Goal: Task Accomplishment & Management: Manage account settings

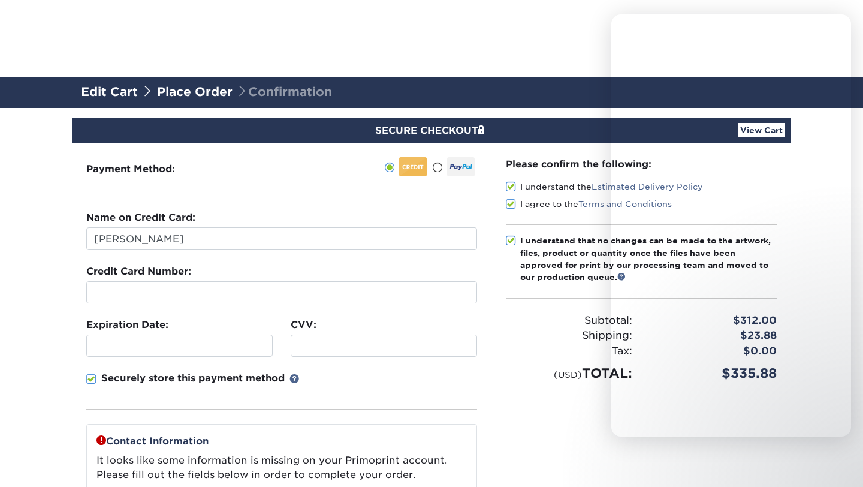
select select "20"
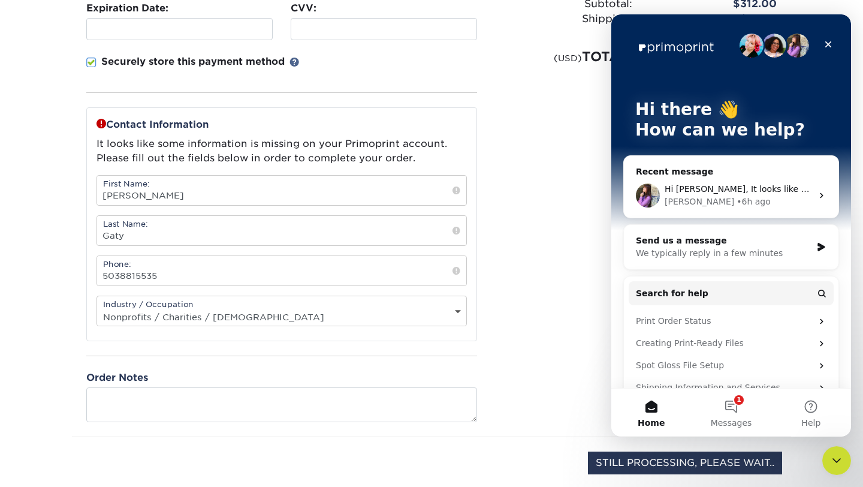
scroll to position [315, 0]
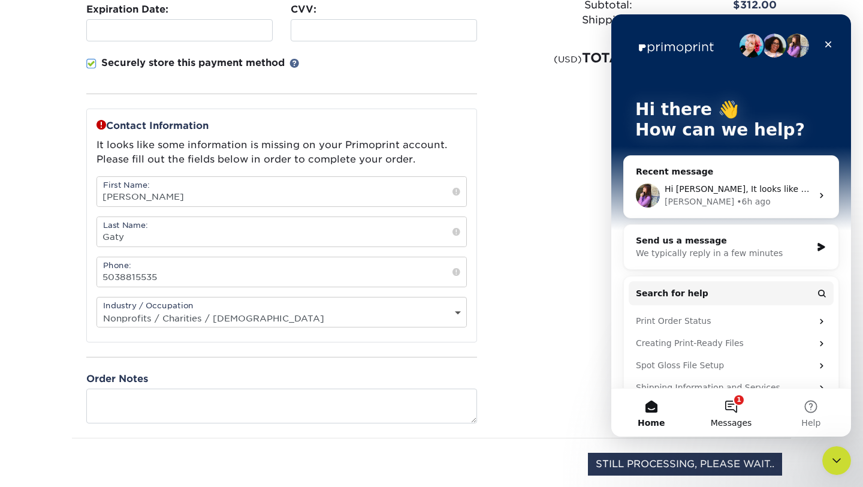
click at [736, 420] on span "Messages" at bounding box center [731, 423] width 41 height 8
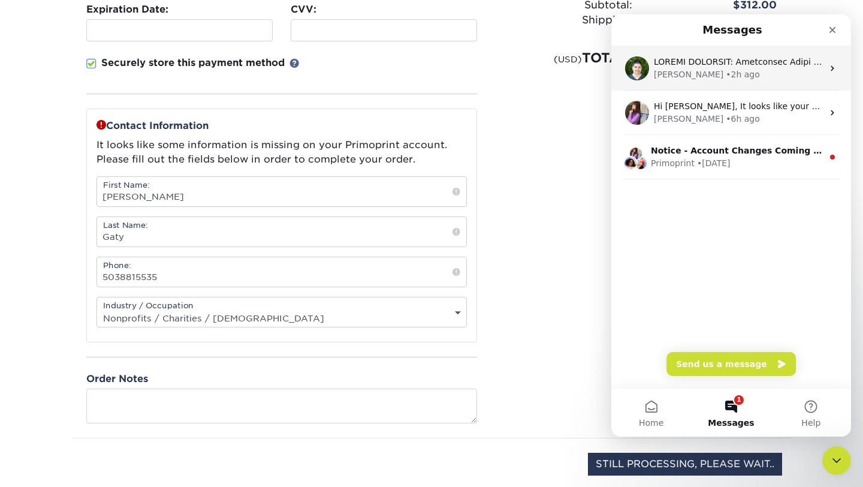
click at [726, 74] on div "• 2h ago" at bounding box center [743, 74] width 34 height 13
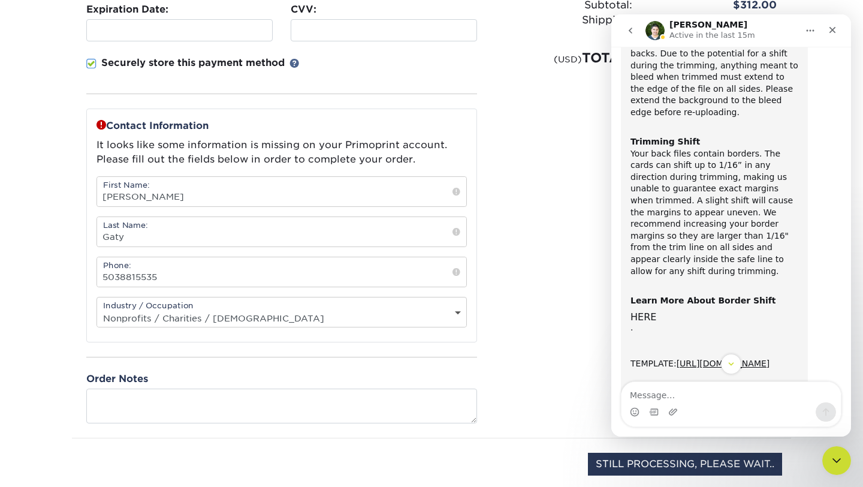
scroll to position [71, 0]
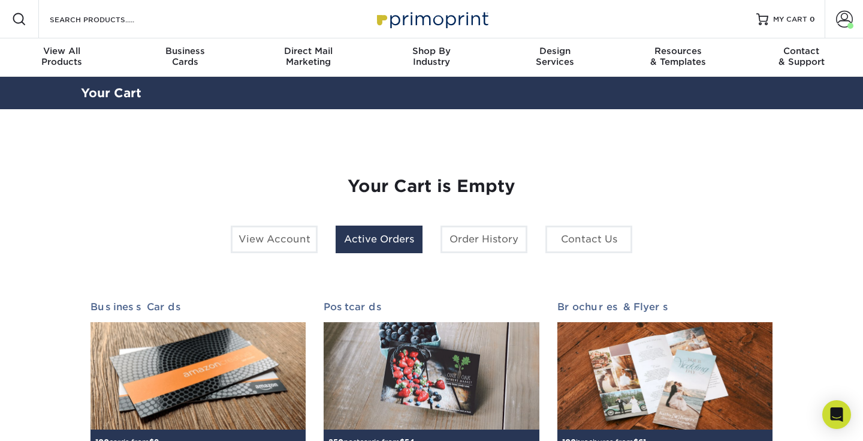
click at [373, 242] on link "Active Orders" at bounding box center [379, 239] width 87 height 28
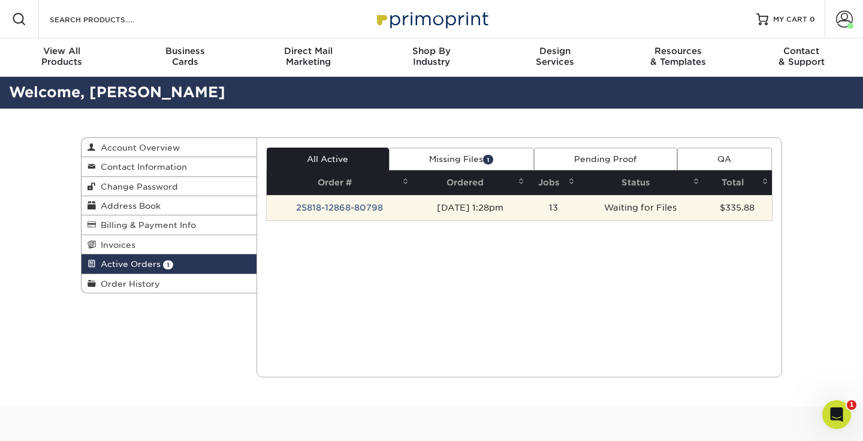
click at [400, 207] on td "25818-12868-80798" at bounding box center [340, 207] width 146 height 25
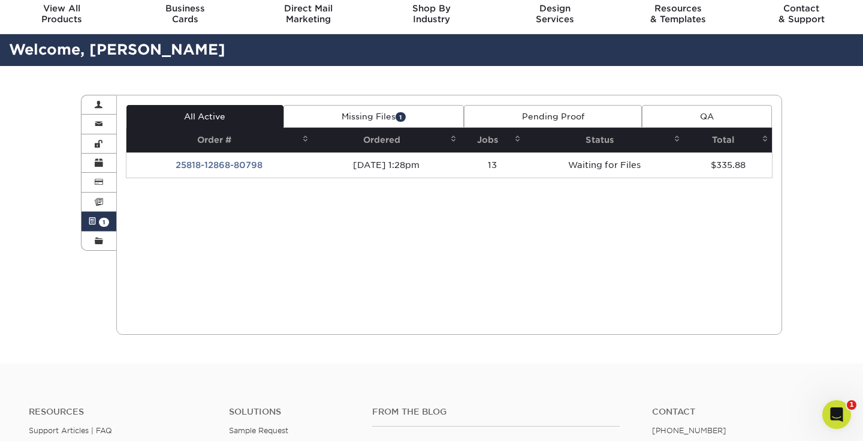
scroll to position [43, 0]
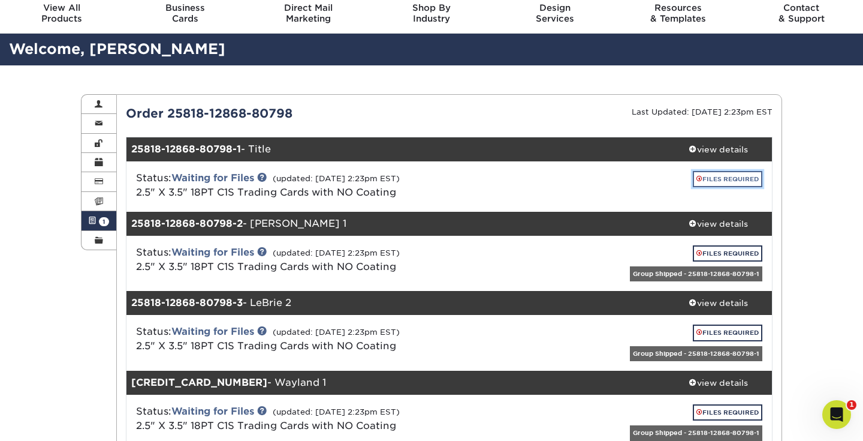
click at [721, 180] on link "FILES REQUIRED" at bounding box center [728, 179] width 70 height 16
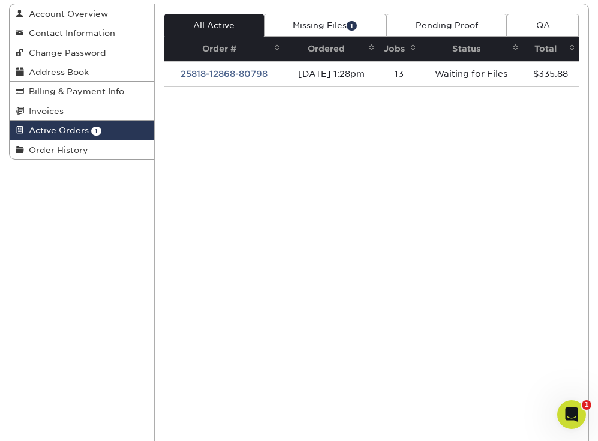
scroll to position [0, 0]
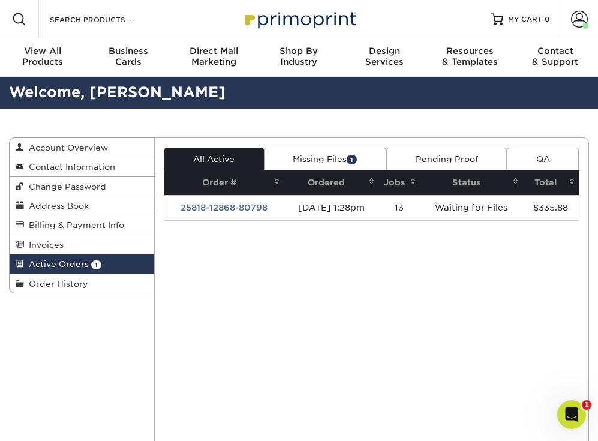
click at [313, 161] on link "Missing Files 1" at bounding box center [325, 158] width 122 height 23
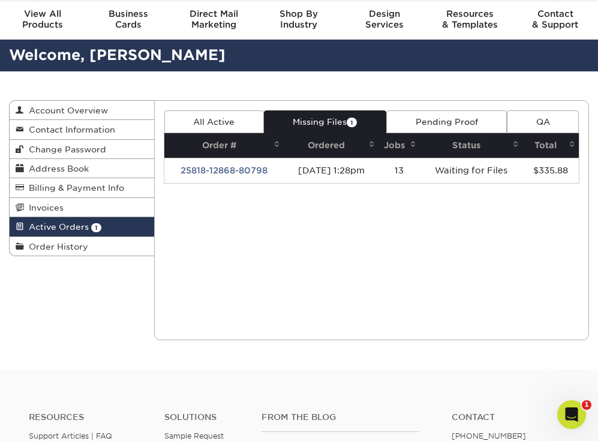
scroll to position [46, 0]
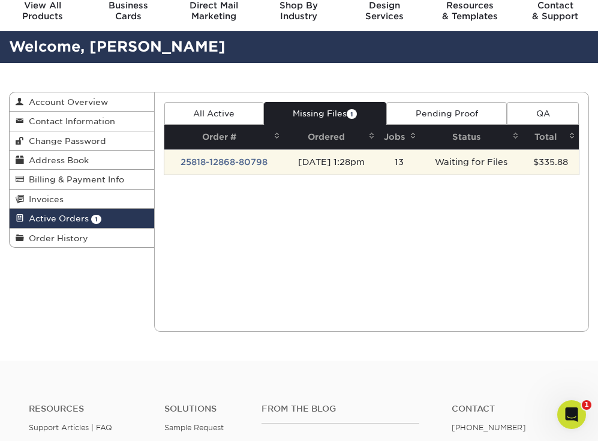
click at [270, 163] on td "25818-12868-80798" at bounding box center [223, 161] width 119 height 25
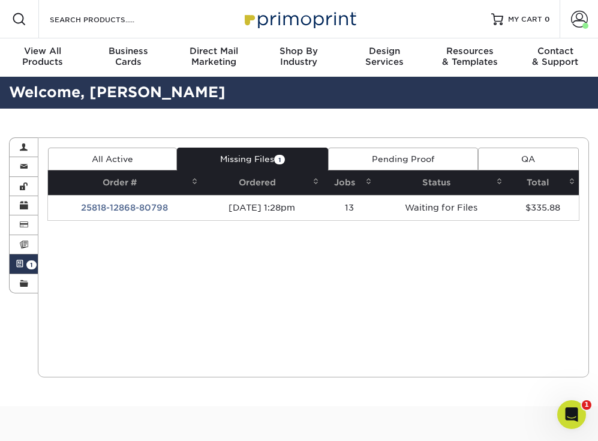
scroll to position [1, 0]
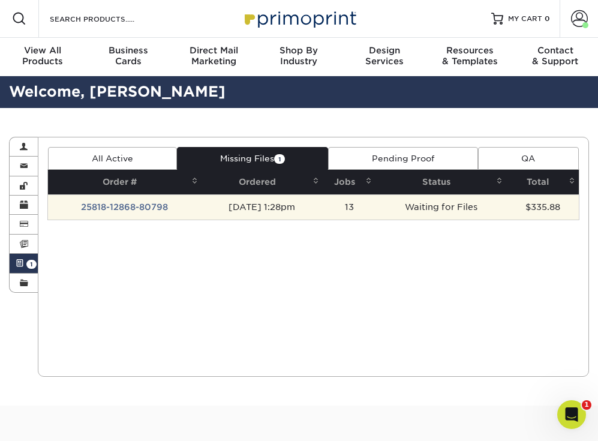
click at [217, 210] on td "08/18/2025 1:28pm" at bounding box center [262, 206] width 122 height 25
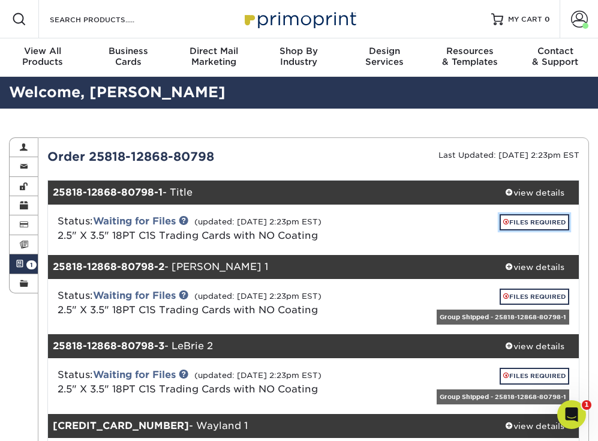
click at [521, 224] on link "FILES REQUIRED" at bounding box center [534, 222] width 70 height 16
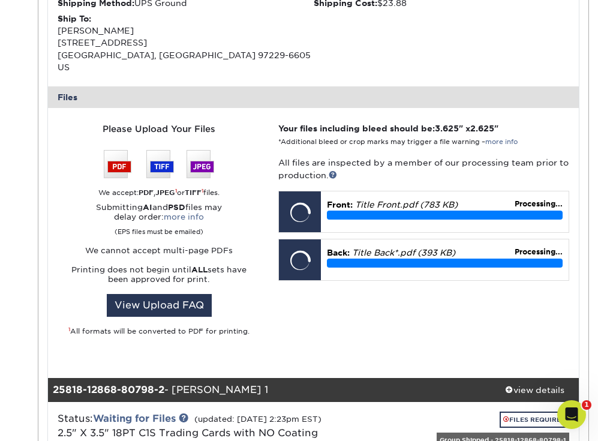
scroll to position [409, 0]
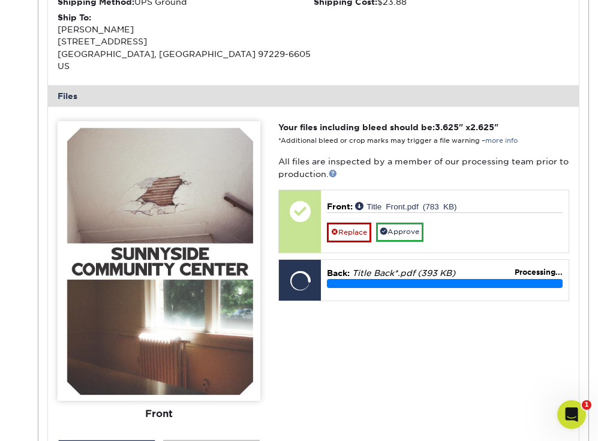
click at [333, 169] on link at bounding box center [333, 173] width 8 height 8
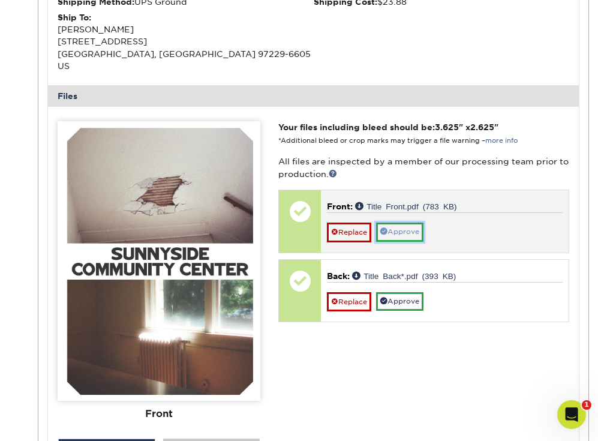
click at [411, 222] on link "Approve" at bounding box center [399, 231] width 47 height 19
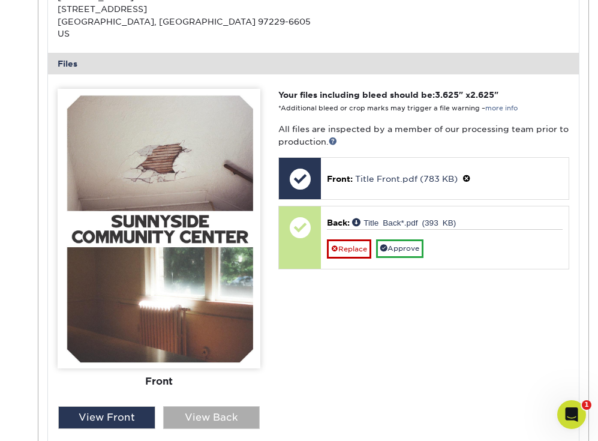
scroll to position [442, 0]
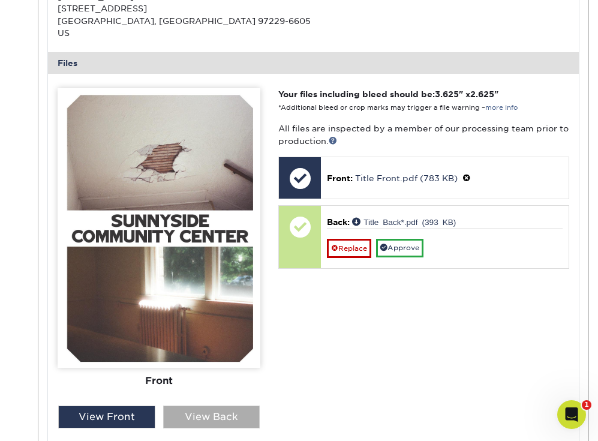
click at [227, 405] on div "View Back" at bounding box center [211, 416] width 97 height 23
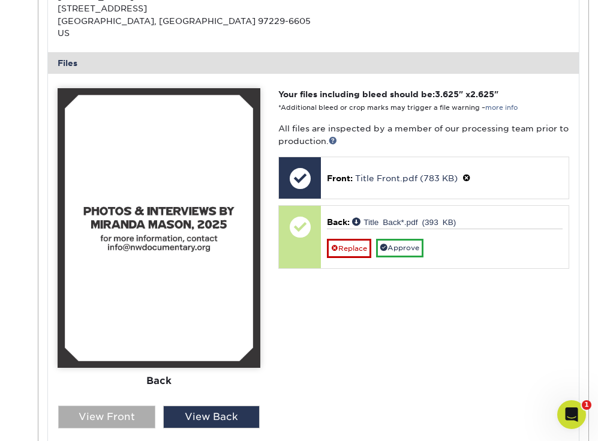
click at [128, 405] on div "View Front" at bounding box center [106, 416] width 97 height 23
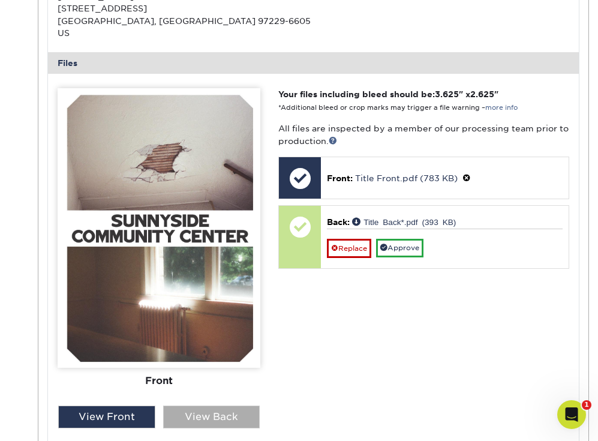
click at [195, 406] on div "View Back" at bounding box center [211, 416] width 97 height 23
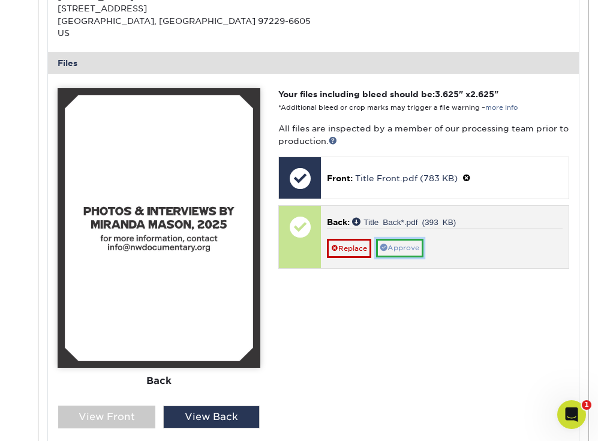
click at [408, 239] on link "Approve" at bounding box center [399, 248] width 47 height 19
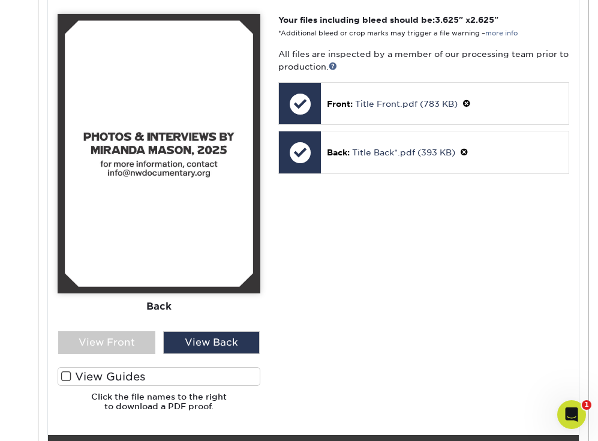
scroll to position [643, 0]
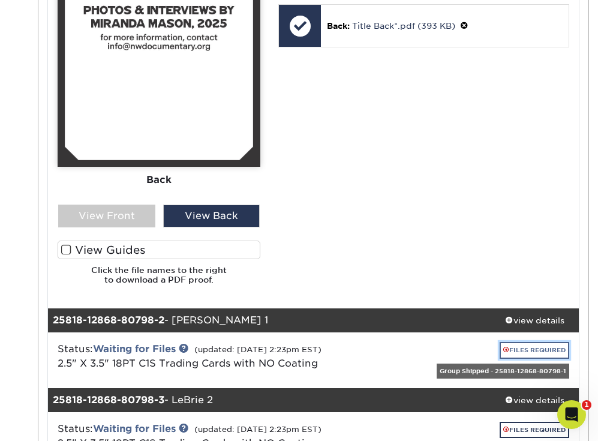
click at [526, 342] on link "FILES REQUIRED" at bounding box center [534, 350] width 70 height 16
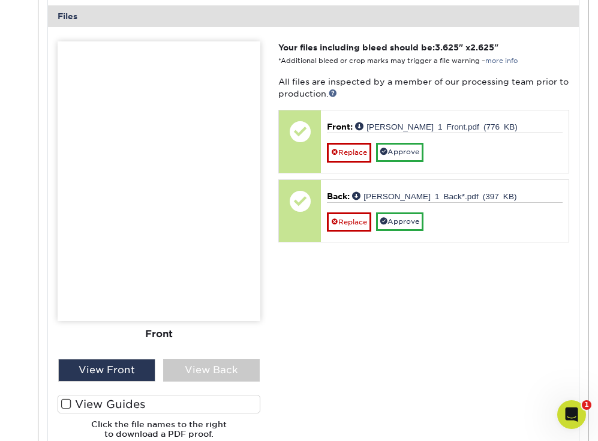
scroll to position [1224, 0]
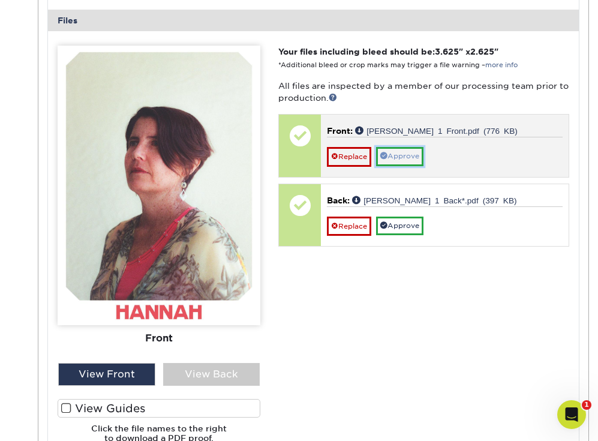
click at [402, 147] on link "Approve" at bounding box center [399, 156] width 47 height 19
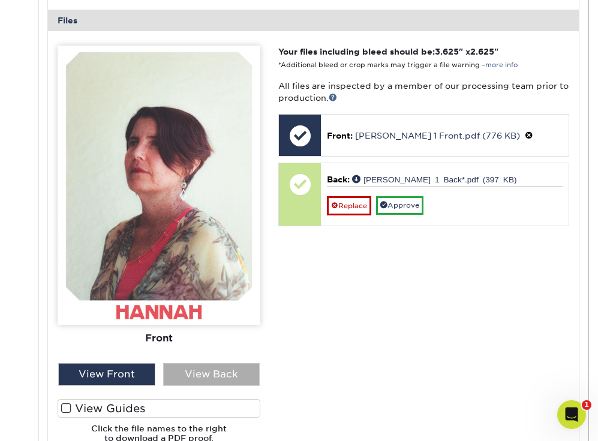
click at [207, 363] on div "View Back" at bounding box center [211, 374] width 97 height 23
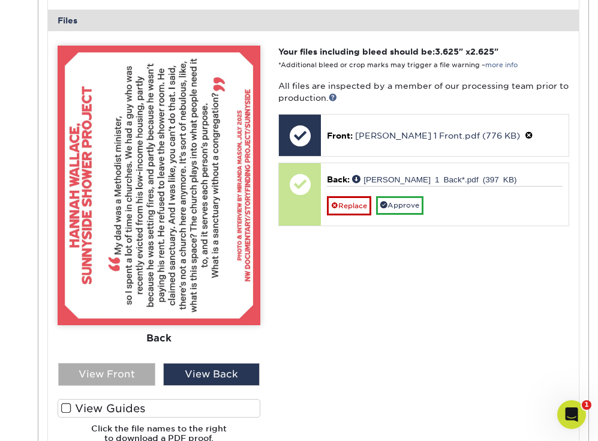
click at [134, 363] on div "View Front" at bounding box center [106, 374] width 97 height 23
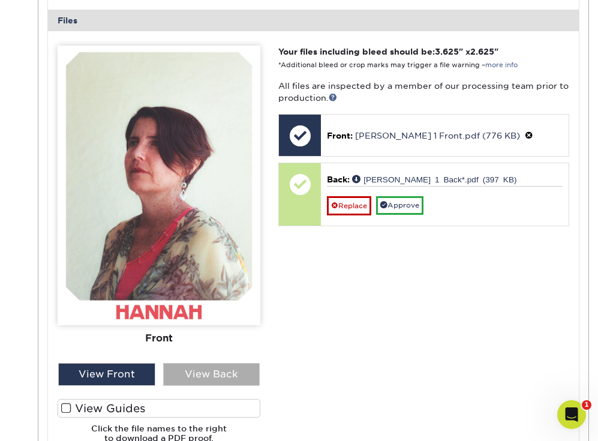
click at [191, 363] on div "View Back" at bounding box center [211, 374] width 97 height 23
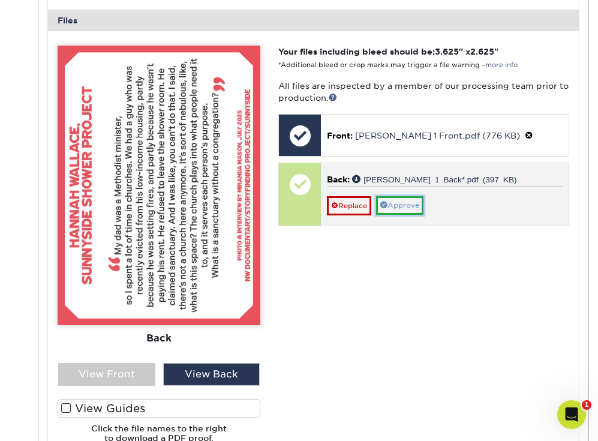
click at [387, 201] on span at bounding box center [383, 204] width 7 height 7
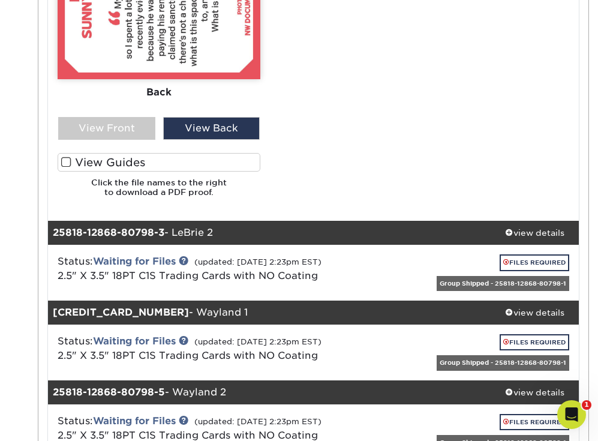
scroll to position [1471, 0]
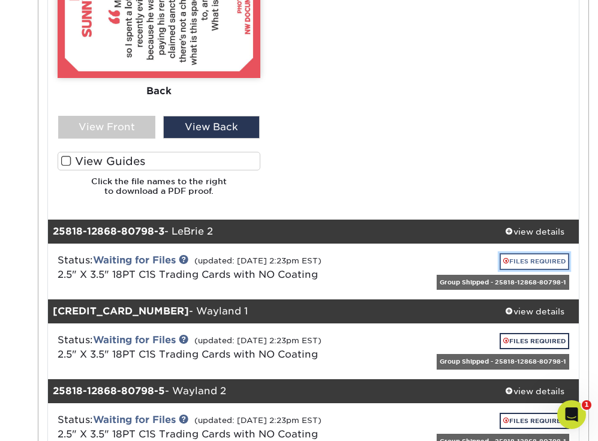
click at [516, 253] on link "FILES REQUIRED" at bounding box center [534, 261] width 70 height 16
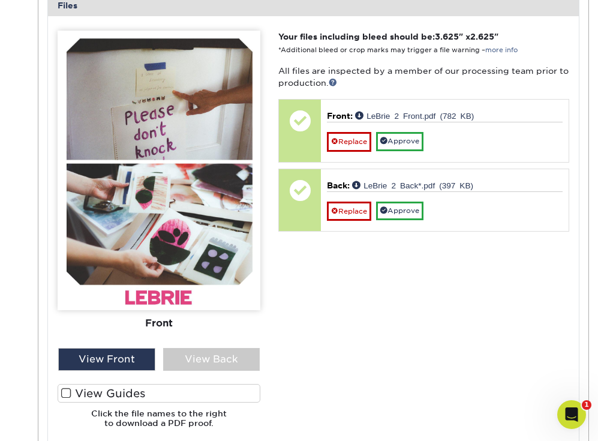
scroll to position [1983, 0]
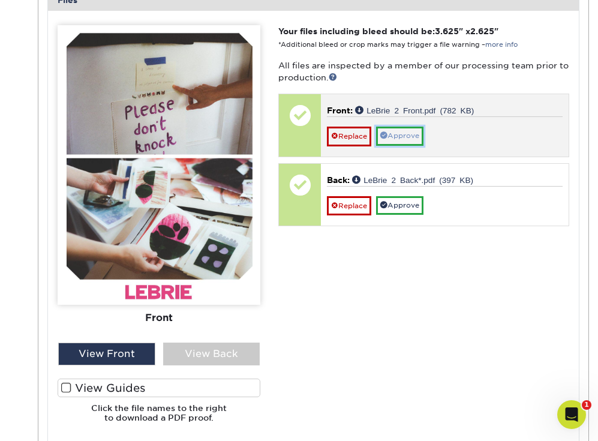
click at [404, 127] on link "Approve" at bounding box center [399, 136] width 47 height 19
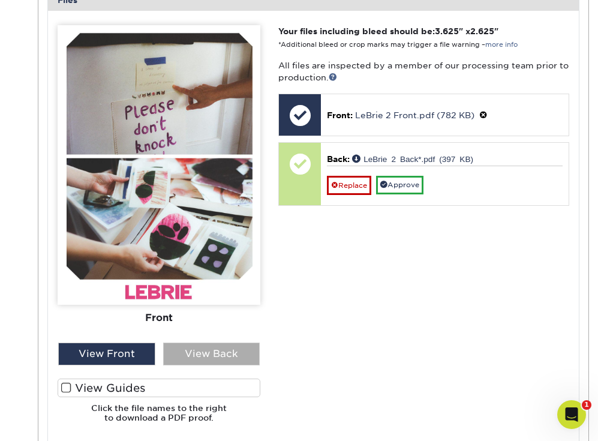
click at [207, 342] on div "View Back" at bounding box center [211, 353] width 97 height 23
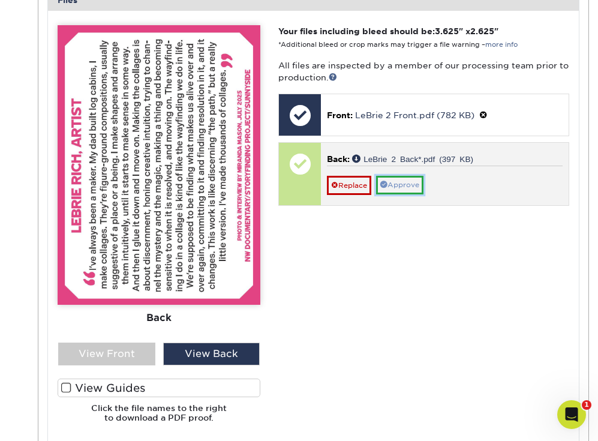
click at [407, 176] on link "Approve" at bounding box center [399, 185] width 47 height 19
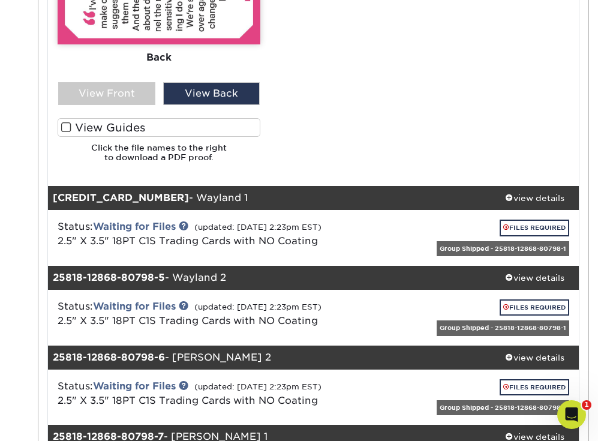
scroll to position [2245, 0]
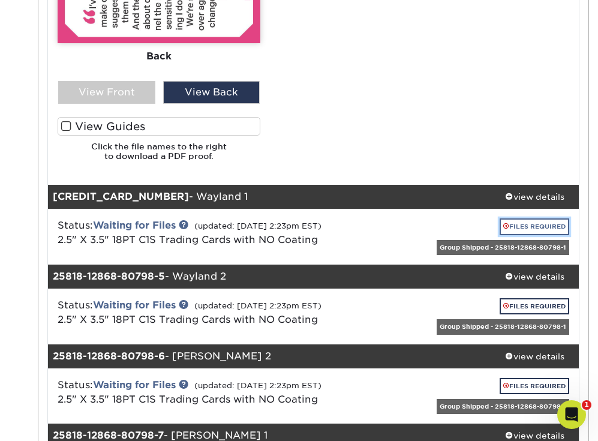
click at [508, 218] on link "FILES REQUIRED" at bounding box center [534, 226] width 70 height 16
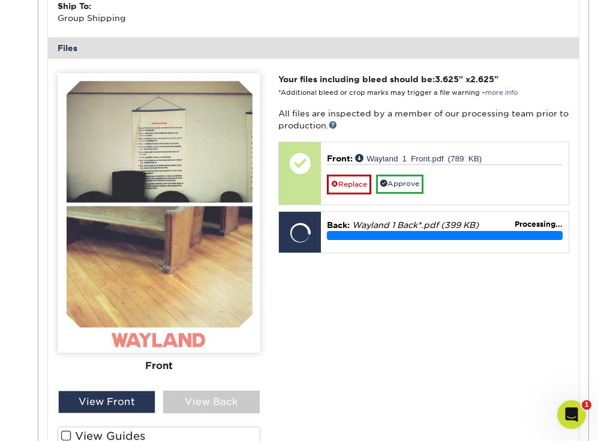
scroll to position [2685, 0]
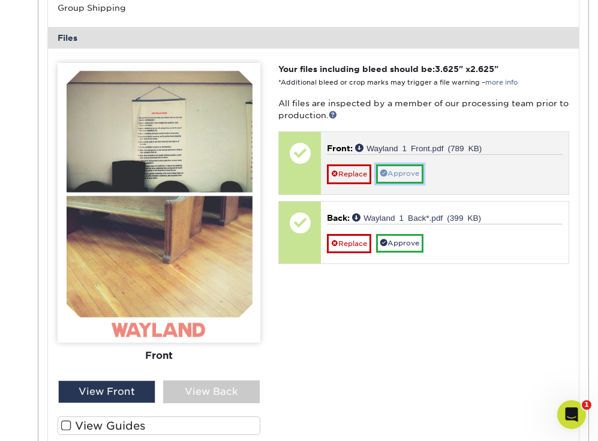
click at [413, 164] on link "Approve" at bounding box center [399, 173] width 47 height 19
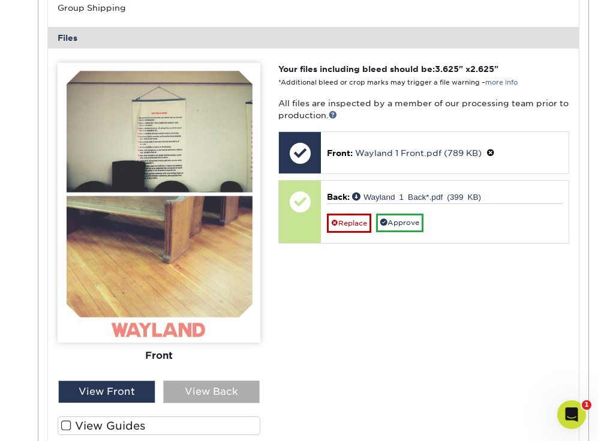
click at [200, 380] on div "View Back" at bounding box center [211, 391] width 97 height 23
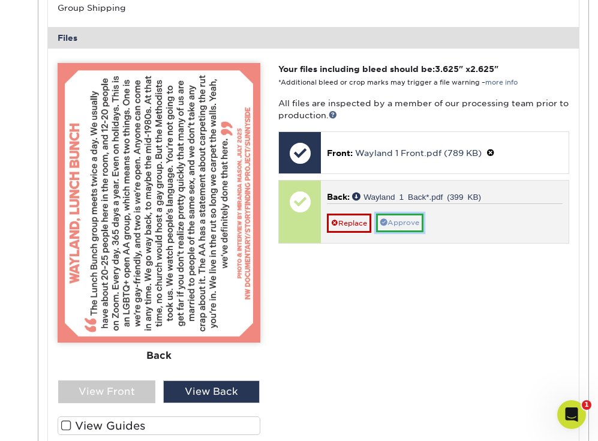
click at [402, 215] on link "Approve" at bounding box center [399, 222] width 47 height 19
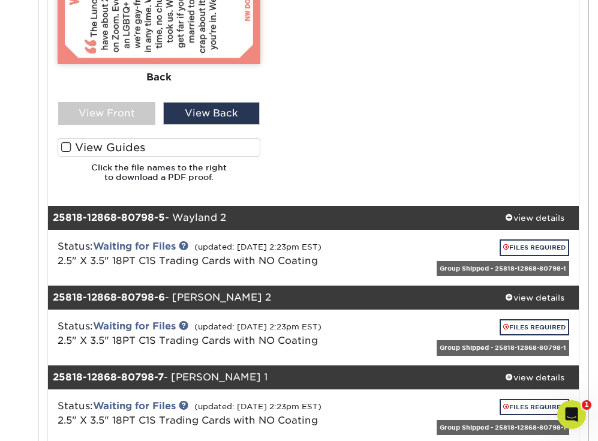
scroll to position [3078, 0]
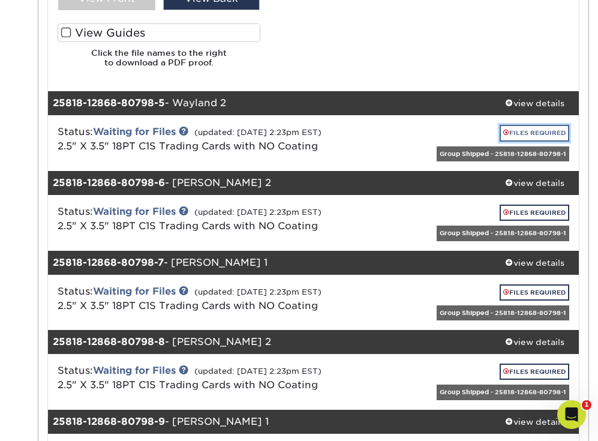
click at [536, 125] on link "FILES REQUIRED" at bounding box center [534, 133] width 70 height 16
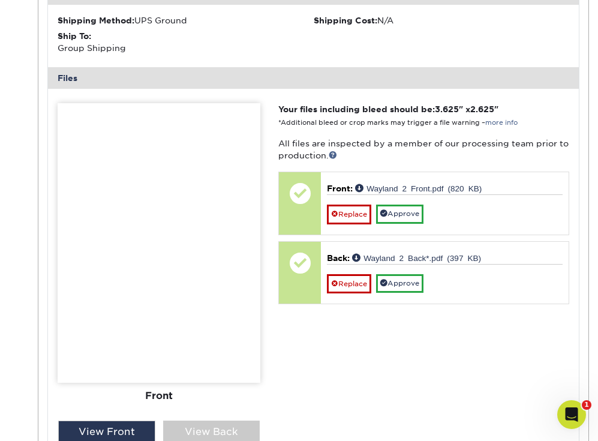
scroll to position [3396, 0]
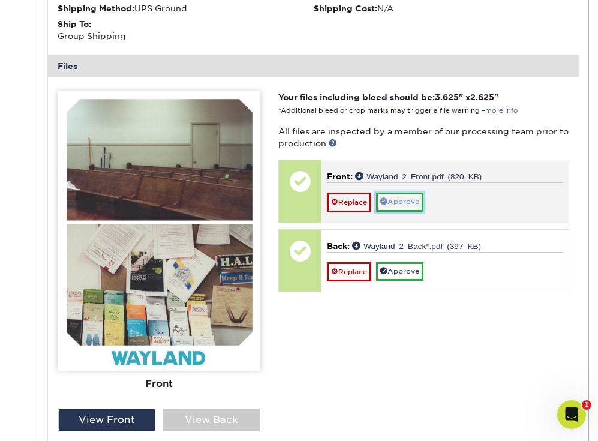
click at [403, 192] on link "Approve" at bounding box center [399, 201] width 47 height 19
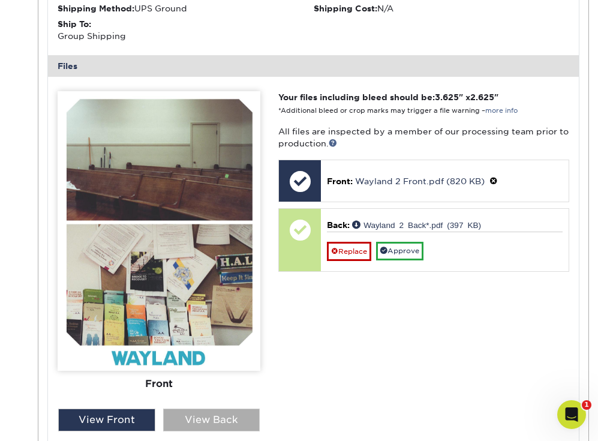
click at [222, 408] on div "View Back" at bounding box center [211, 419] width 97 height 23
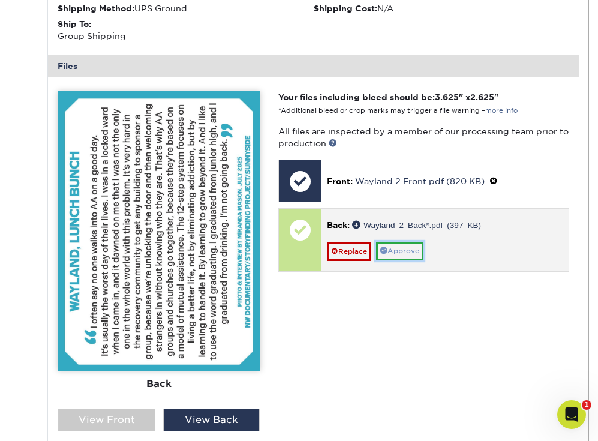
click at [399, 242] on link "Approve" at bounding box center [399, 251] width 47 height 19
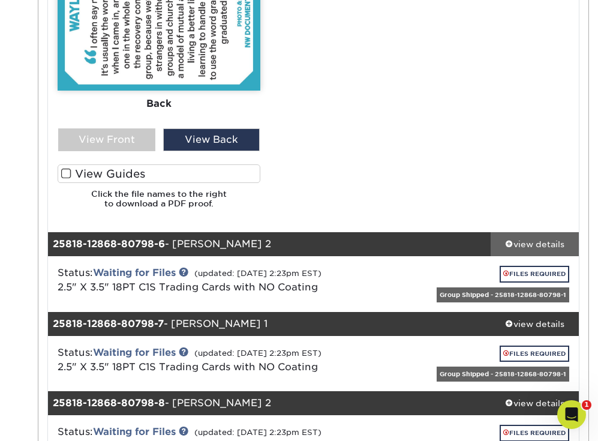
scroll to position [3677, 0]
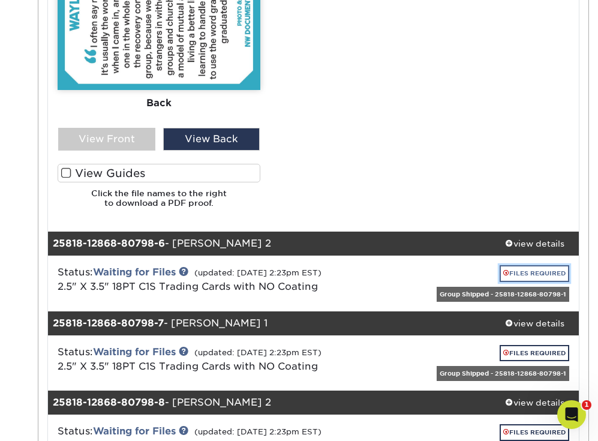
click at [514, 265] on link "FILES REQUIRED" at bounding box center [534, 273] width 70 height 16
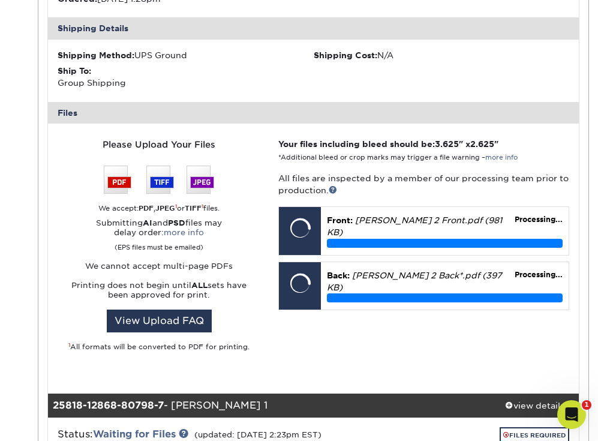
scroll to position [4089, 0]
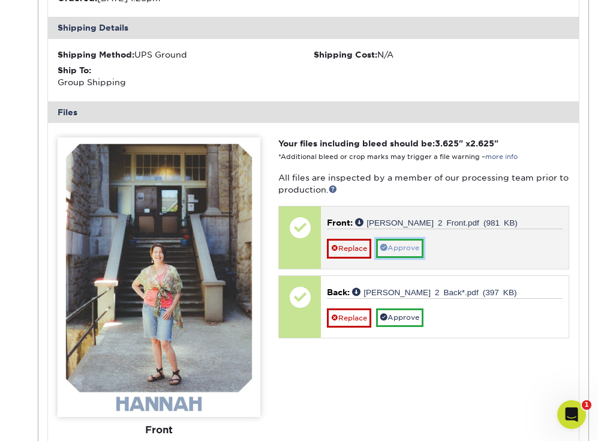
click at [410, 239] on link "Approve" at bounding box center [399, 248] width 47 height 19
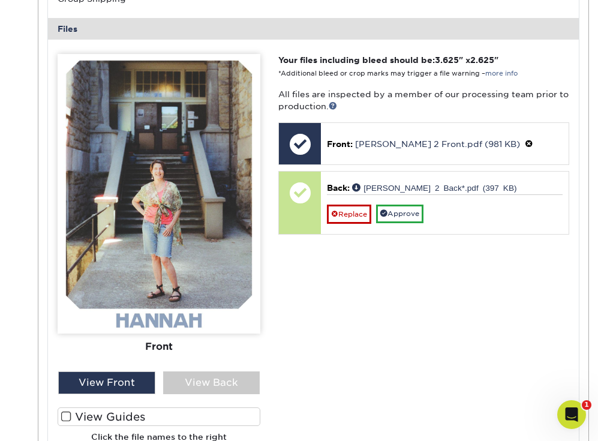
scroll to position [4174, 0]
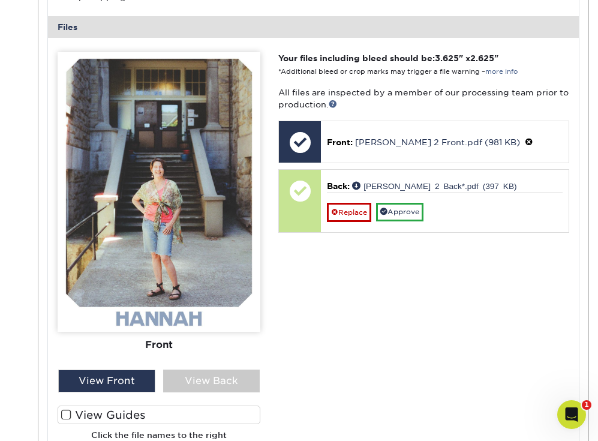
click at [191, 384] on div "Front Back View Front View Back Front Back" at bounding box center [159, 255] width 203 height 407
click at [198, 370] on div "View Back" at bounding box center [211, 380] width 97 height 23
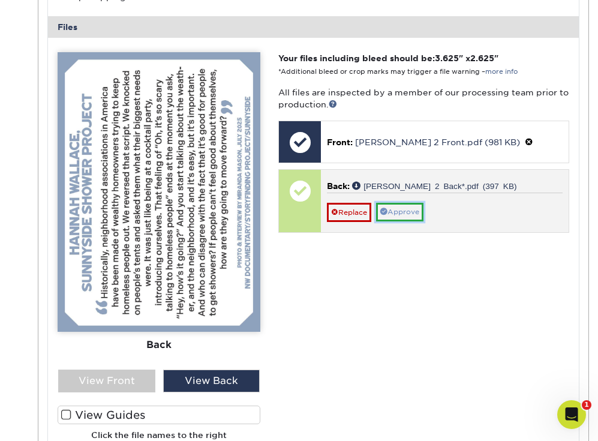
click at [416, 203] on link "Approve" at bounding box center [399, 212] width 47 height 19
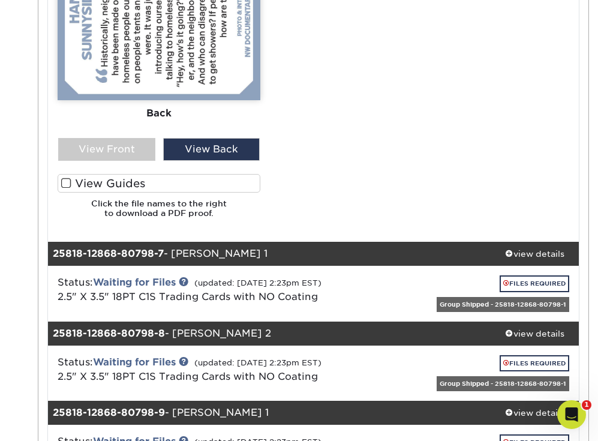
scroll to position [4406, 0]
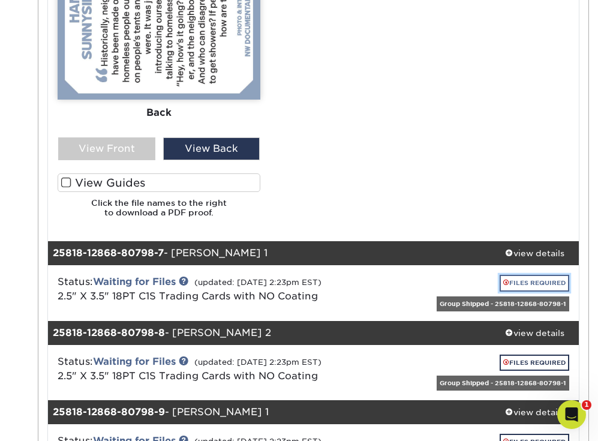
click at [529, 275] on link "FILES REQUIRED" at bounding box center [534, 283] width 70 height 16
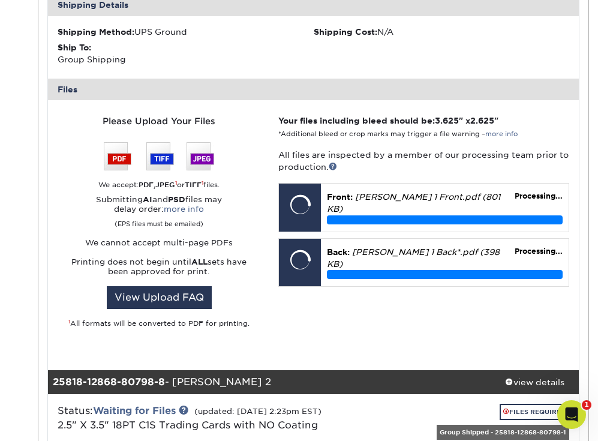
scroll to position [4852, 0]
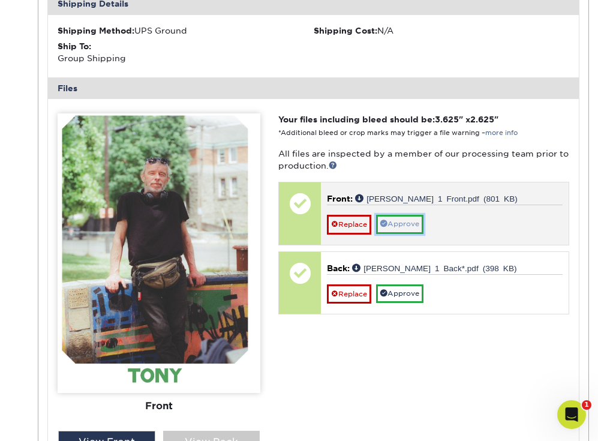
click at [410, 215] on link "Approve" at bounding box center [399, 224] width 47 height 19
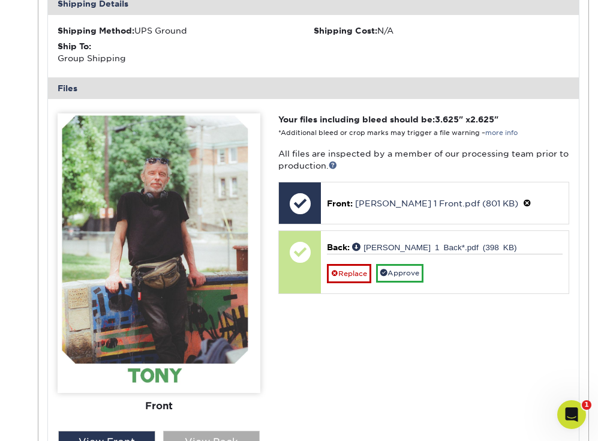
click at [202, 430] on div "View Back" at bounding box center [211, 441] width 97 height 23
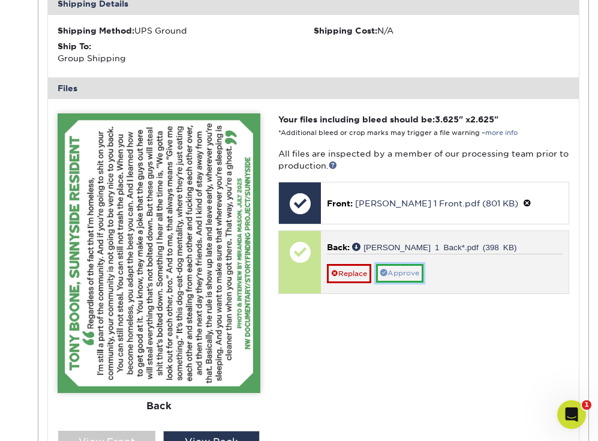
click at [393, 264] on link "Approve" at bounding box center [399, 273] width 47 height 19
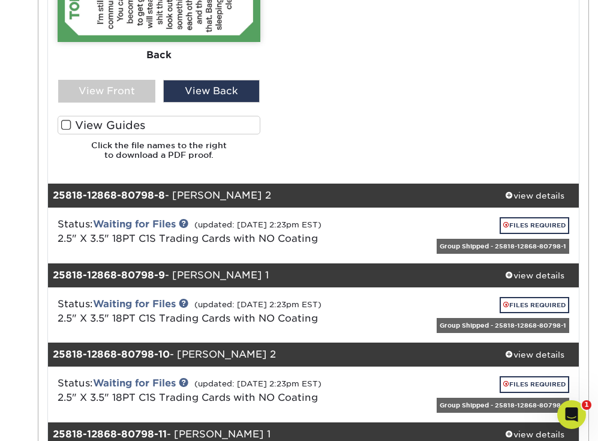
scroll to position [5262, 0]
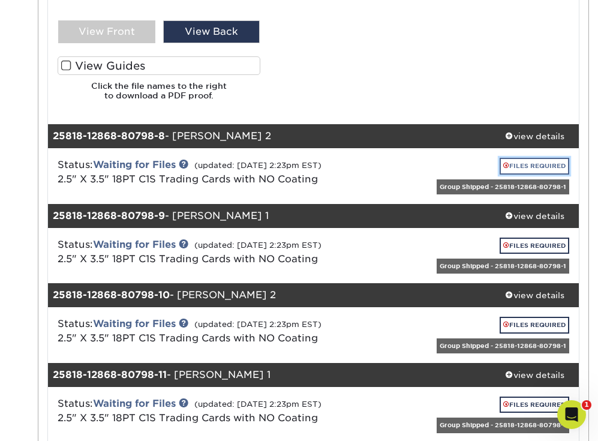
click at [522, 158] on link "FILES REQUIRED" at bounding box center [534, 166] width 70 height 16
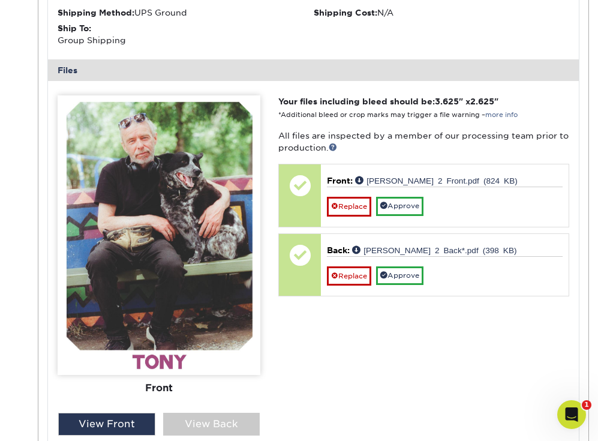
scroll to position [5614, 0]
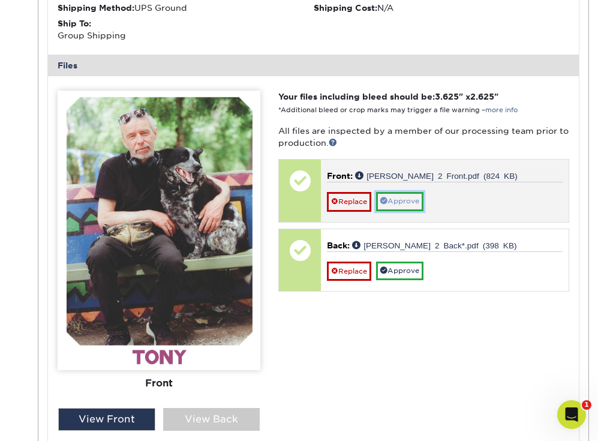
click at [405, 192] on link "Approve" at bounding box center [399, 201] width 47 height 19
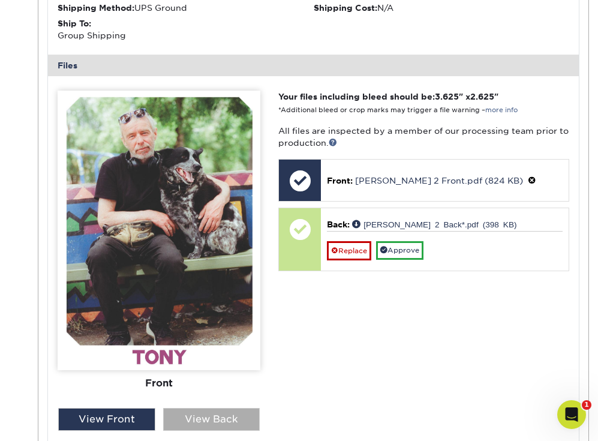
click at [225, 413] on div "View Back" at bounding box center [211, 419] width 97 height 23
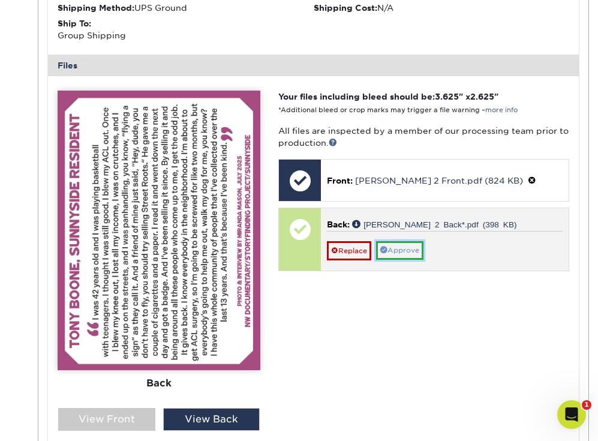
click at [411, 241] on link "Approve" at bounding box center [399, 250] width 47 height 19
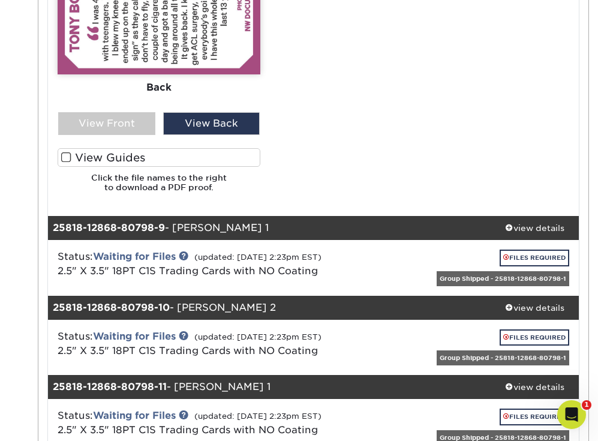
scroll to position [5984, 0]
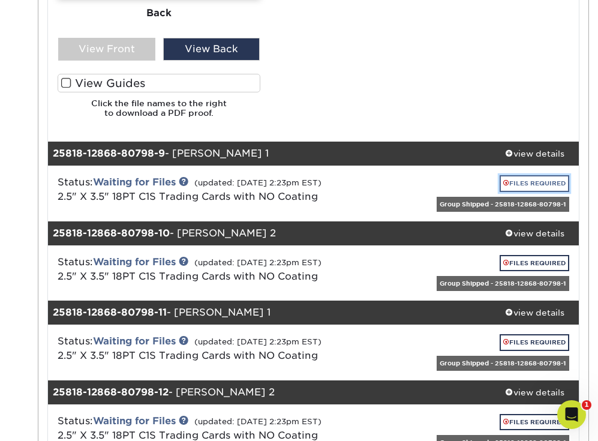
click at [524, 175] on link "FILES REQUIRED" at bounding box center [534, 183] width 70 height 16
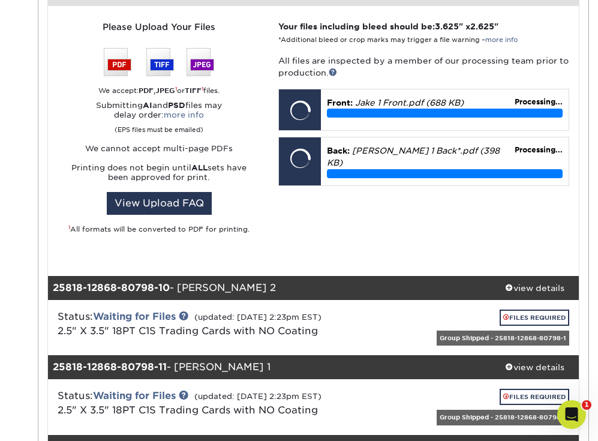
scroll to position [6433, 0]
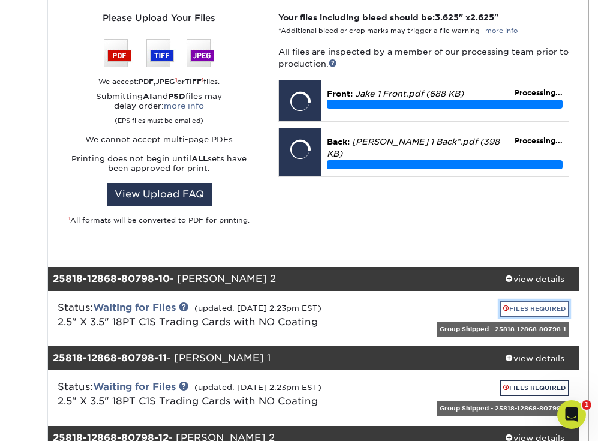
click at [525, 300] on link "FILES REQUIRED" at bounding box center [534, 308] width 70 height 16
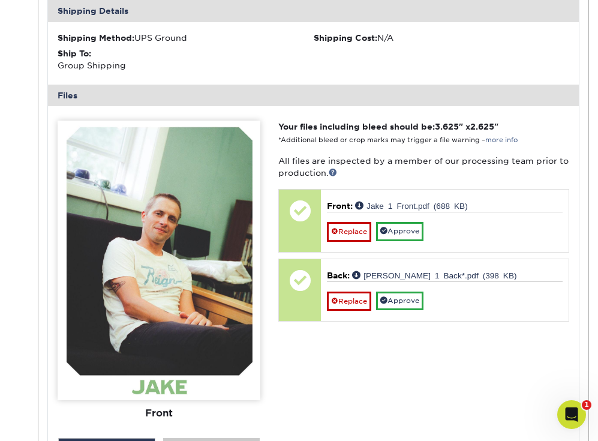
scroll to position [6322, 0]
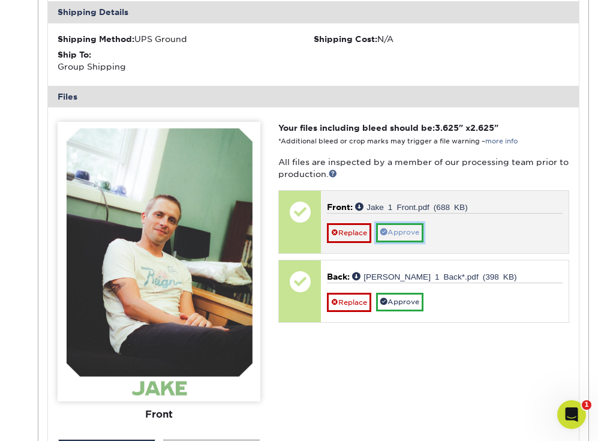
click at [393, 223] on link "Approve" at bounding box center [399, 232] width 47 height 19
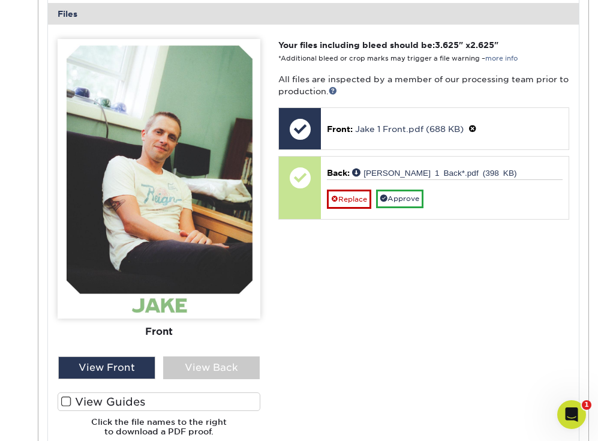
scroll to position [6417, 0]
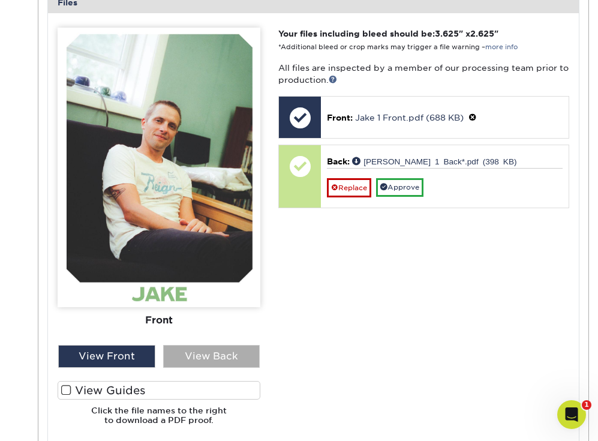
click at [207, 348] on div "View Back" at bounding box center [211, 356] width 97 height 23
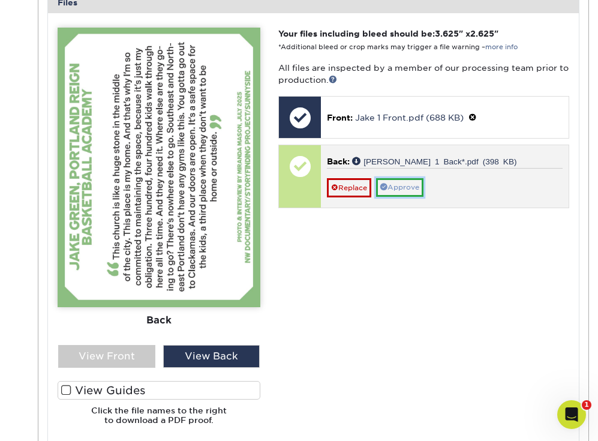
click at [409, 178] on link "Approve" at bounding box center [399, 187] width 47 height 19
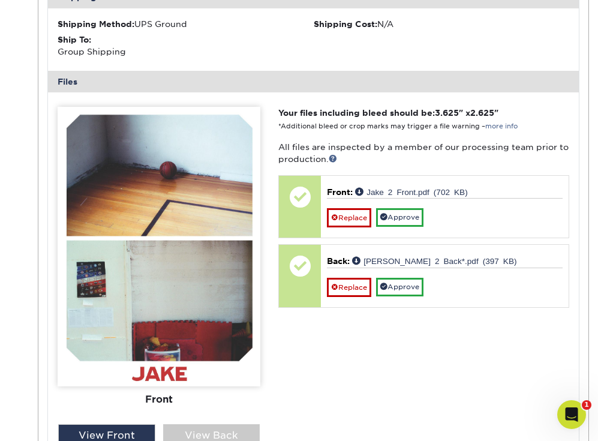
scroll to position [7080, 0]
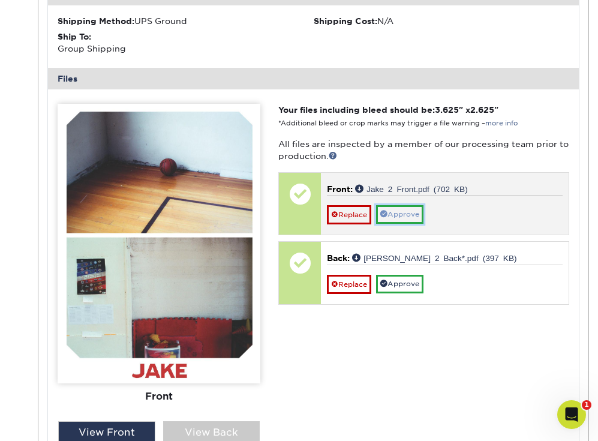
click at [404, 205] on link "Approve" at bounding box center [399, 214] width 47 height 19
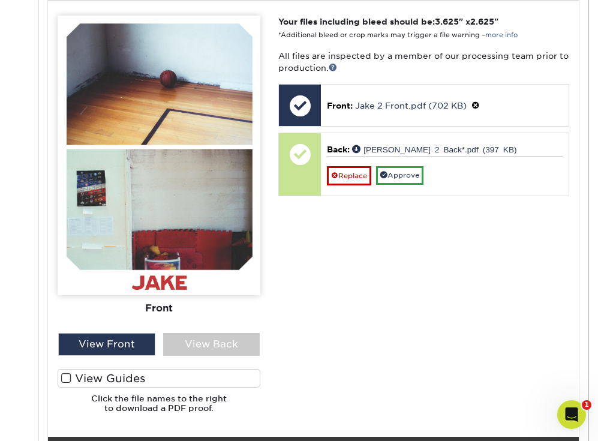
scroll to position [7167, 0]
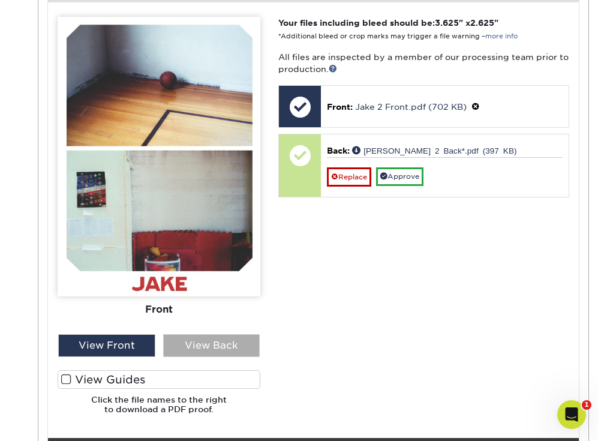
click at [231, 334] on div "View Back" at bounding box center [211, 345] width 97 height 23
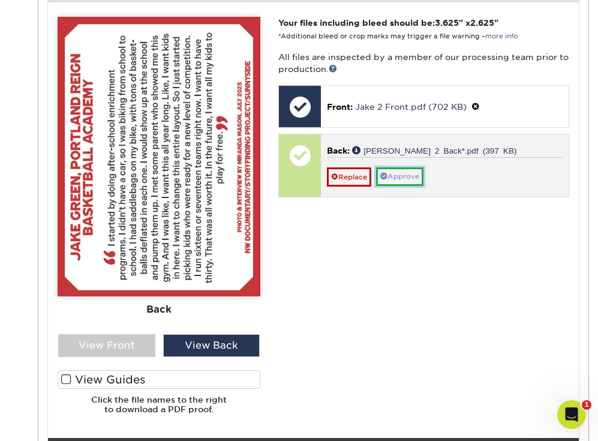
click at [420, 170] on link "Approve" at bounding box center [399, 176] width 47 height 19
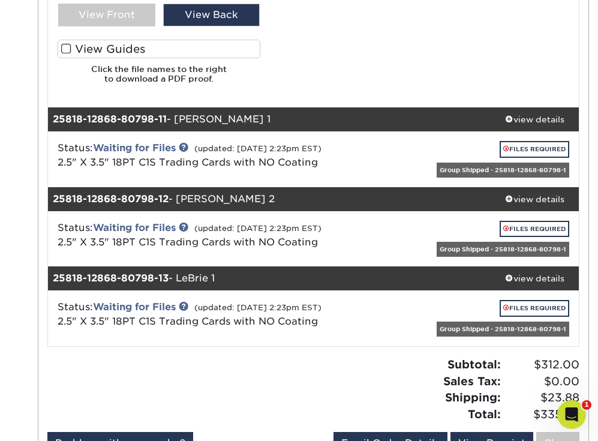
scroll to position [7496, 0]
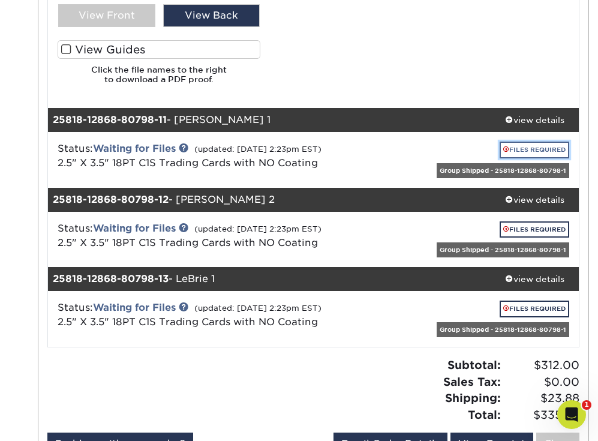
click at [534, 141] on link "FILES REQUIRED" at bounding box center [534, 149] width 70 height 16
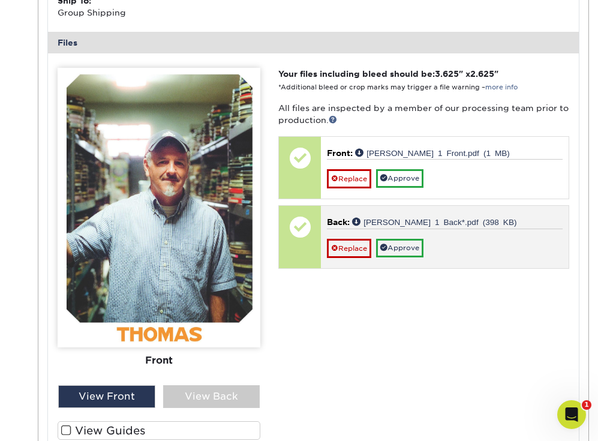
scroll to position [7856, 0]
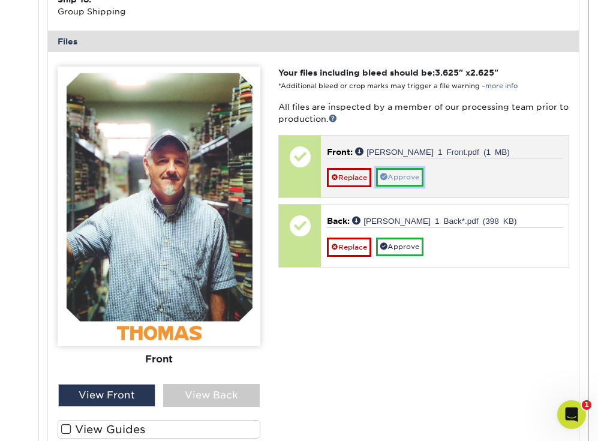
click at [416, 168] on link "Approve" at bounding box center [399, 177] width 47 height 19
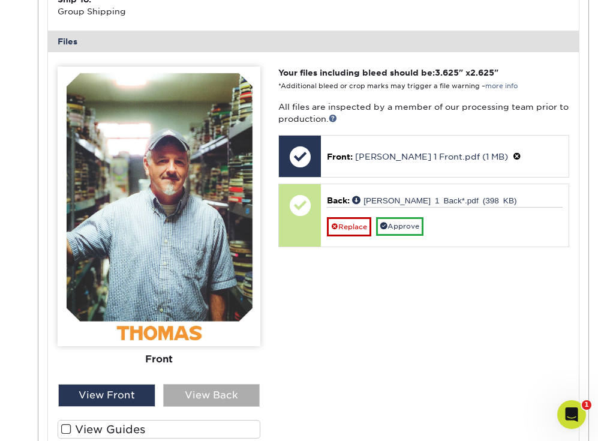
click at [183, 387] on div "View Back" at bounding box center [211, 395] width 97 height 23
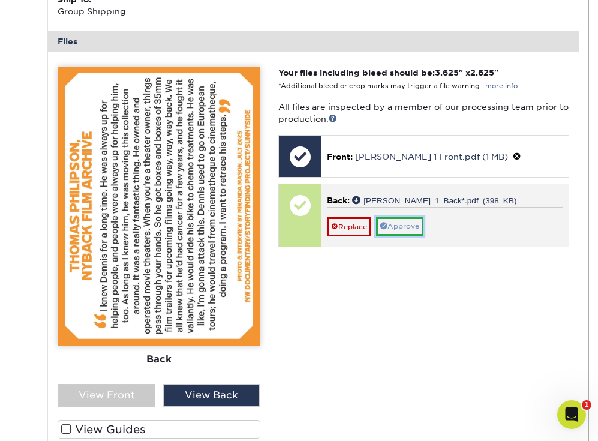
click at [399, 217] on link "Approve" at bounding box center [399, 226] width 47 height 19
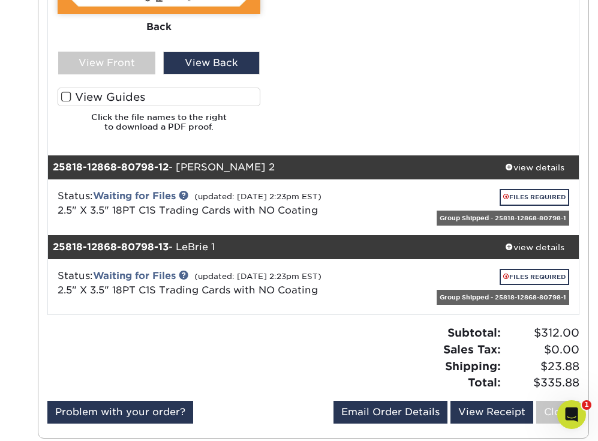
scroll to position [8250, 0]
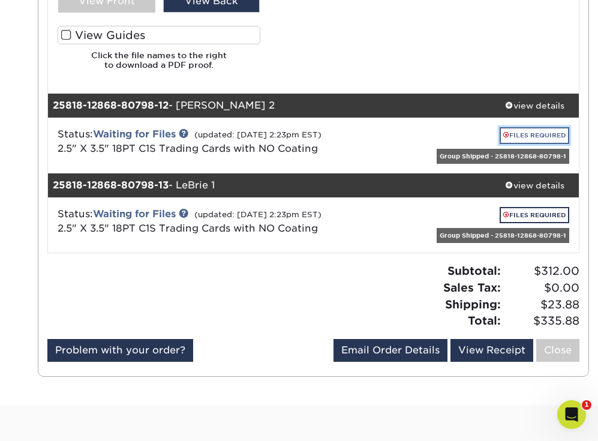
click at [517, 127] on link "FILES REQUIRED" at bounding box center [534, 135] width 70 height 16
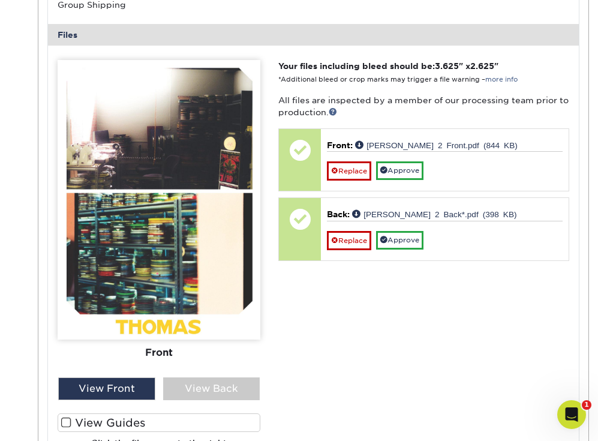
scroll to position [8603, 0]
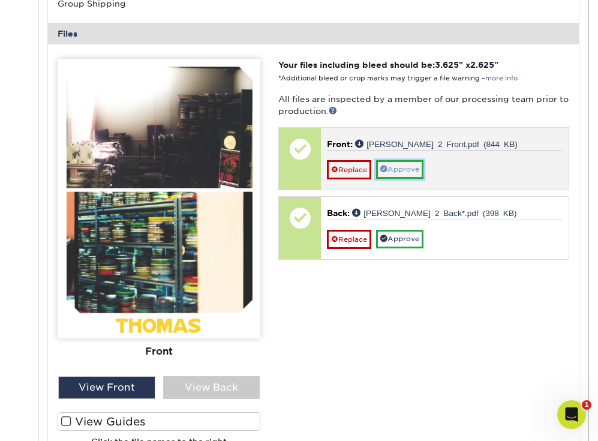
click at [401, 160] on link "Approve" at bounding box center [399, 169] width 47 height 19
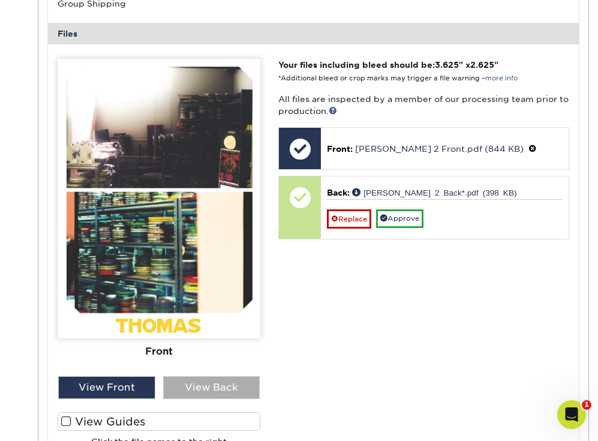
click at [213, 376] on div "View Back" at bounding box center [211, 387] width 97 height 23
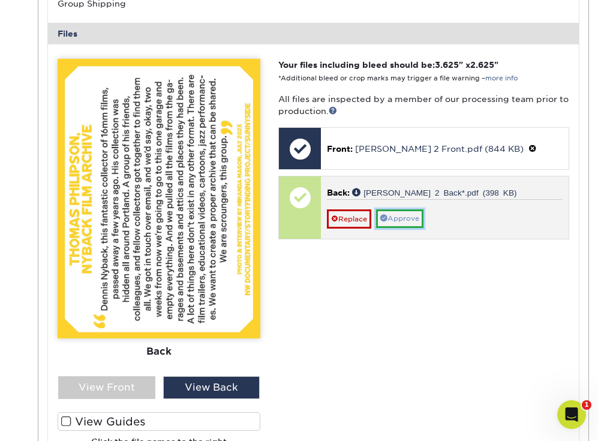
click at [395, 209] on link "Approve" at bounding box center [399, 218] width 47 height 19
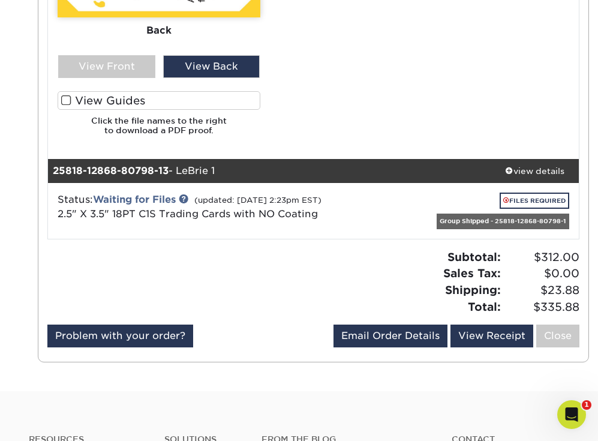
scroll to position [8925, 0]
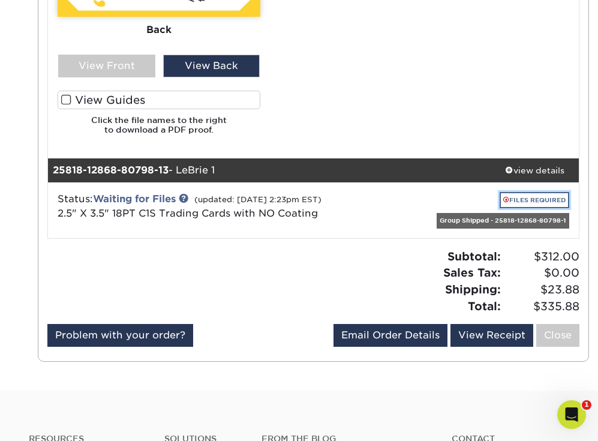
click at [547, 192] on link "FILES REQUIRED" at bounding box center [534, 200] width 70 height 16
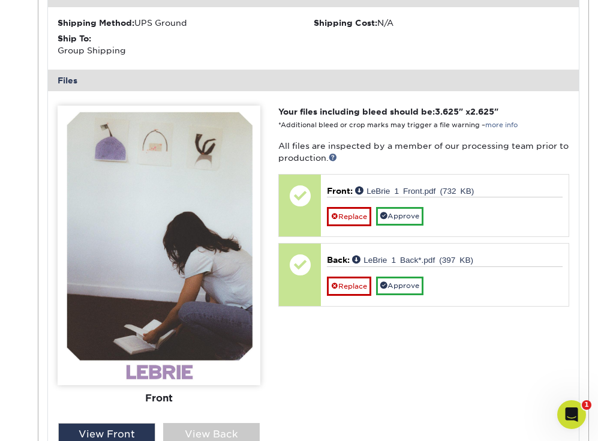
scroll to position [9336, 0]
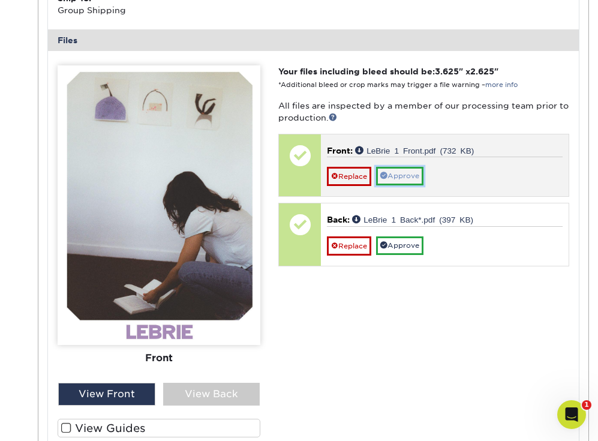
click at [394, 168] on link "Approve" at bounding box center [399, 176] width 47 height 19
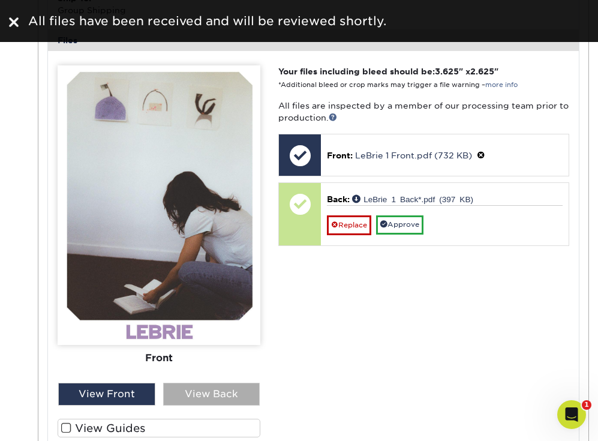
click at [235, 383] on div "View Back" at bounding box center [211, 394] width 97 height 23
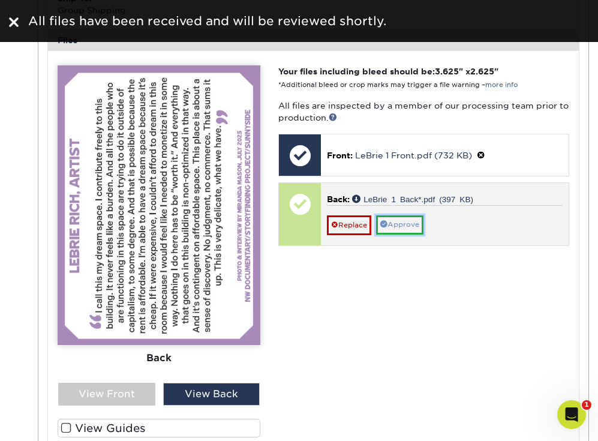
click at [404, 216] on link "Approve" at bounding box center [399, 224] width 47 height 19
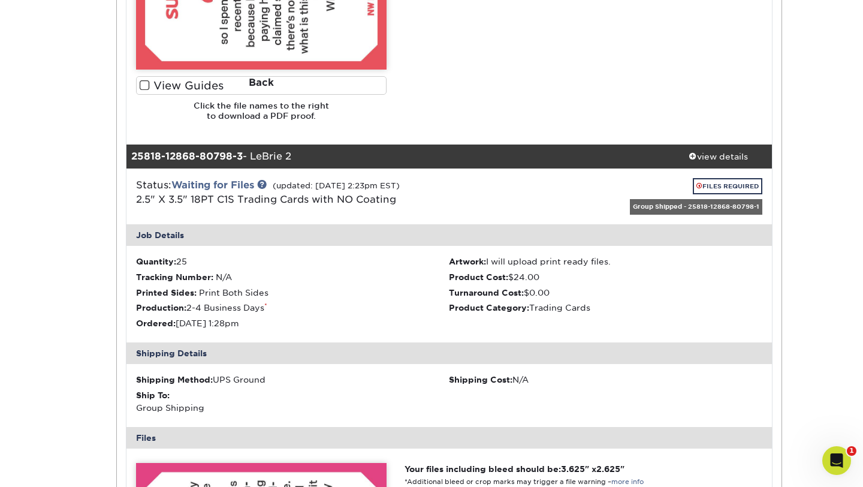
scroll to position [2072, 0]
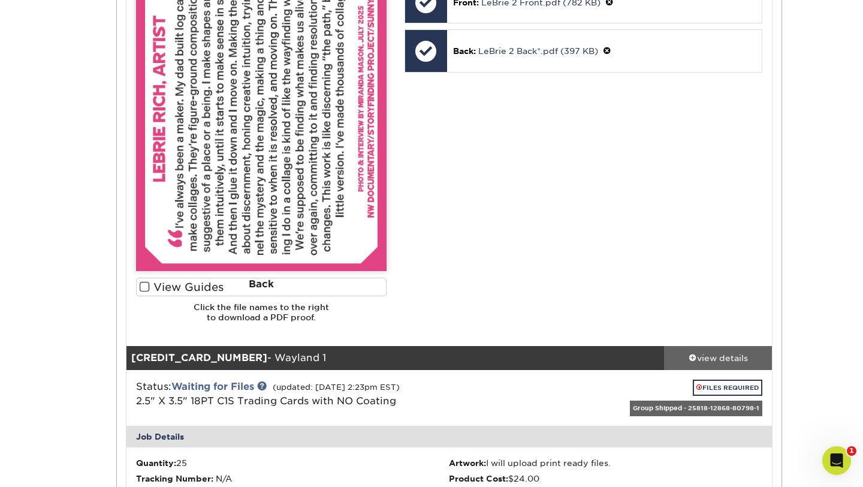
click at [695, 356] on span at bounding box center [693, 357] width 8 height 8
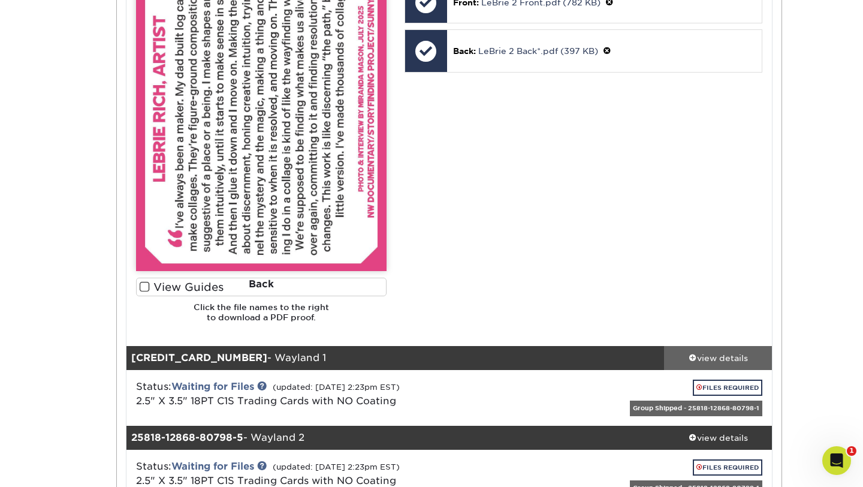
click at [693, 365] on link "view details" at bounding box center [718, 358] width 108 height 24
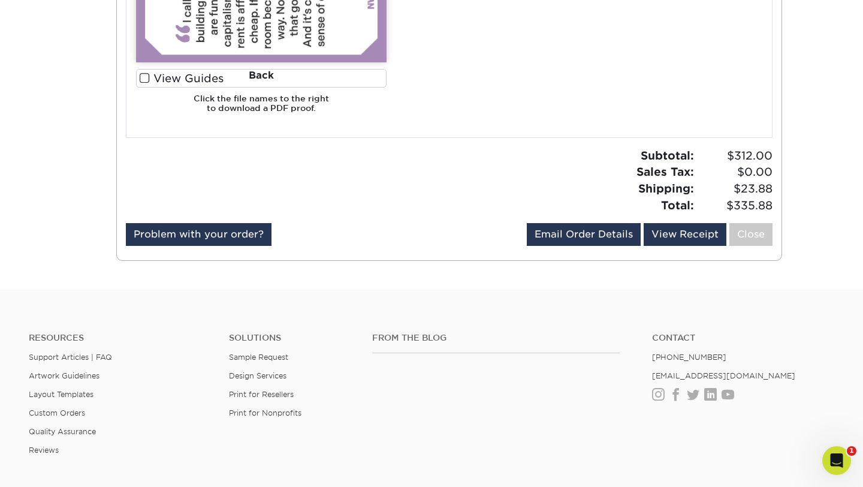
scroll to position [9672, 0]
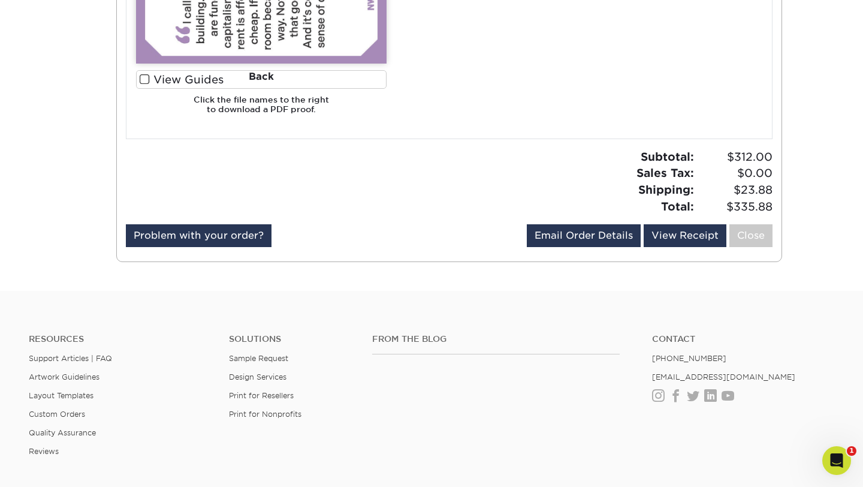
click at [628, 311] on div "Resources Support Articles | FAQ Artwork Guidelines Layout Templates Custom Ord…" at bounding box center [431, 404] width 863 height 198
click at [831, 440] on icon "Open Intercom Messenger" at bounding box center [836, 459] width 20 height 20
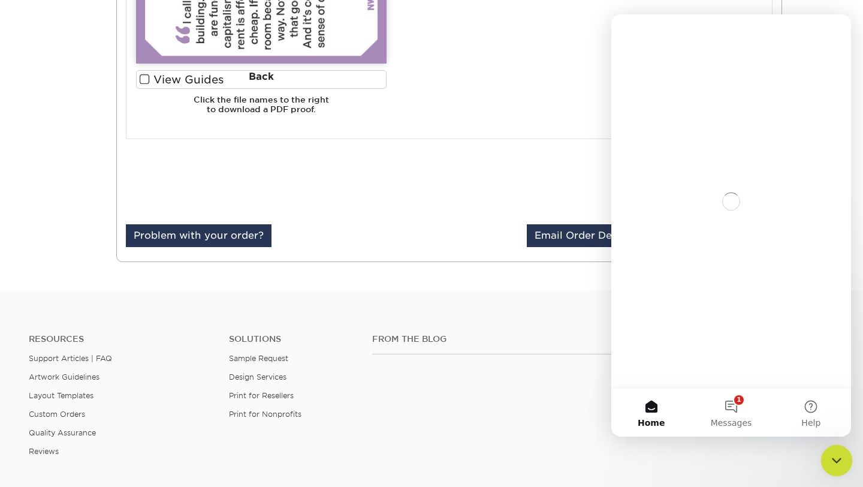
scroll to position [0, 0]
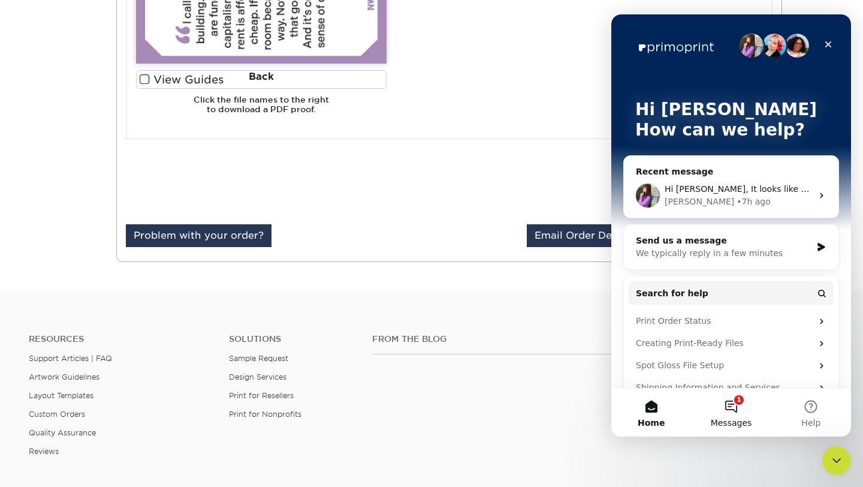
click at [729, 401] on button "1 Messages" at bounding box center [731, 413] width 80 height 48
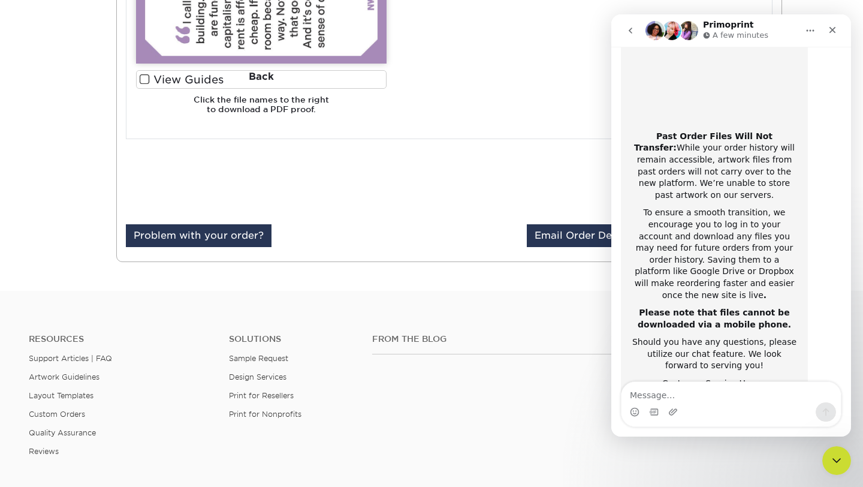
scroll to position [190, 0]
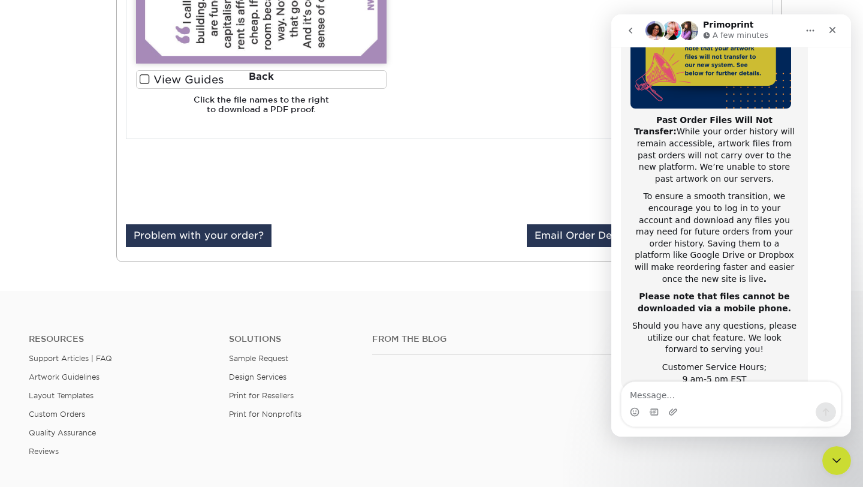
click at [630, 35] on button "go back" at bounding box center [630, 30] width 23 height 23
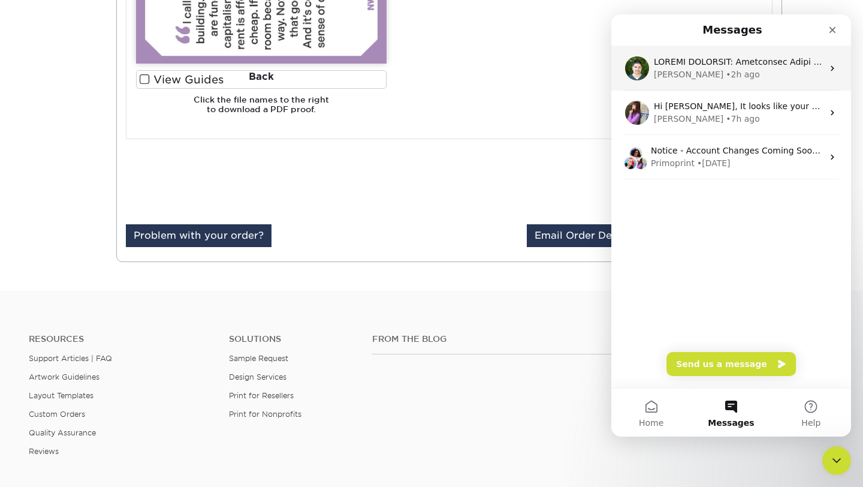
scroll to position [0, 0]
click at [726, 71] on div "• 2h ago" at bounding box center [743, 74] width 34 height 13
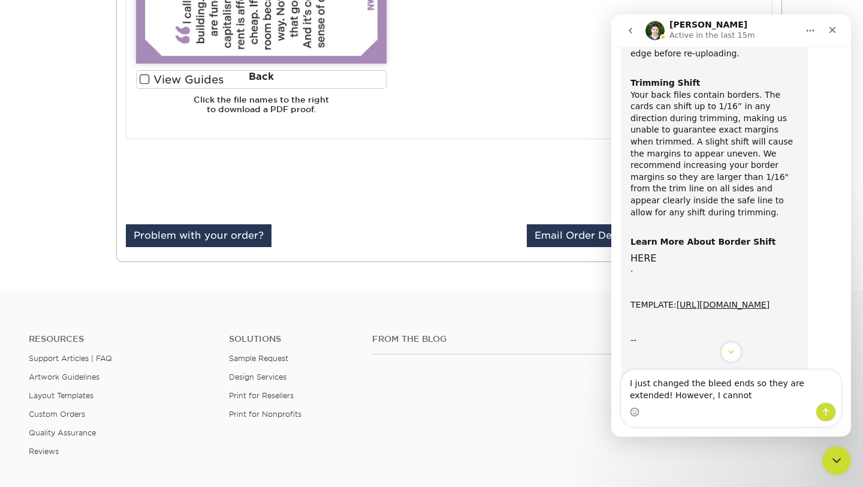
scroll to position [227, 0]
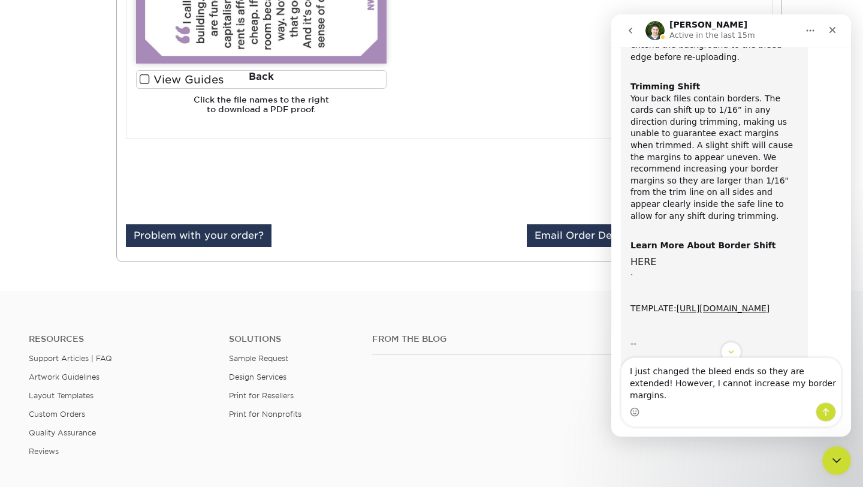
type textarea "I just changed the bleed ends so they are extended! However, I cannot increase …"
click at [823, 413] on icon "Send a message…" at bounding box center [826, 412] width 10 height 10
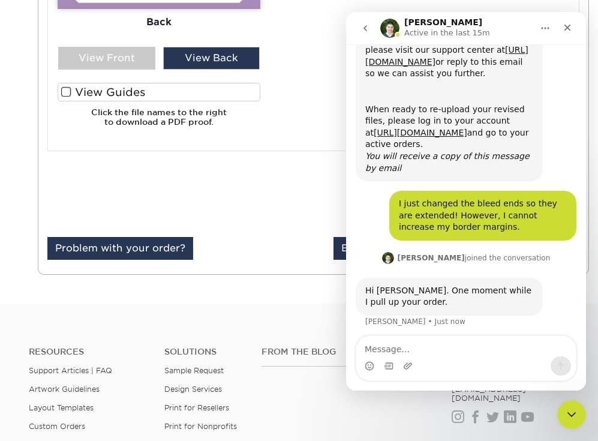
scroll to position [582, 0]
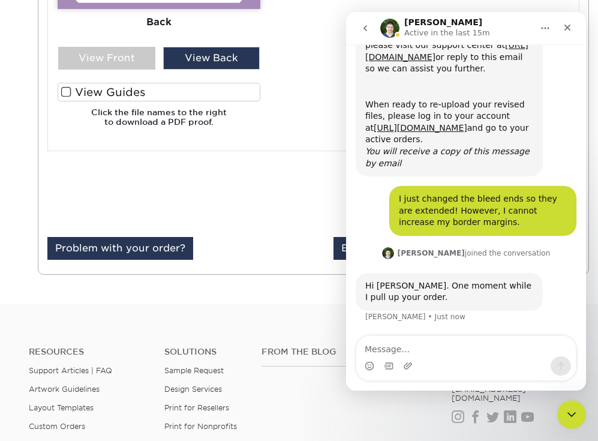
click at [381, 239] on div "I just changed the bleed ends so they are extended! However, I cannot increase …" at bounding box center [466, 215] width 221 height 59
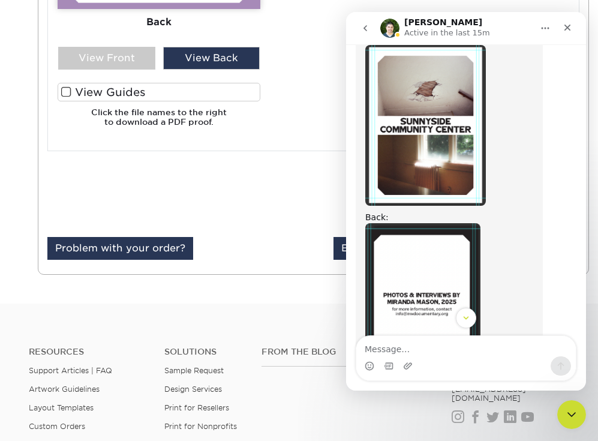
scroll to position [1254, 0]
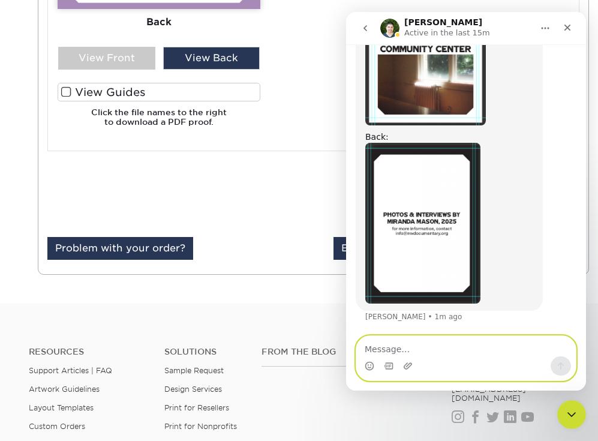
click at [389, 349] on textarea "Message…" at bounding box center [465, 346] width 219 height 20
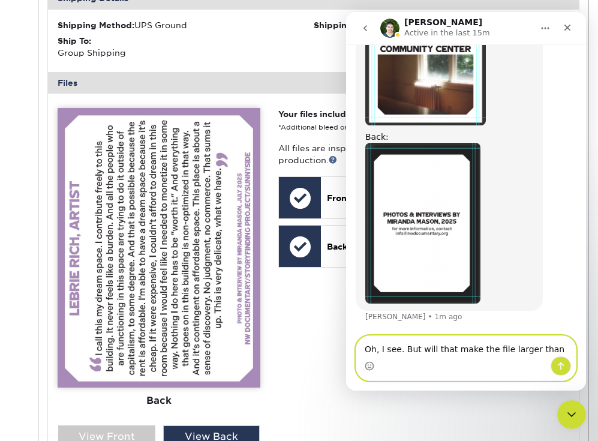
scroll to position [9292, 0]
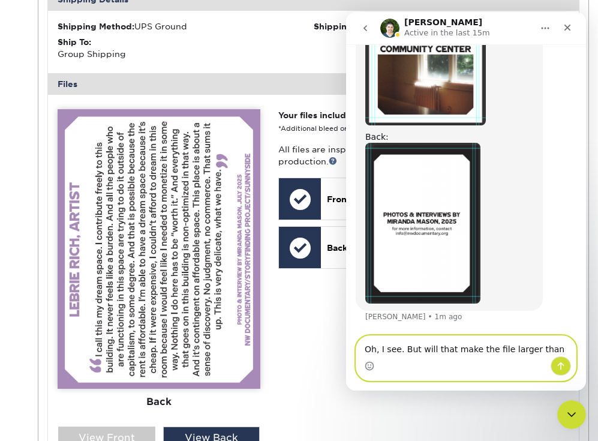
type textarea "Oh, I see. But will that make the file larger than"
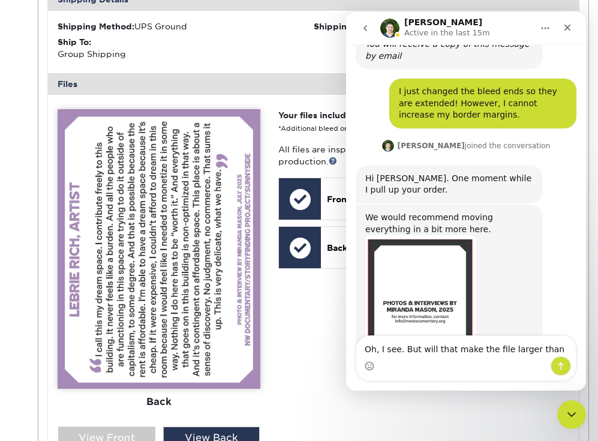
scroll to position [629, 0]
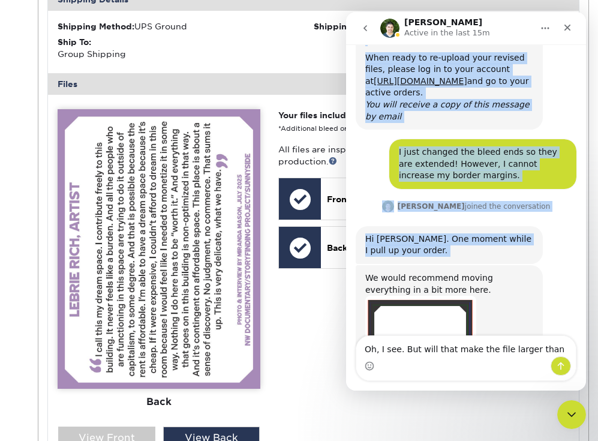
drag, startPoint x: 499, startPoint y: 29, endPoint x: 531, endPoint y: 269, distance: 241.9
click at [531, 270] on div "Matthew Active in the last 15m Welcome to Primoprint. ACTION REQUIRED: Primopri…" at bounding box center [466, 201] width 240 height 378
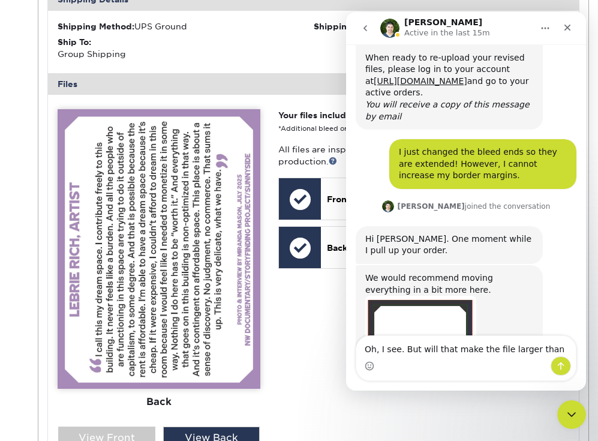
click at [570, 272] on div "We would recommend moving everything in a bit more here. Then you can just exte…" at bounding box center [466, 397] width 221 height 264
click at [571, 413] on icon "Close Intercom Messenger" at bounding box center [569, 412] width 8 height 5
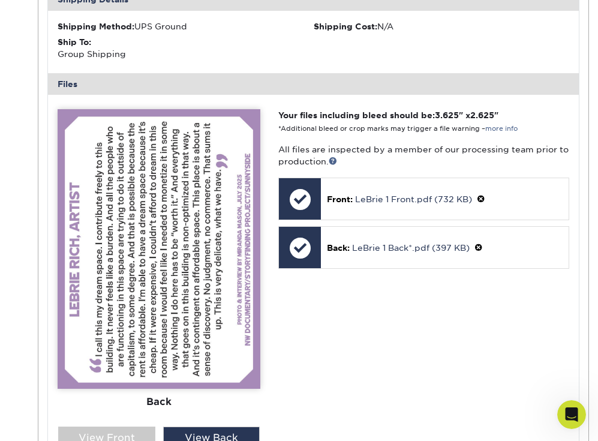
scroll to position [1254, 0]
drag, startPoint x: 441, startPoint y: 103, endPoint x: 519, endPoint y: 103, distance: 77.9
click at [519, 109] on p "Your files including bleed should be: 3.625 " x 2.625 " *Additional bleed or cr…" at bounding box center [423, 121] width 291 height 25
copy strong "3.625 " x 2.625 ""
click at [574, 414] on icon "Open Intercom Messenger" at bounding box center [570, 413] width 20 height 20
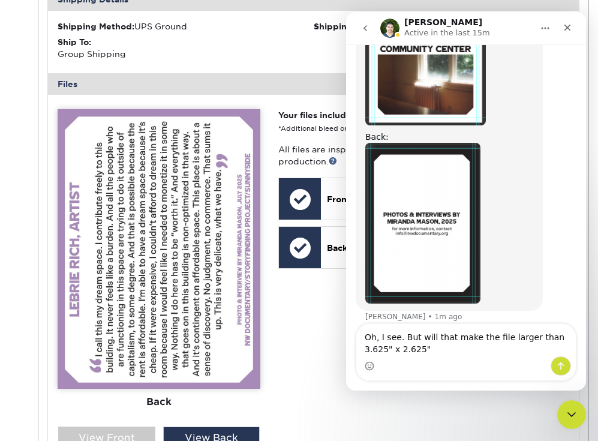
scroll to position [1266, 0]
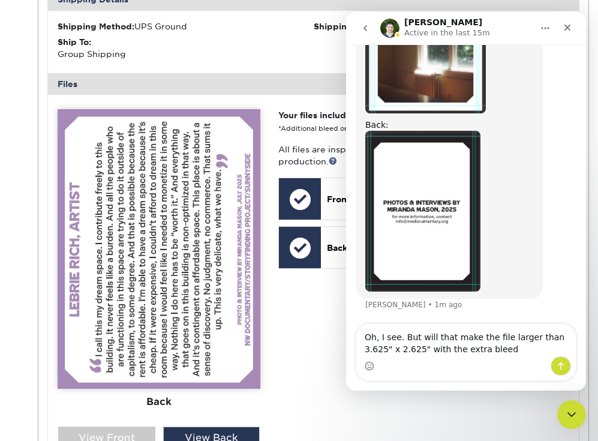
drag, startPoint x: 514, startPoint y: 349, endPoint x: 405, endPoint y: 334, distance: 110.1
click at [405, 334] on textarea "Oh, I see. But will that make the file larger than 3.625" x 2.625" with the ext…" at bounding box center [465, 340] width 219 height 32
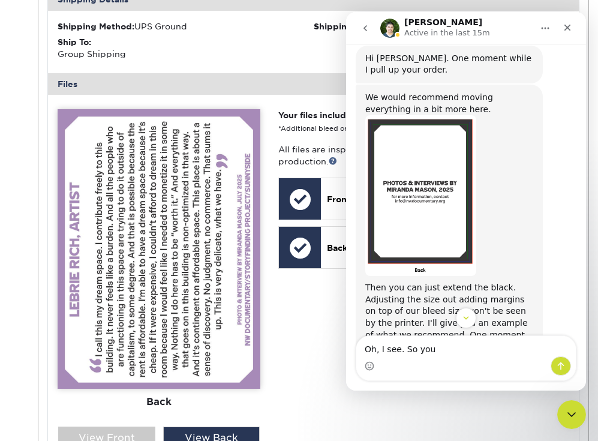
scroll to position [879, 0]
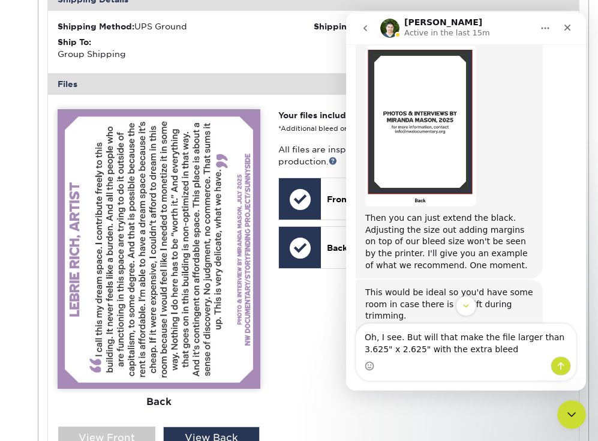
click at [498, 347] on textarea "Oh, I see. But will that make the file larger than 3.625" x 2.625" with the ext…" at bounding box center [465, 340] width 219 height 32
click at [510, 347] on textarea "Oh, I see. But will that make the file larger than 3.625" x 2.625" with the ext…" at bounding box center [465, 340] width 219 height 32
type textarea "Oh, I see. But will that make the file larger than 3.625" x 2.625" with the ext…"
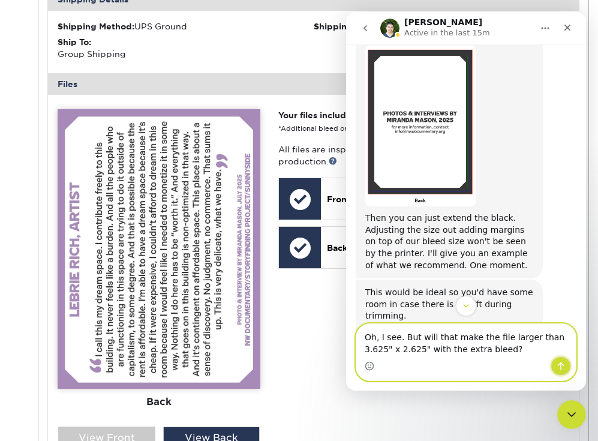
click at [555, 358] on button "Send a message…" at bounding box center [560, 365] width 20 height 19
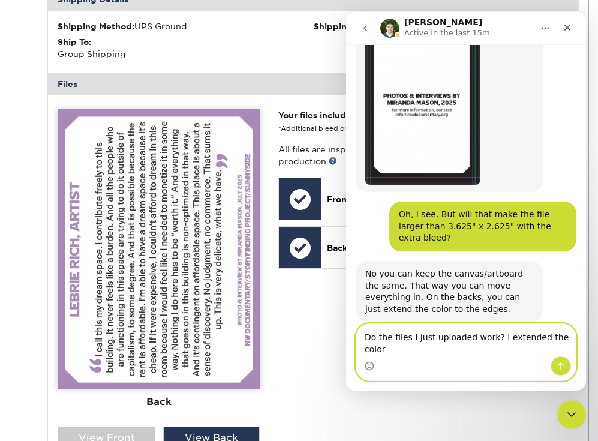
scroll to position [1385, 0]
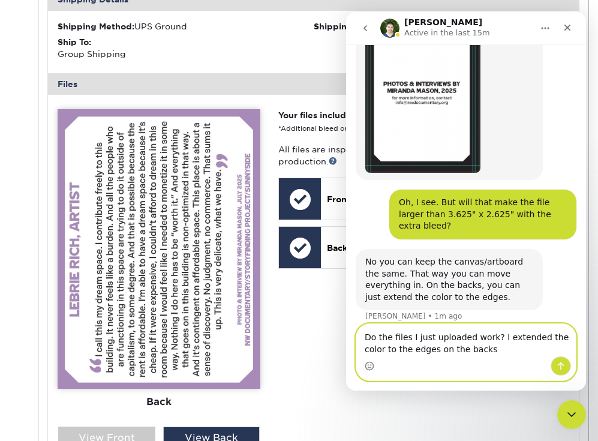
type textarea "Do the files I just uploaded work? I extended the color to the edges on the bac…"
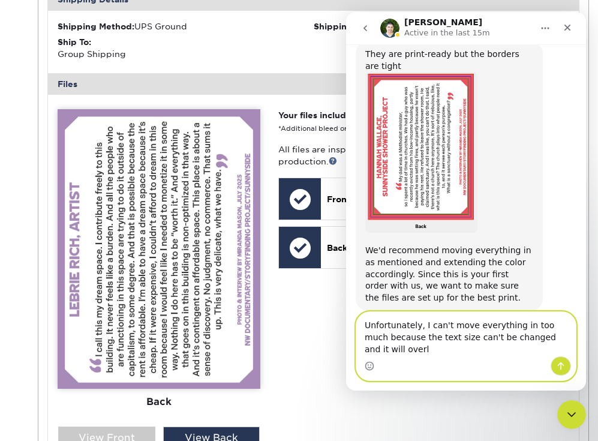
scroll to position [1735, 0]
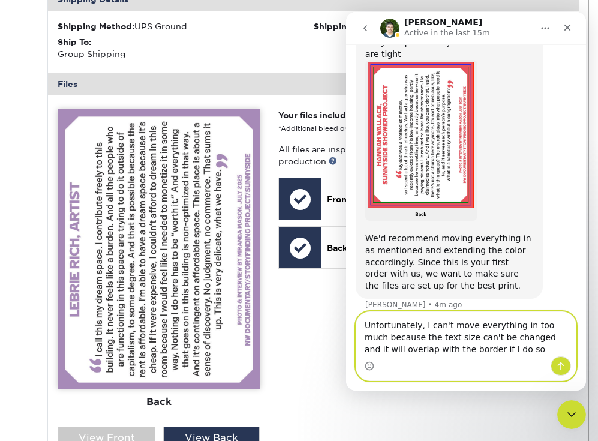
type textarea "Unfortunately, I can't move everything in too much because the text size can't …"
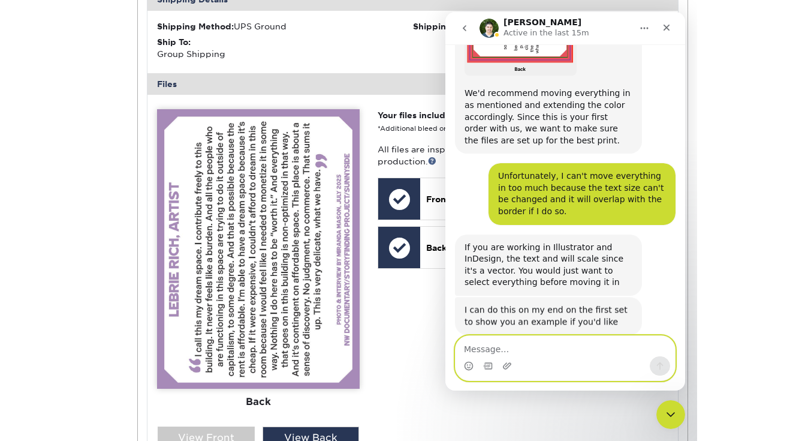
scroll to position [1892, 0]
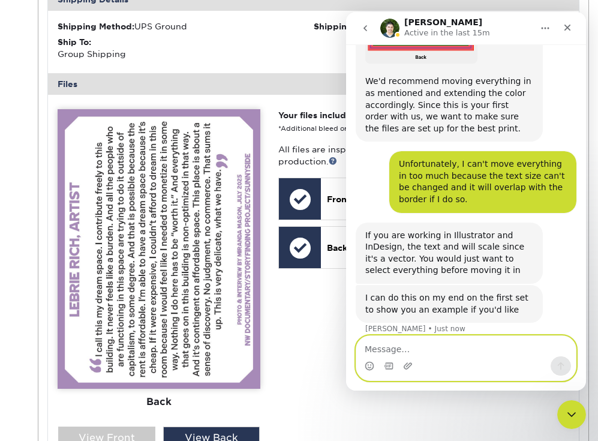
type textarea "I"
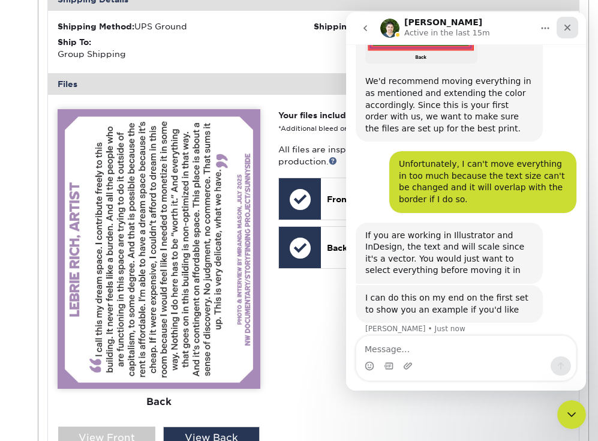
click at [567, 25] on icon "Close" at bounding box center [567, 28] width 10 height 10
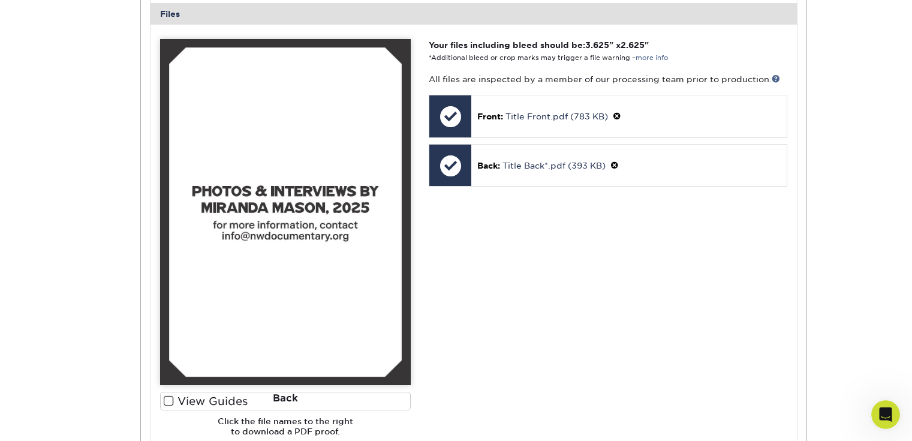
scroll to position [459, 0]
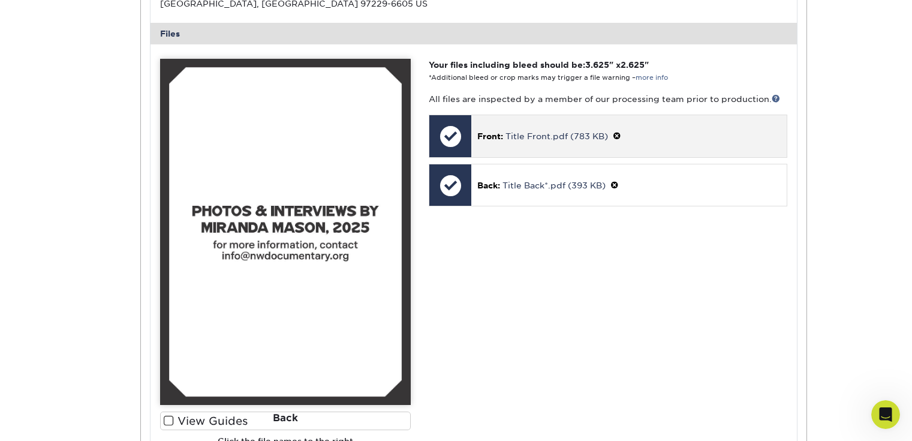
click at [621, 136] on span at bounding box center [617, 136] width 8 height 10
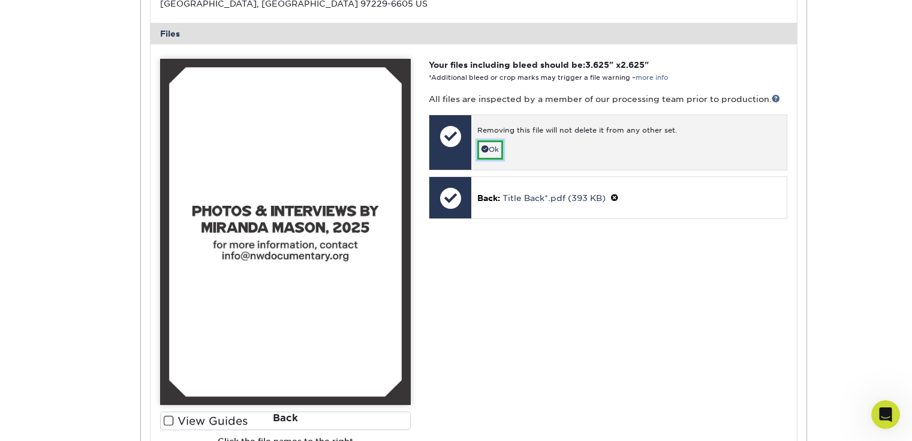
click at [503, 147] on link "Ok" at bounding box center [490, 149] width 26 height 19
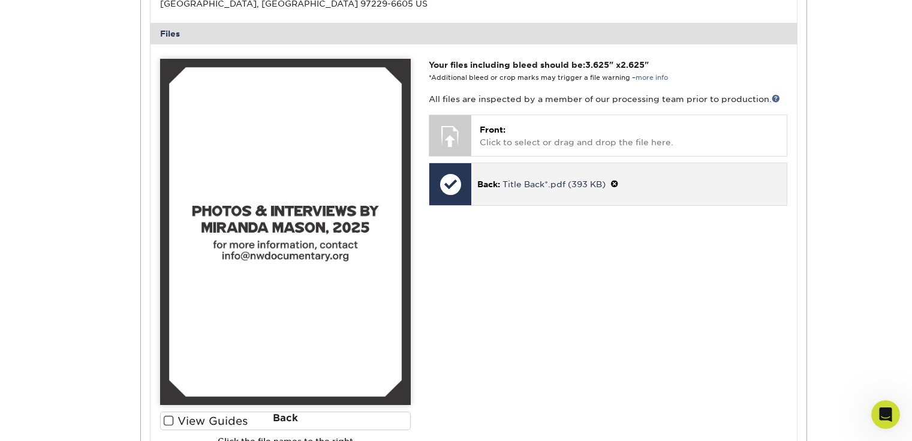
click at [616, 182] on span at bounding box center [614, 184] width 8 height 10
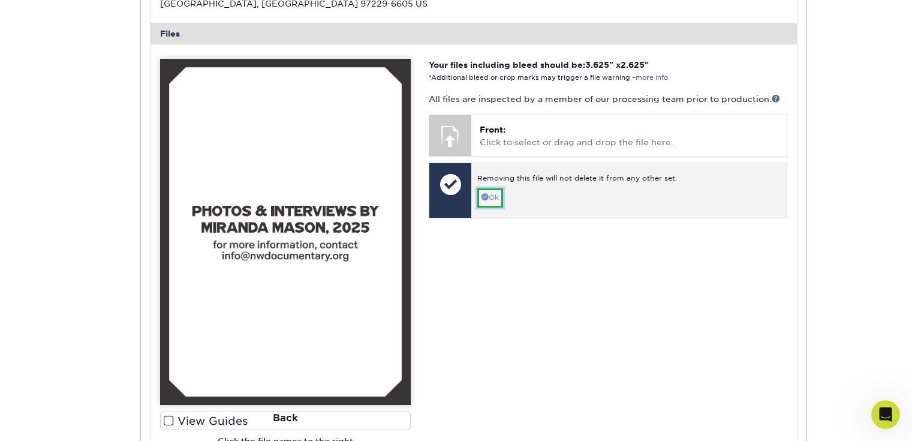
click at [491, 191] on link "Ok" at bounding box center [490, 197] width 26 height 19
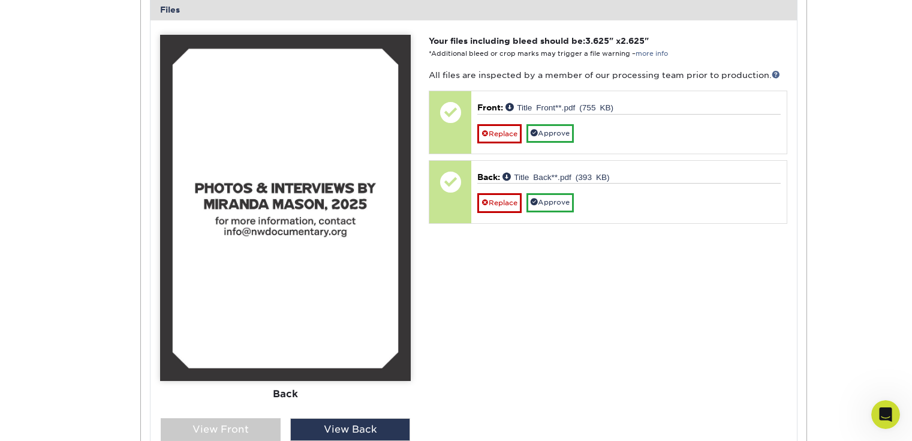
scroll to position [496, 0]
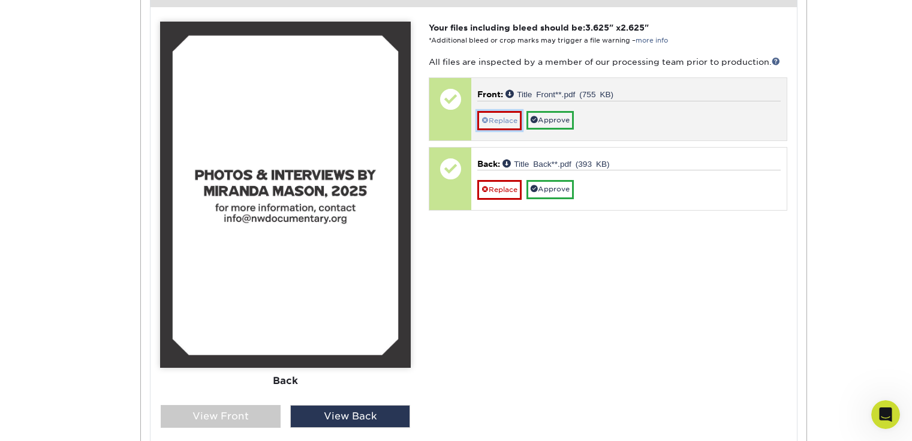
click at [505, 124] on link "Replace" at bounding box center [499, 120] width 44 height 19
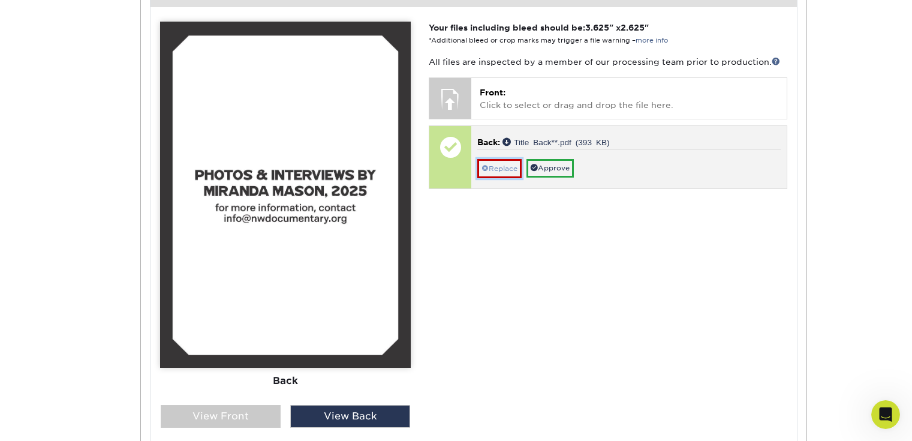
click at [502, 167] on link "Replace" at bounding box center [499, 168] width 44 height 19
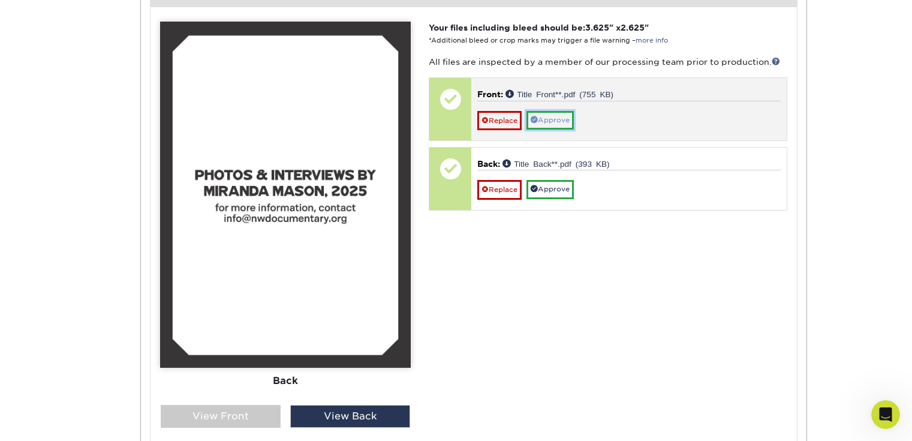
click at [559, 115] on link "Approve" at bounding box center [549, 120] width 47 height 19
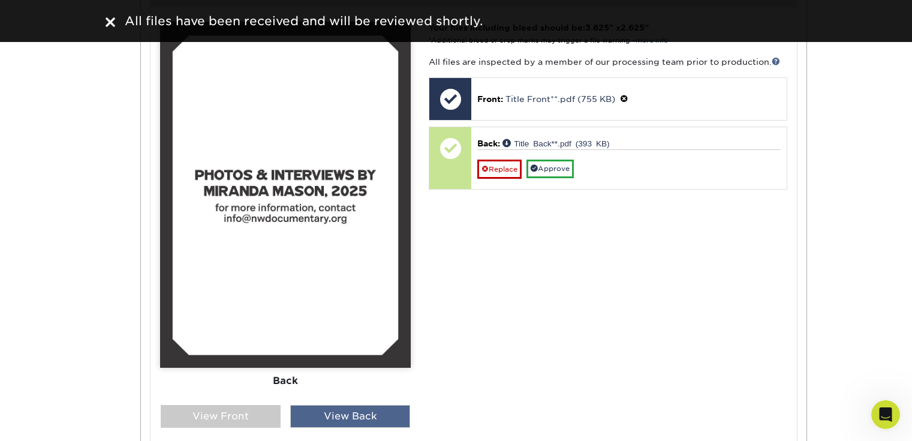
click at [347, 408] on div "View Back" at bounding box center [350, 416] width 120 height 23
click at [353, 411] on div "View Back" at bounding box center [350, 416] width 120 height 23
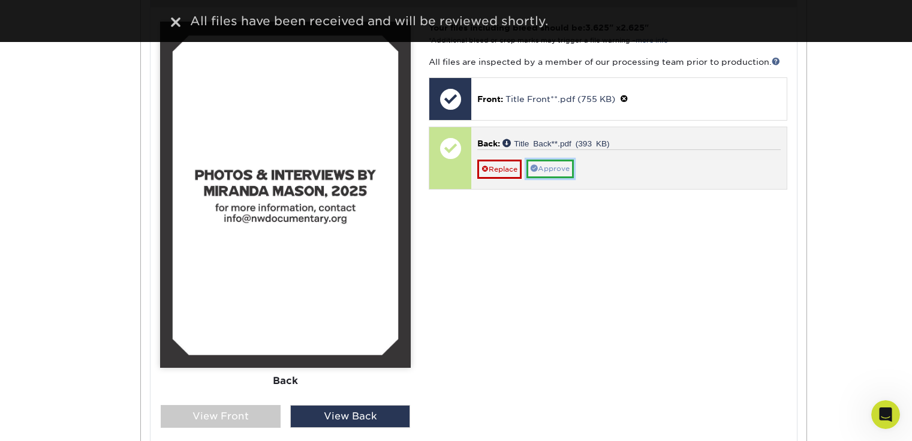
click at [541, 167] on link "Approve" at bounding box center [549, 168] width 47 height 19
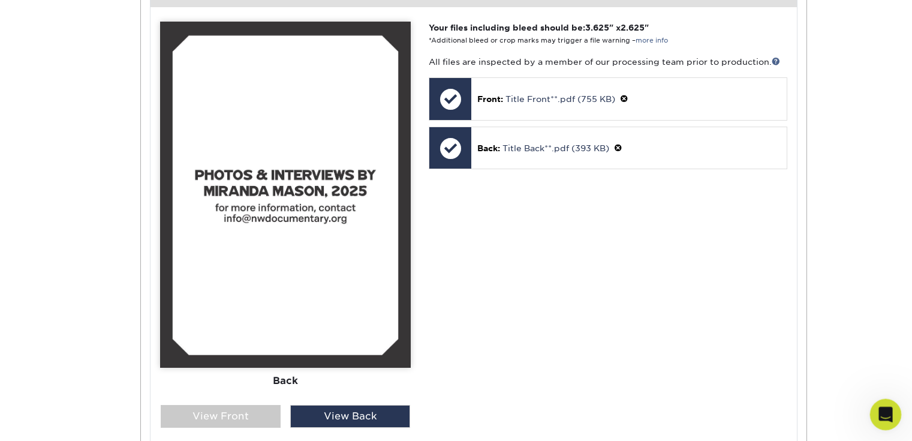
click at [863, 405] on icon "Open Intercom Messenger" at bounding box center [884, 413] width 20 height 20
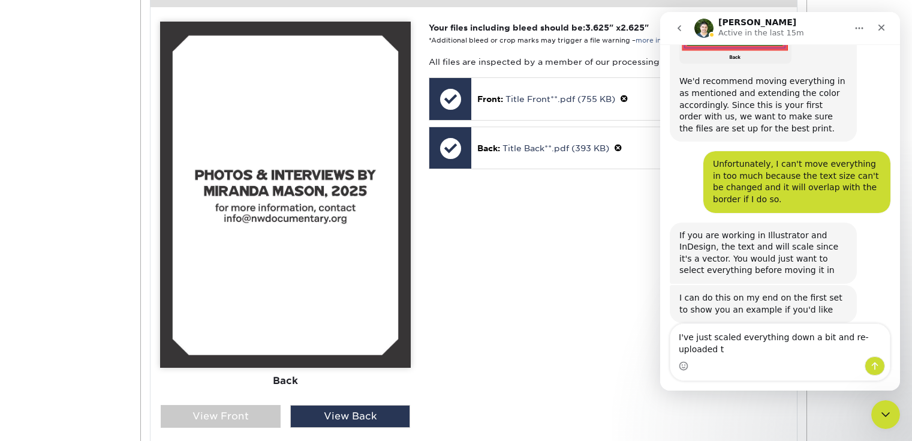
scroll to position [1904, 0]
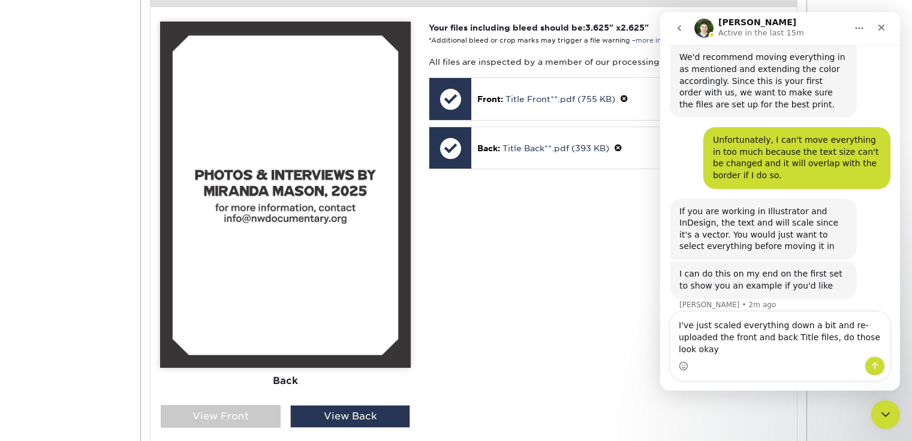
type textarea "I've just scaled everything down a bit and re-uploaded the front and back Title…"
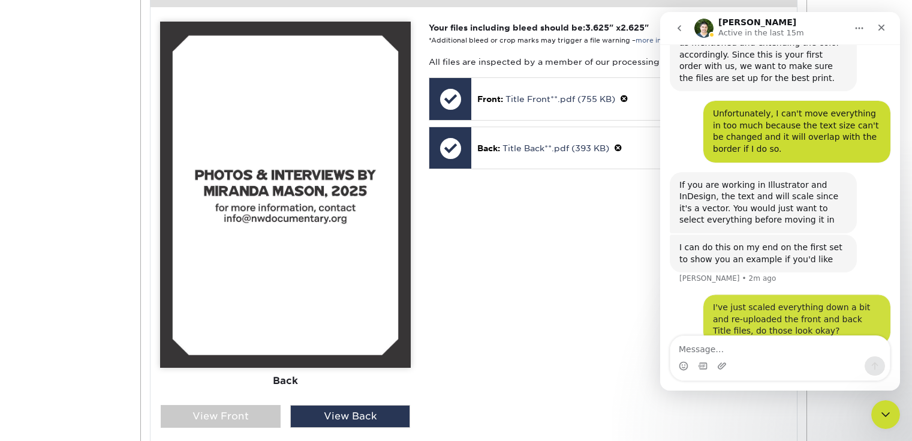
scroll to position [1951, 0]
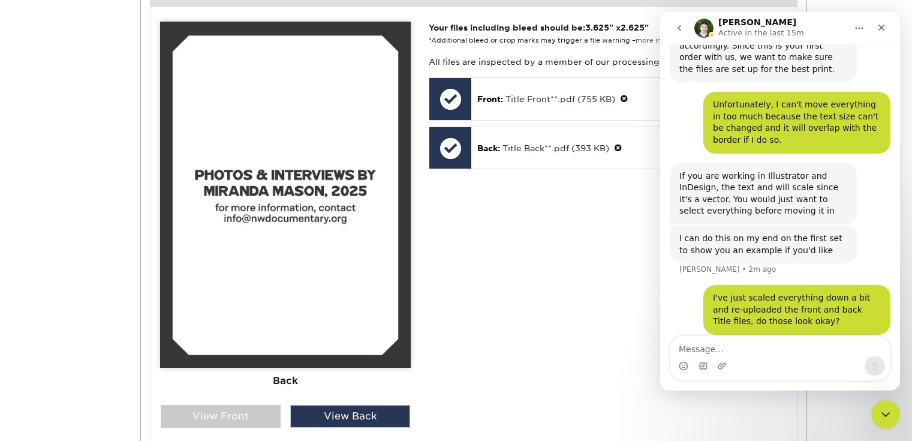
click at [488, 242] on div "Your files including bleed should be: 3.625 " x 2.625 " *Additional bleed or cr…" at bounding box center [608, 258] width 376 height 473
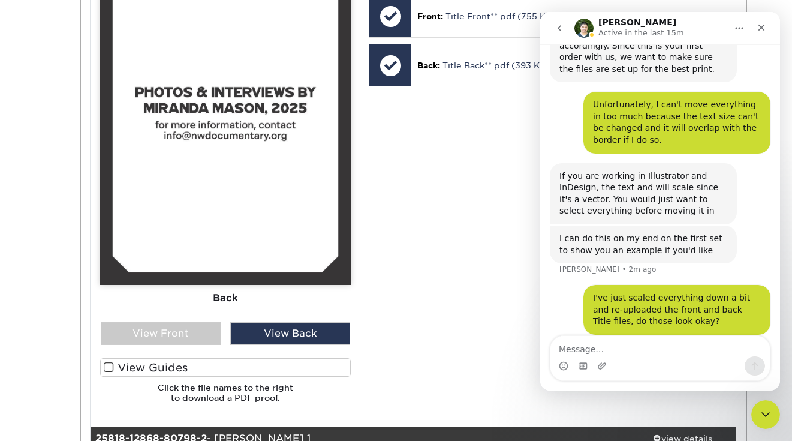
scroll to position [628, 0]
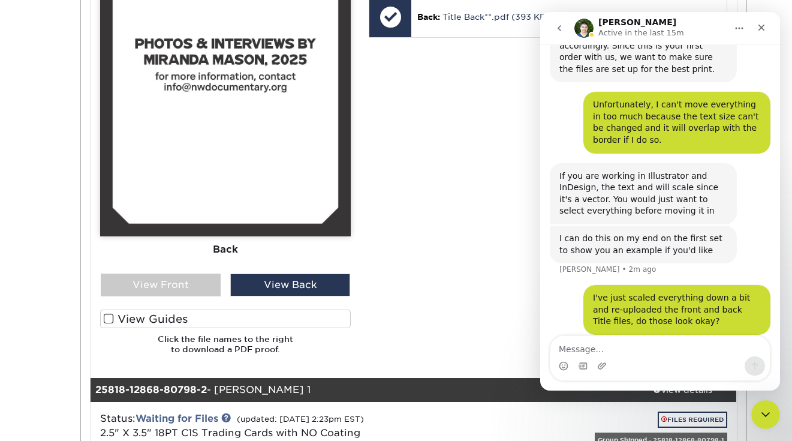
click at [103, 317] on label "View Guides" at bounding box center [225, 318] width 251 height 19
click at [0, 0] on input "View Guides" at bounding box center [0, 0] width 0 height 0
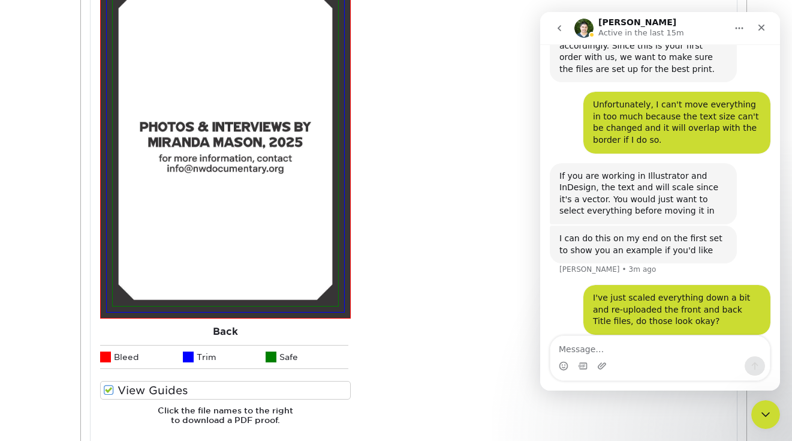
scroll to position [918, 0]
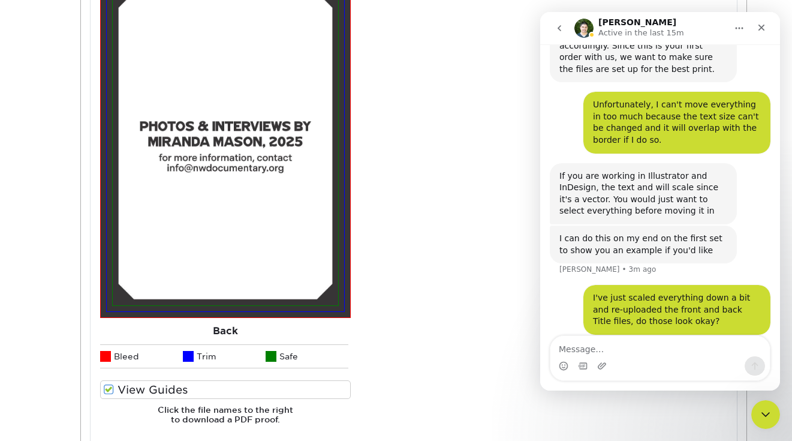
click at [108, 392] on span at bounding box center [109, 389] width 10 height 11
click at [0, 0] on input "View Guides" at bounding box center [0, 0] width 0 height 0
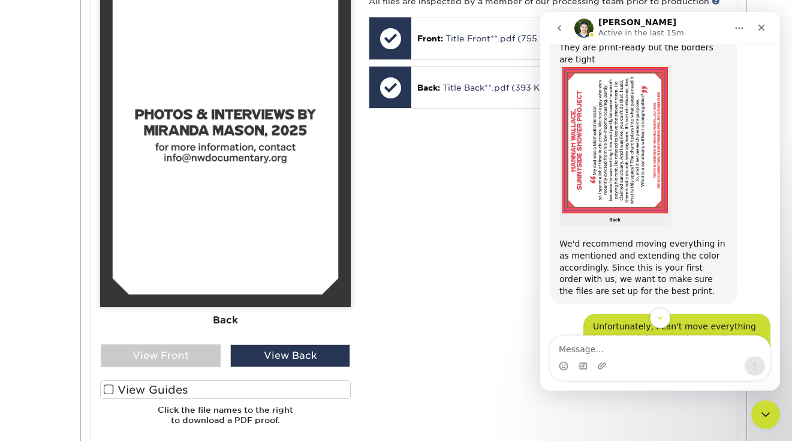
scroll to position [1726, 0]
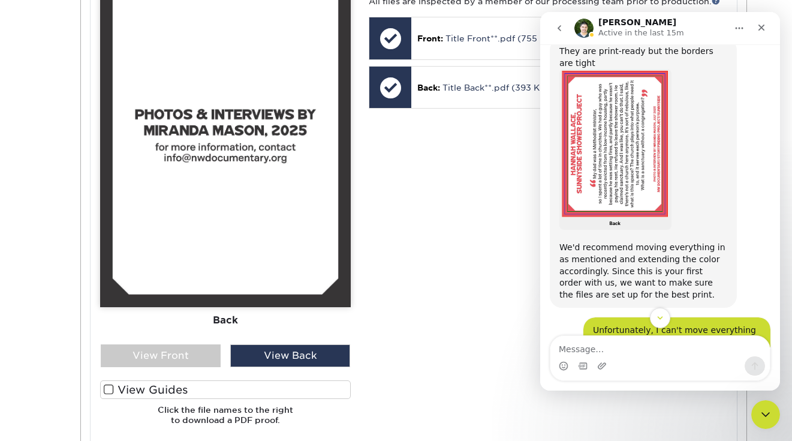
click at [106, 387] on span at bounding box center [109, 389] width 10 height 11
click at [0, 0] on input "View Guides" at bounding box center [0, 0] width 0 height 0
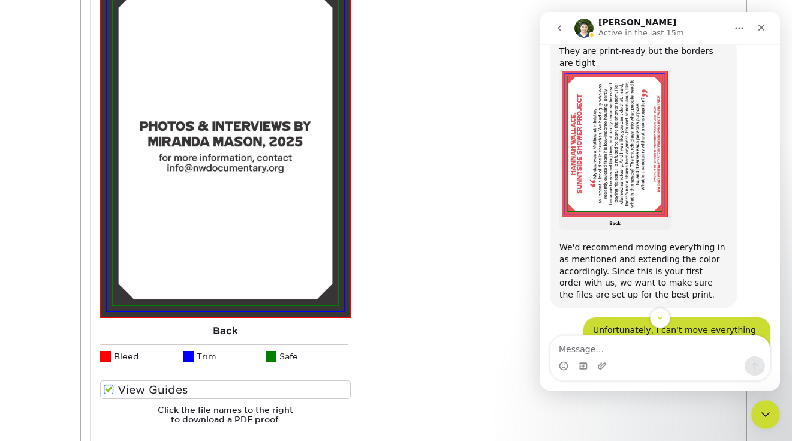
scroll to position [1951, 0]
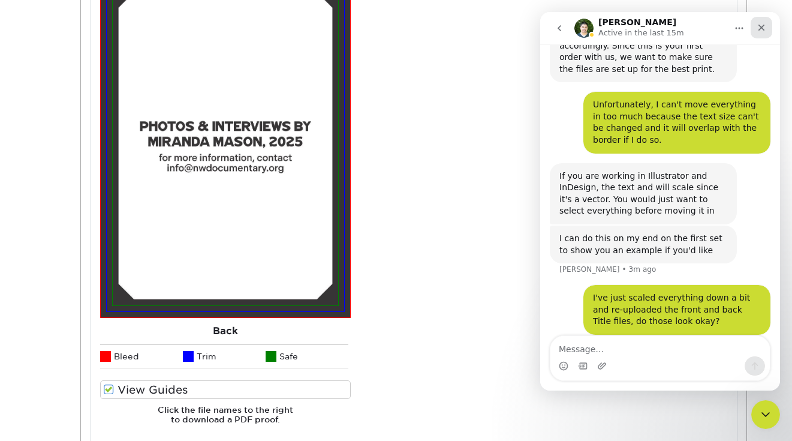
click at [767, 25] on div "Close" at bounding box center [762, 28] width 22 height 22
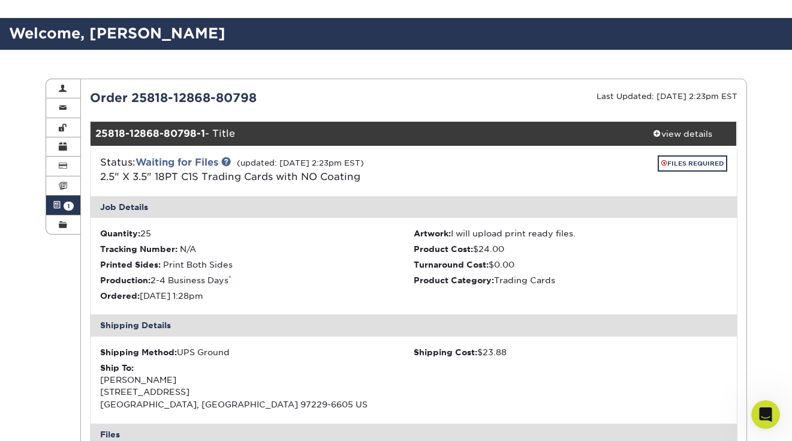
scroll to position [85, 0]
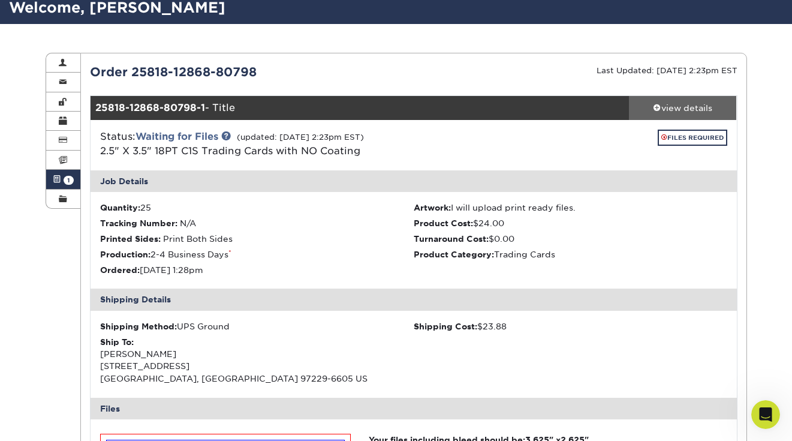
click at [660, 107] on div "view details" at bounding box center [683, 108] width 108 height 12
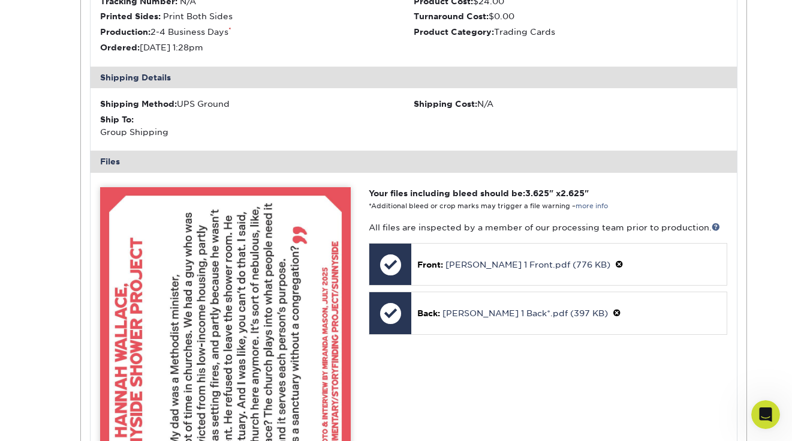
scroll to position [451, 0]
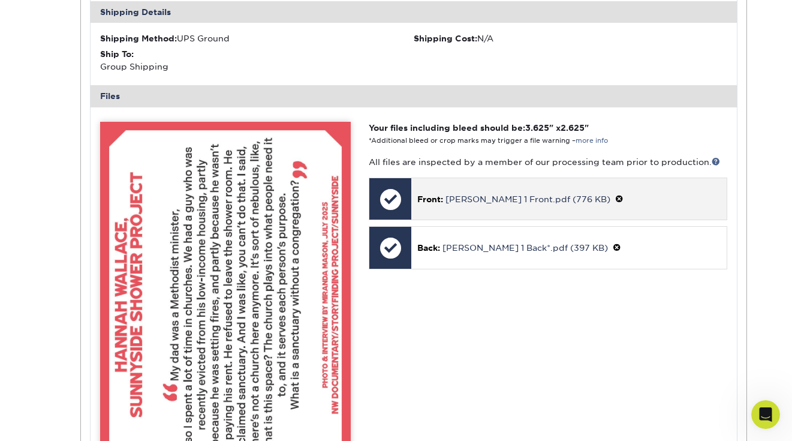
click at [615, 197] on span at bounding box center [619, 199] width 8 height 10
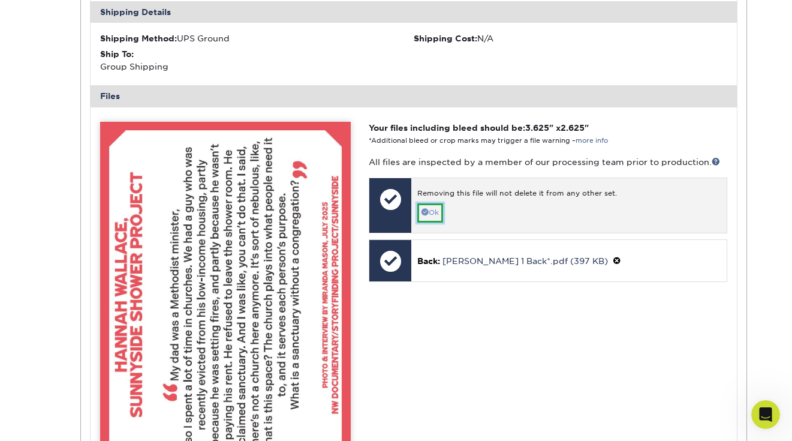
click at [439, 210] on link "Ok" at bounding box center [430, 212] width 26 height 19
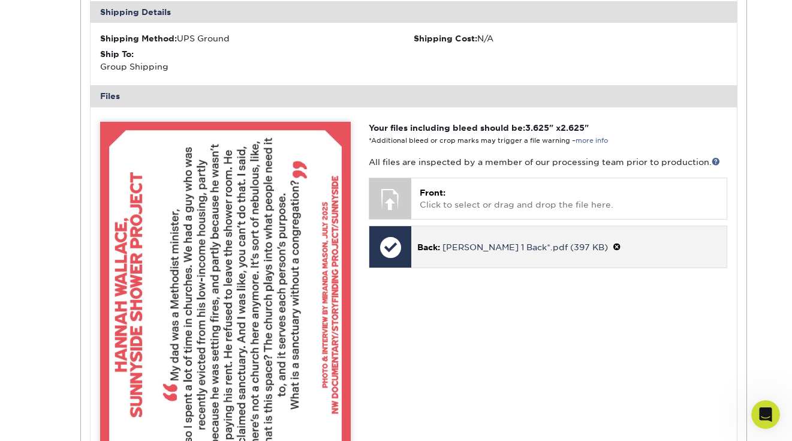
scroll to position [1997, 0]
click at [613, 246] on span at bounding box center [617, 247] width 8 height 10
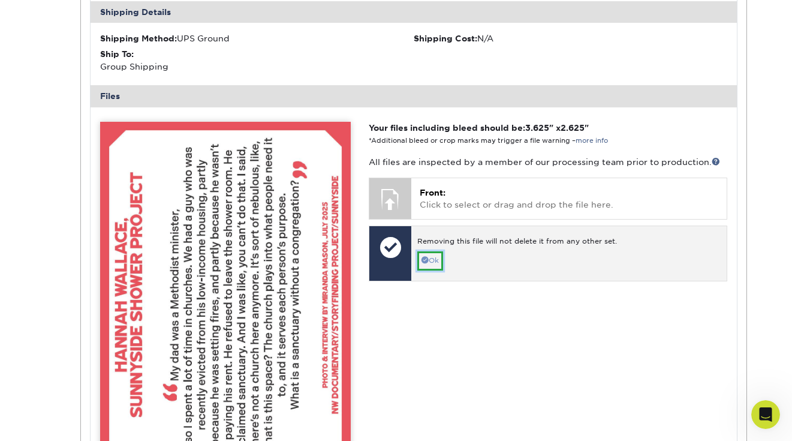
click at [428, 254] on link "Ok" at bounding box center [430, 260] width 26 height 19
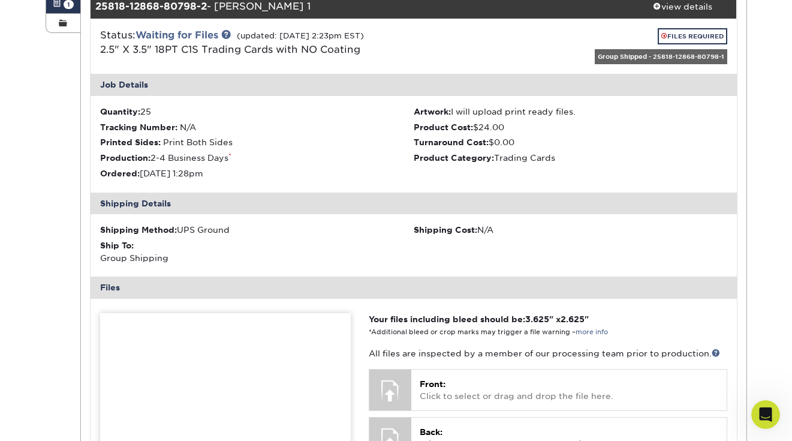
scroll to position [249, 0]
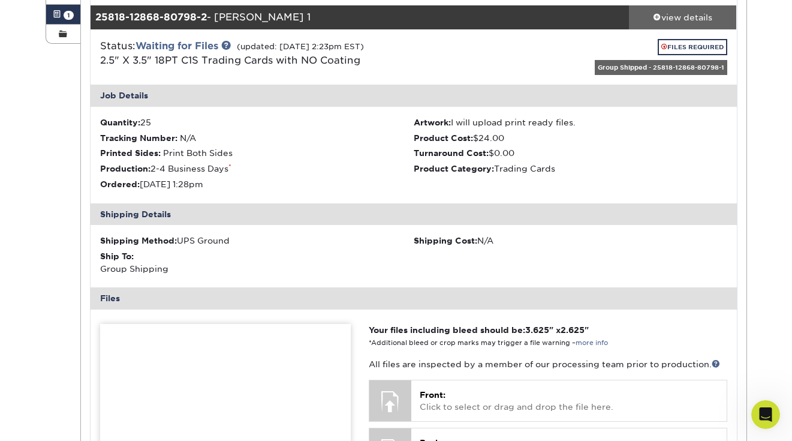
click at [689, 19] on div "view details" at bounding box center [683, 17] width 108 height 12
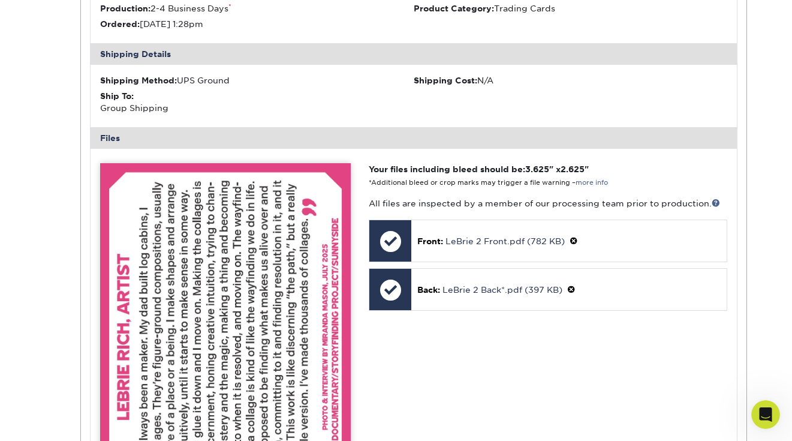
scroll to position [508, 0]
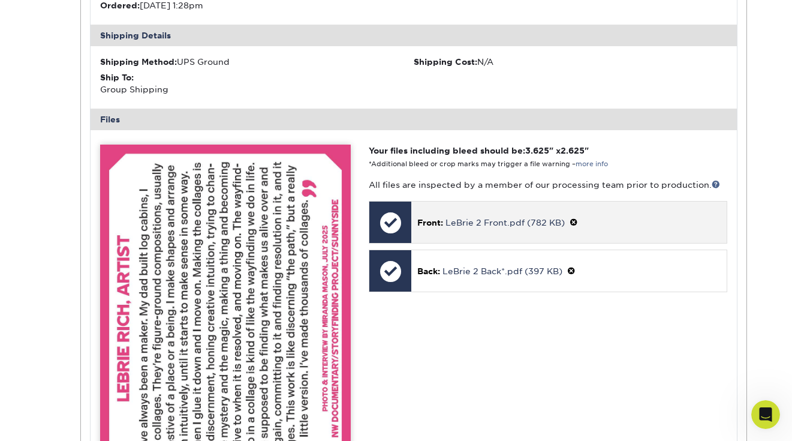
click at [576, 218] on span at bounding box center [574, 223] width 8 height 10
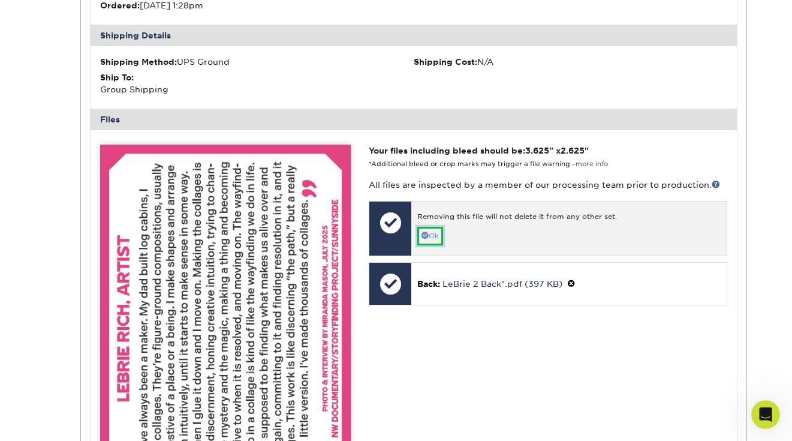
click at [432, 231] on link "Ok" at bounding box center [430, 236] width 26 height 19
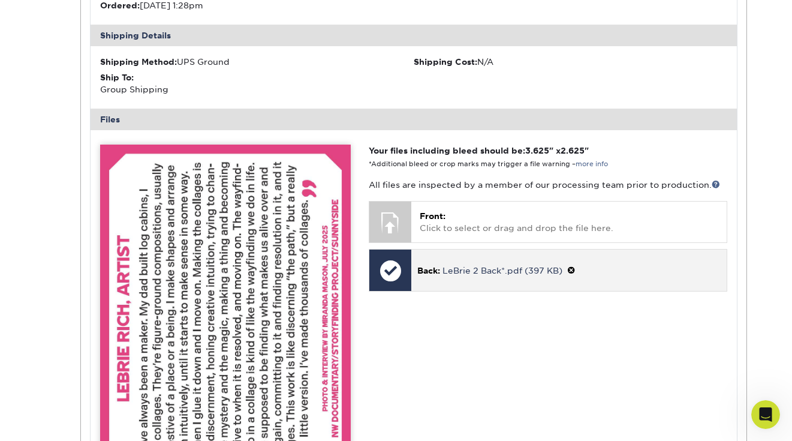
click at [574, 261] on div "Back: LeBrie 2 Back*.pdf (397 KB)" at bounding box center [568, 269] width 315 height 41
click at [576, 269] on span at bounding box center [571, 271] width 8 height 10
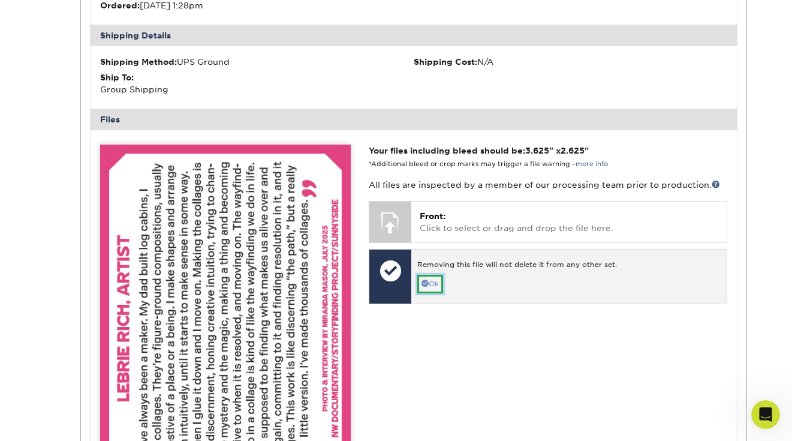
click at [435, 288] on link "Ok" at bounding box center [430, 284] width 26 height 19
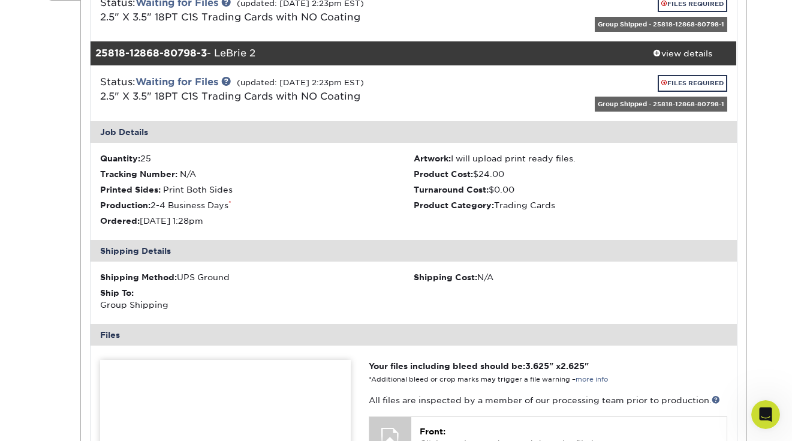
scroll to position [289, 0]
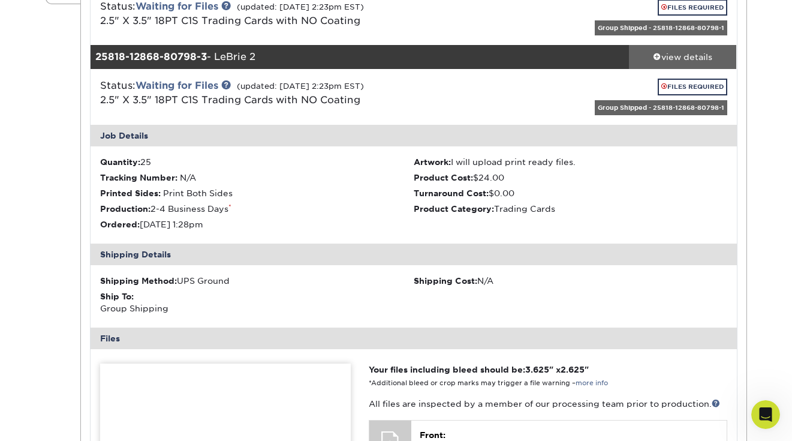
click at [661, 50] on link "view details" at bounding box center [683, 57] width 108 height 24
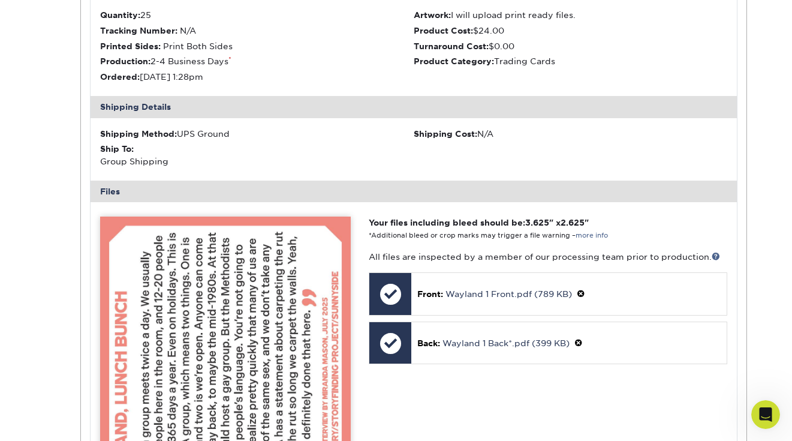
scroll to position [517, 0]
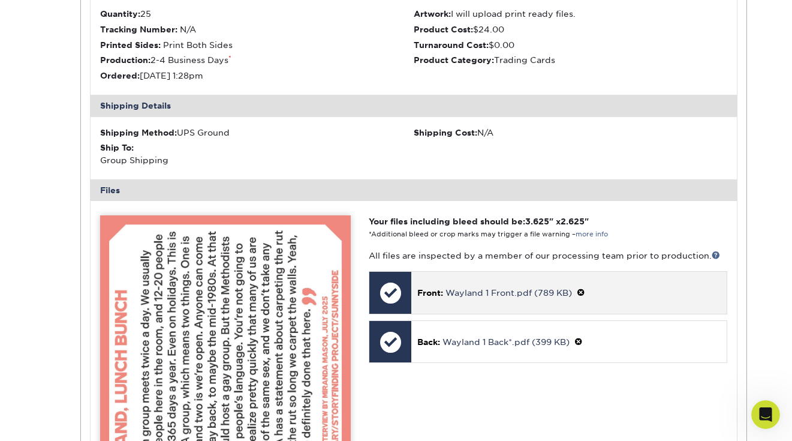
click at [582, 291] on span at bounding box center [581, 293] width 8 height 10
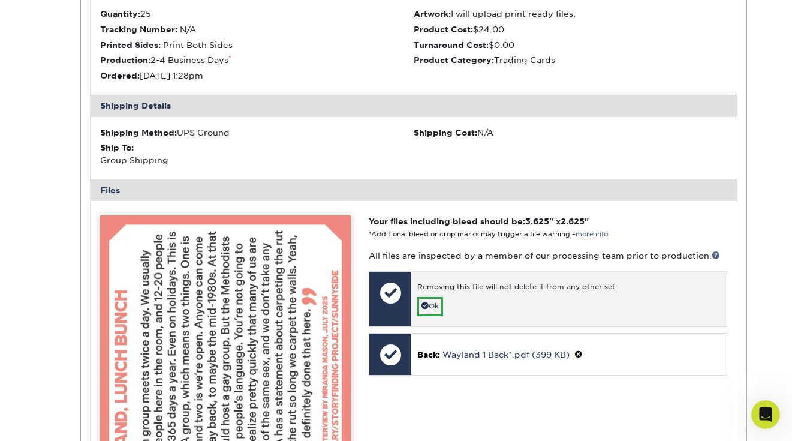
click at [453, 303] on div "Removing this file will not delete it from any other set. Ok" at bounding box center [568, 299] width 315 height 55
click at [439, 305] on link "Ok" at bounding box center [430, 306] width 26 height 19
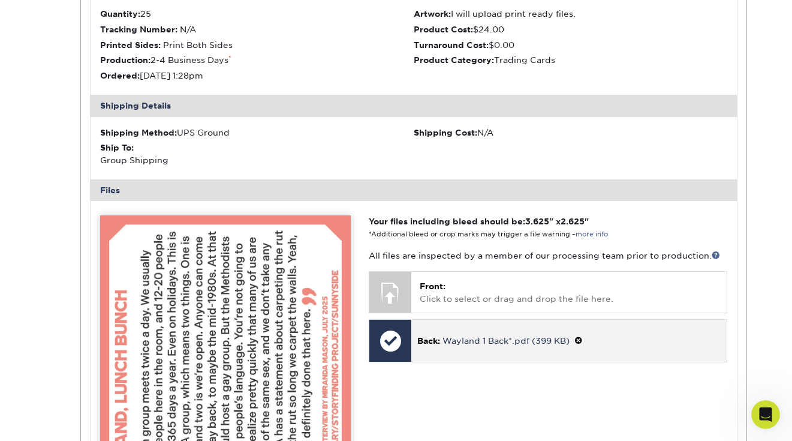
click at [581, 345] on span at bounding box center [578, 341] width 8 height 10
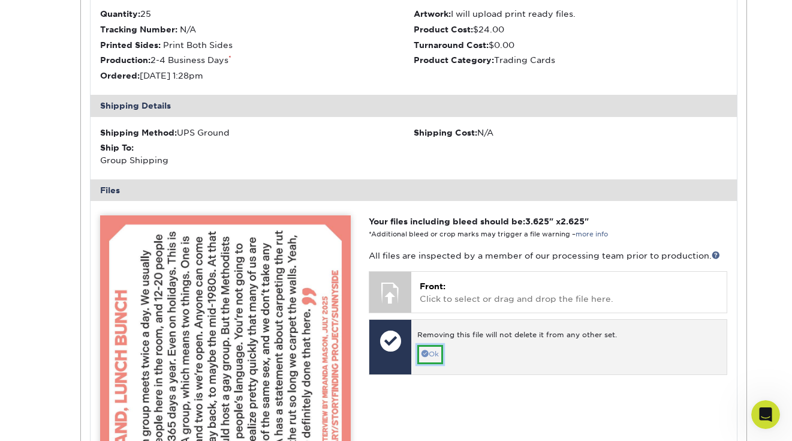
click at [433, 347] on link "Ok" at bounding box center [430, 354] width 26 height 19
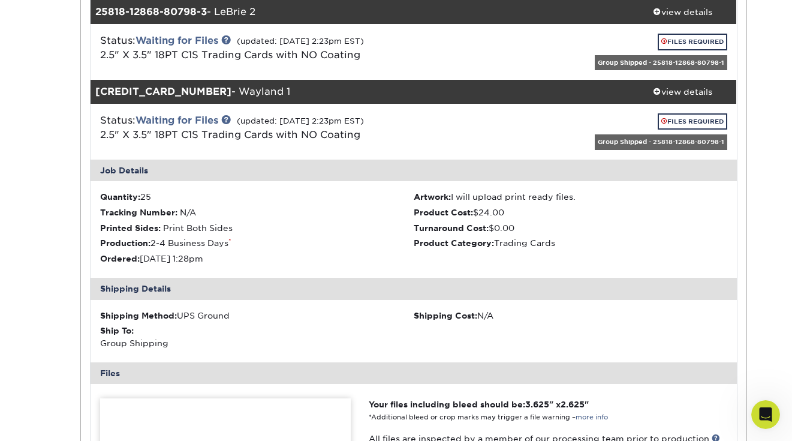
scroll to position [333, 0]
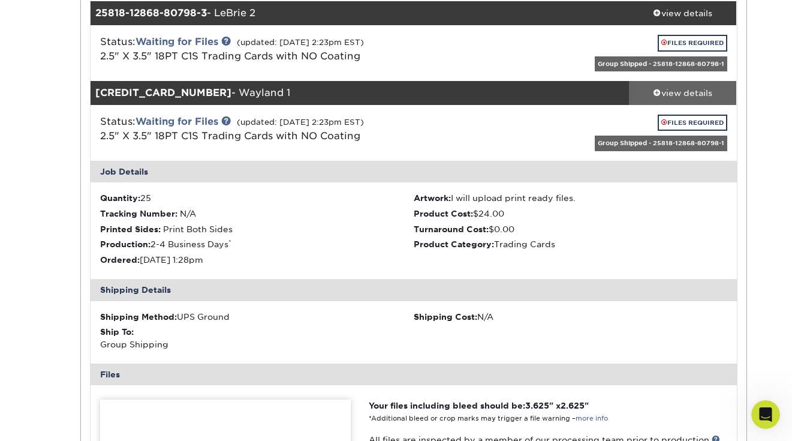
click at [693, 91] on div "view details" at bounding box center [683, 93] width 108 height 12
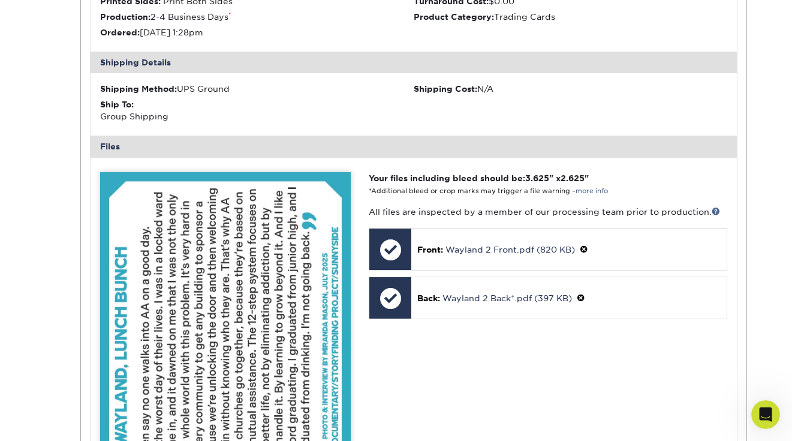
scroll to position [679, 0]
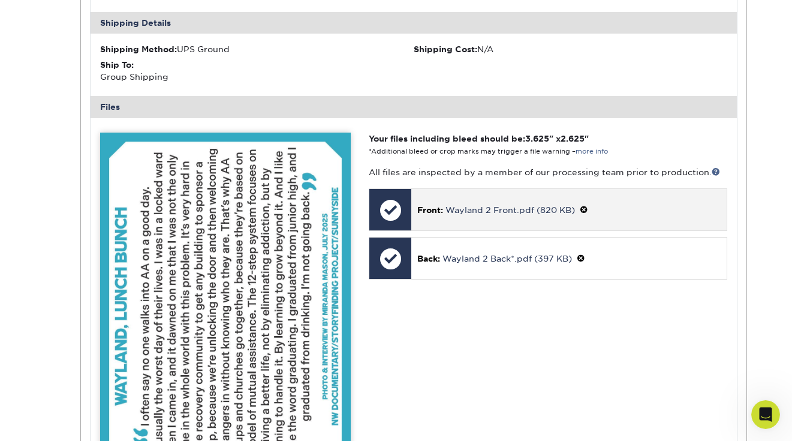
click at [585, 210] on span at bounding box center [584, 210] width 8 height 10
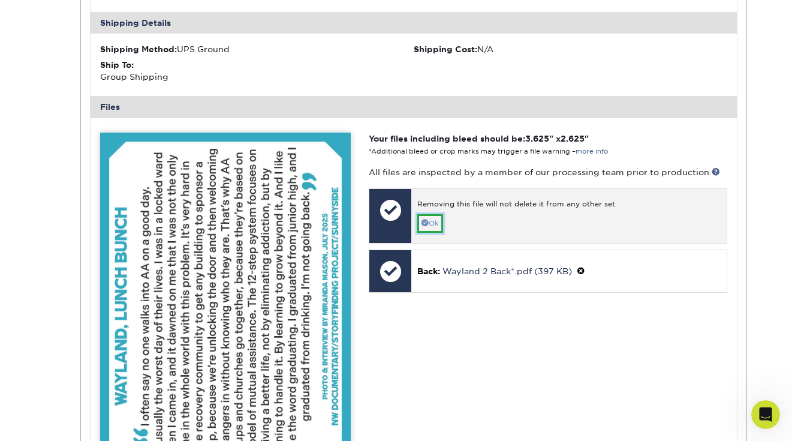
click at [443, 224] on link "Ok" at bounding box center [430, 223] width 26 height 19
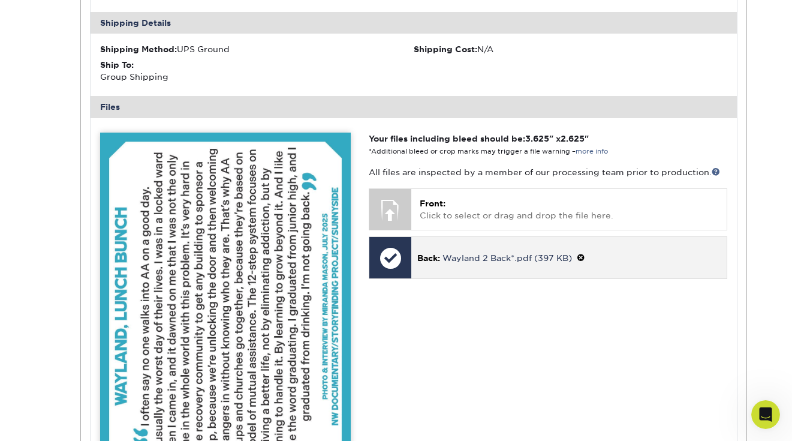
click at [585, 251] on p "Back: Wayland 2 Back*.pdf (397 KB)" at bounding box center [568, 257] width 303 height 13
click at [575, 261] on p "Back: Wayland 2 Back*.pdf (397 KB)" at bounding box center [568, 257] width 303 height 13
click at [579, 258] on p "Back: Wayland 2 Back*.pdf (397 KB)" at bounding box center [568, 257] width 303 height 13
click at [583, 255] on span at bounding box center [581, 258] width 8 height 10
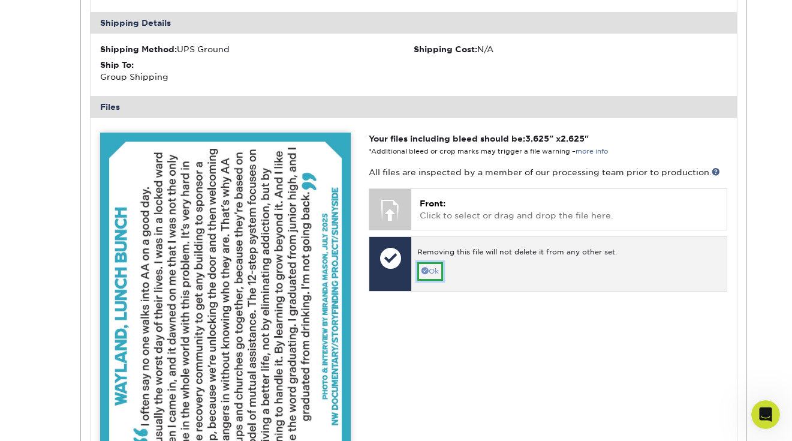
click at [427, 276] on link "Ok" at bounding box center [430, 271] width 26 height 19
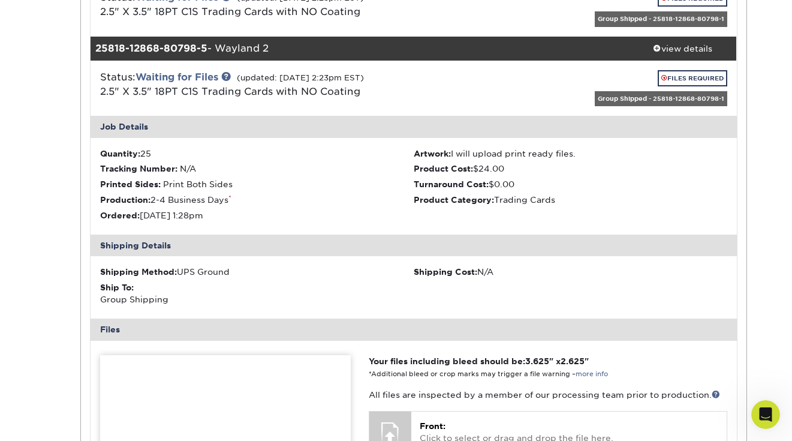
scroll to position [342, 0]
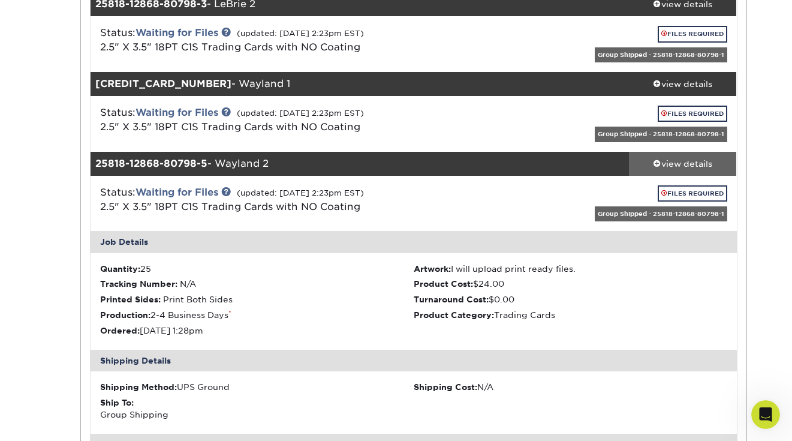
click at [670, 168] on div "view details" at bounding box center [683, 163] width 108 height 12
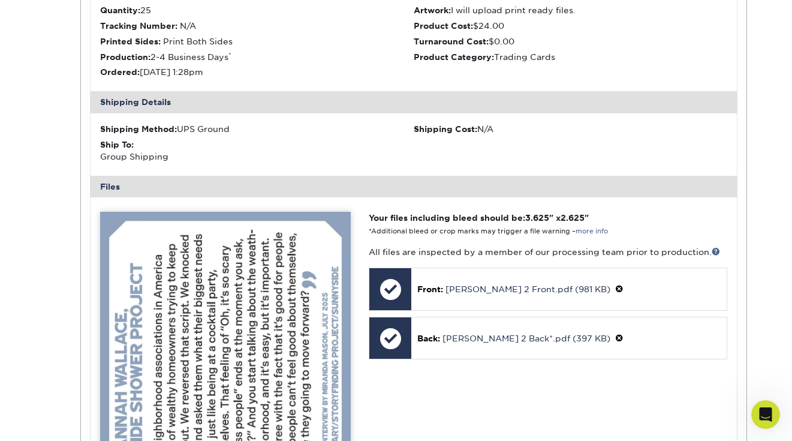
scroll to position [687, 0]
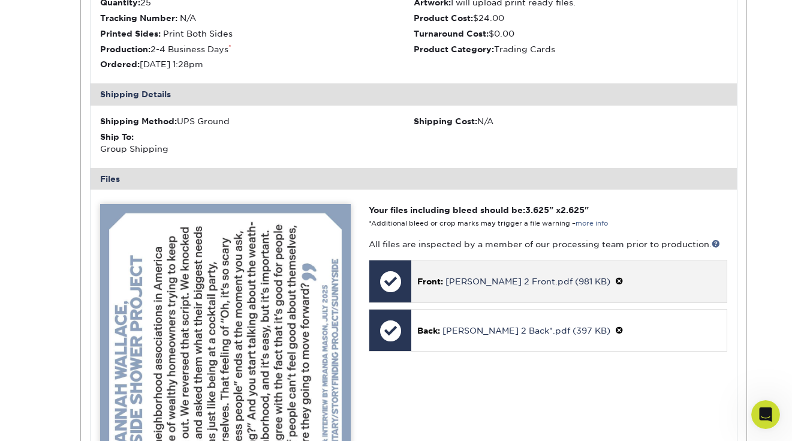
click at [615, 278] on span at bounding box center [619, 281] width 8 height 10
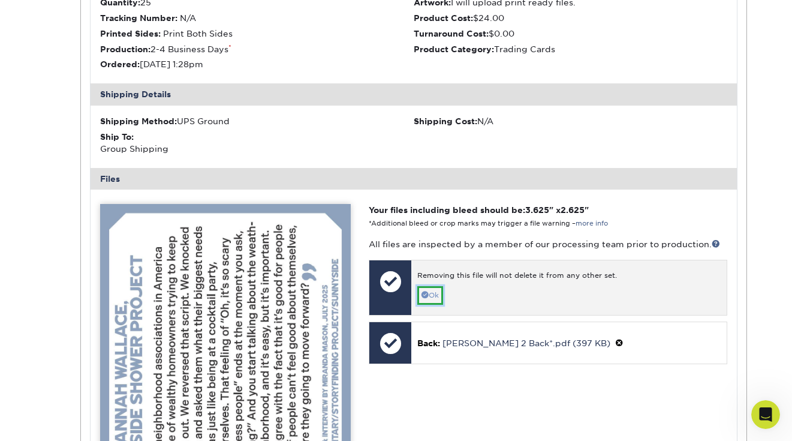
click at [431, 287] on link "Ok" at bounding box center [430, 295] width 26 height 19
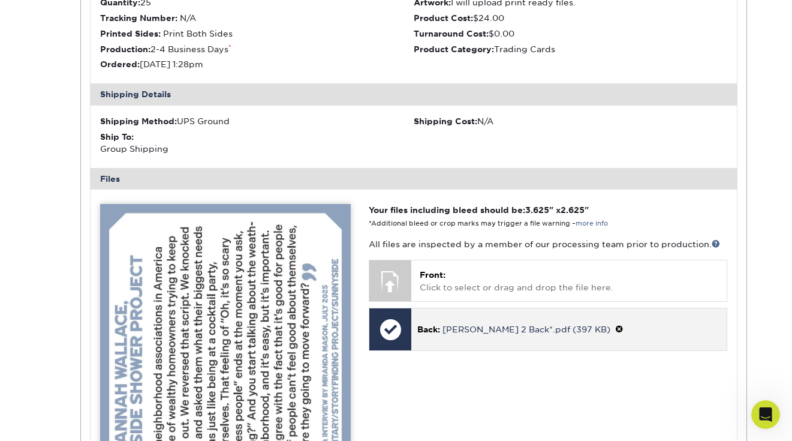
click at [576, 323] on p "Back: Hannah 2 Back*.pdf (397 KB)" at bounding box center [568, 329] width 303 height 13
click at [615, 327] on span at bounding box center [619, 329] width 8 height 10
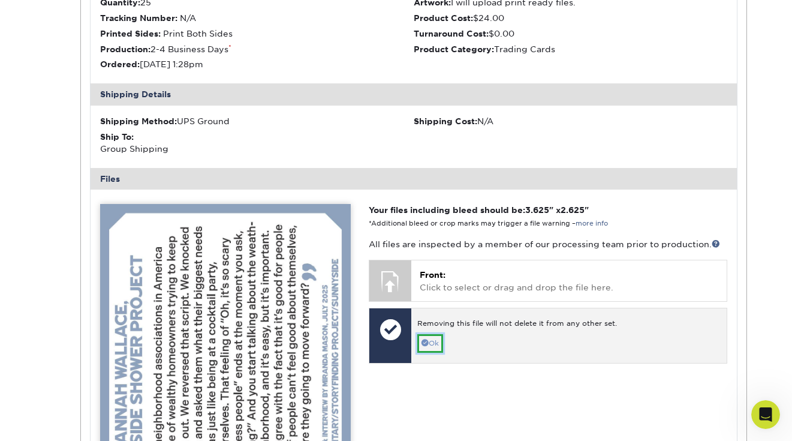
click at [427, 341] on span at bounding box center [424, 342] width 7 height 7
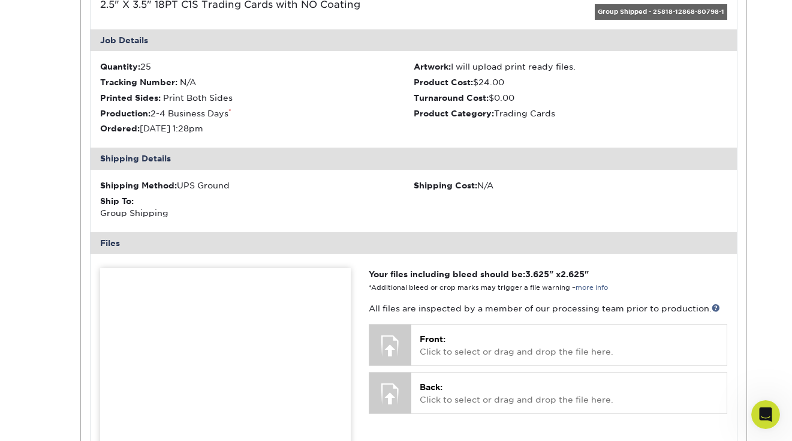
scroll to position [555, 0]
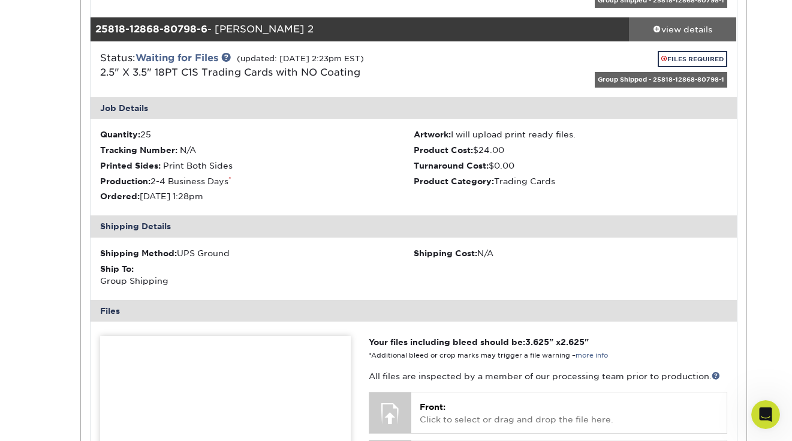
click at [702, 27] on div "view details" at bounding box center [683, 29] width 108 height 12
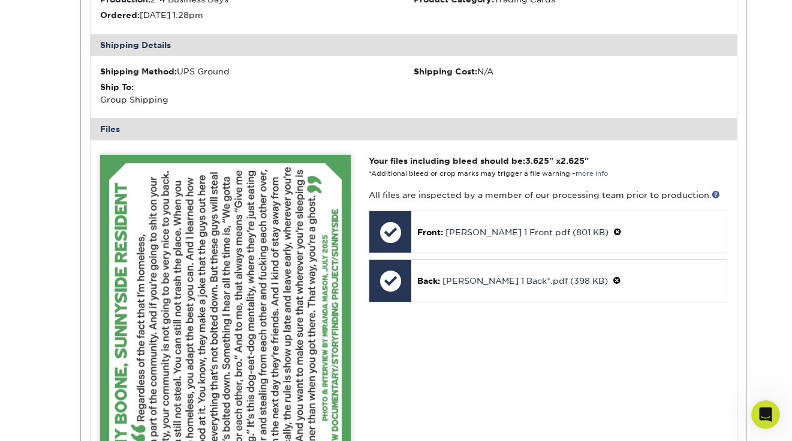
scroll to position [821, 0]
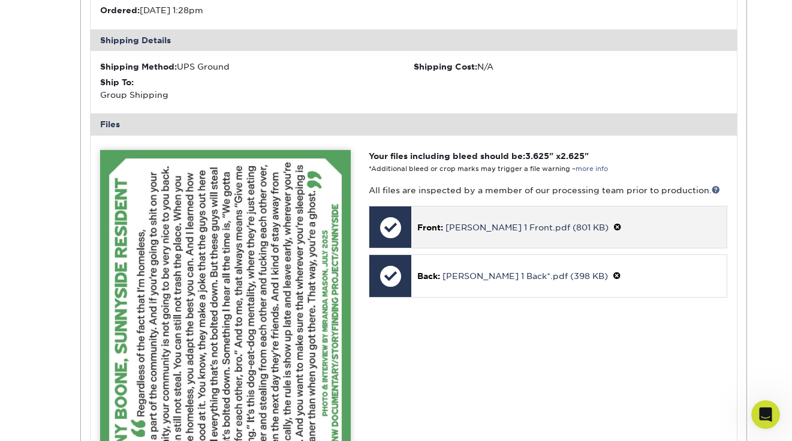
click at [613, 228] on span at bounding box center [617, 227] width 8 height 10
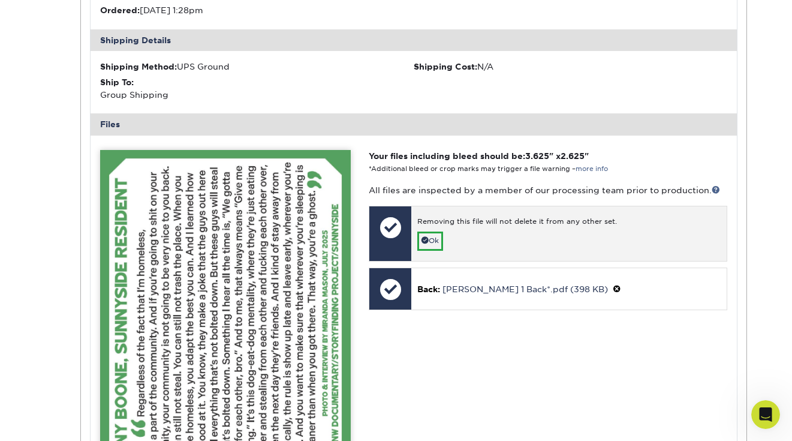
click at [448, 234] on div "Removing this file will not delete it from any other set. Ok" at bounding box center [568, 233] width 315 height 55
click at [441, 235] on link "Ok" at bounding box center [430, 240] width 26 height 19
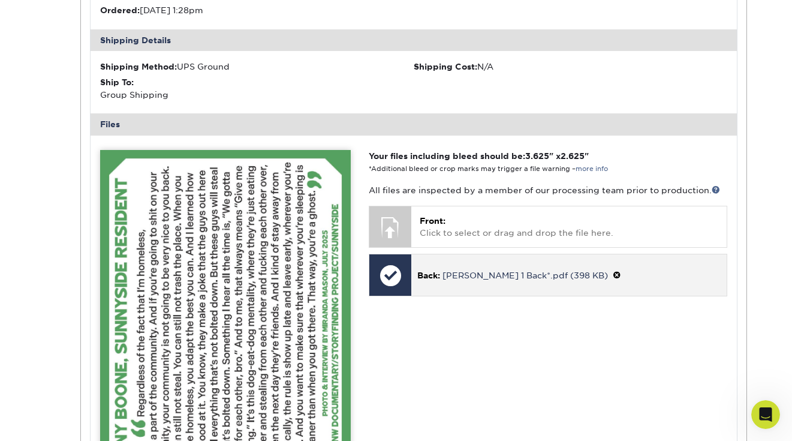
click at [613, 271] on span at bounding box center [617, 275] width 8 height 10
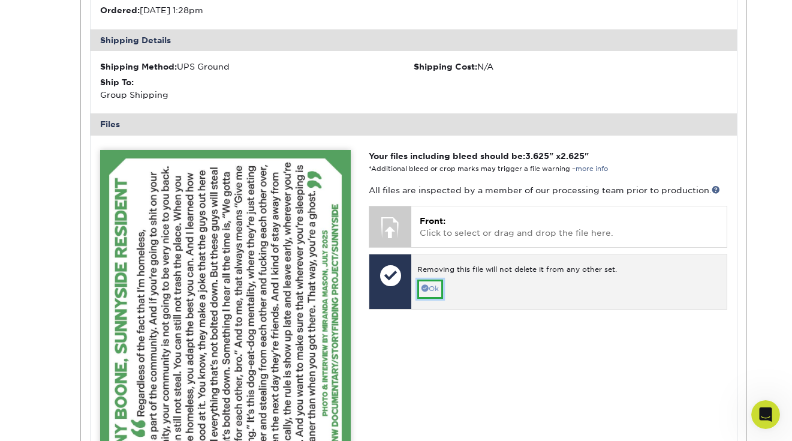
click at [433, 281] on link "Ok" at bounding box center [430, 288] width 26 height 19
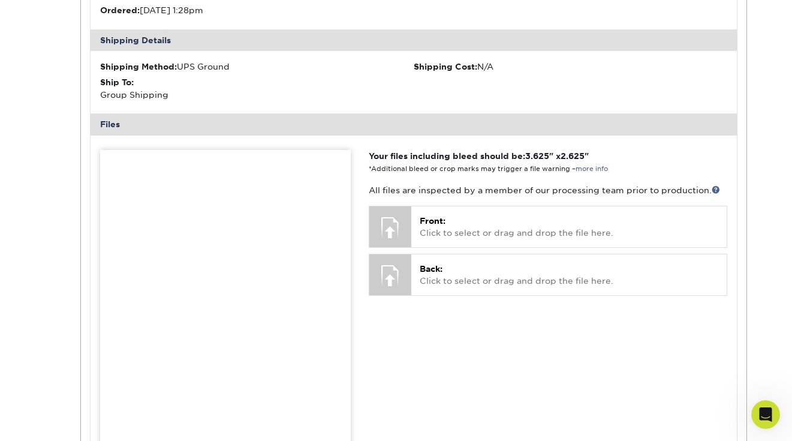
scroll to position [601, 0]
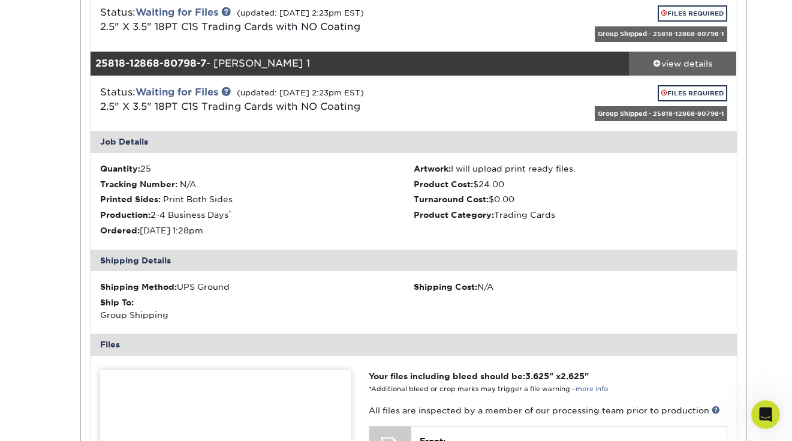
click at [675, 64] on div "view details" at bounding box center [683, 64] width 108 height 12
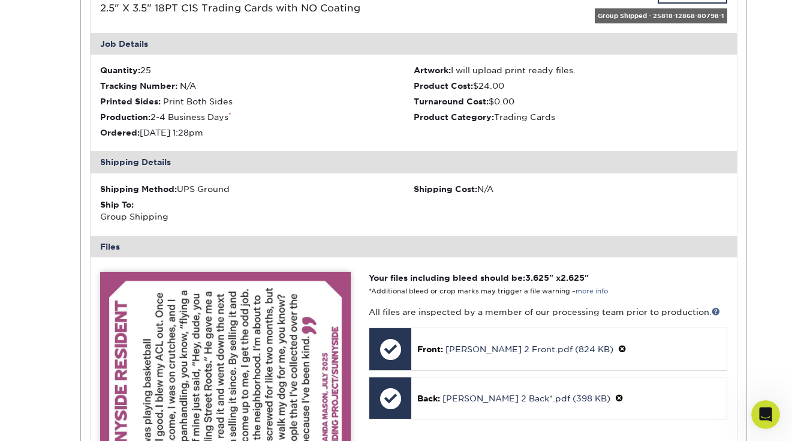
scroll to position [887, 0]
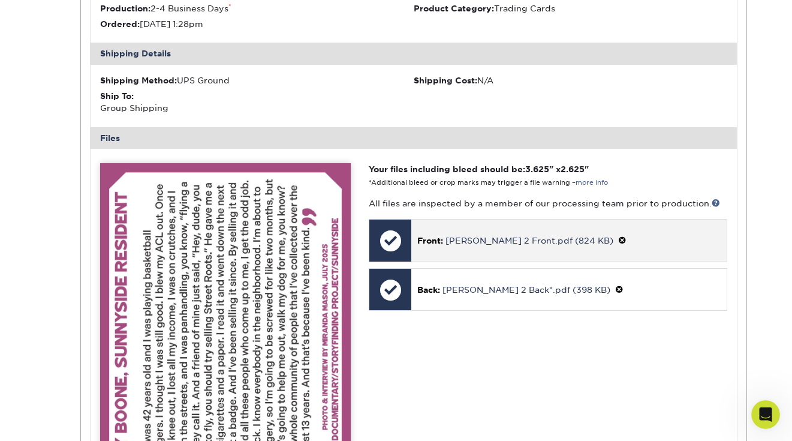
click at [618, 242] on span at bounding box center [622, 241] width 8 height 10
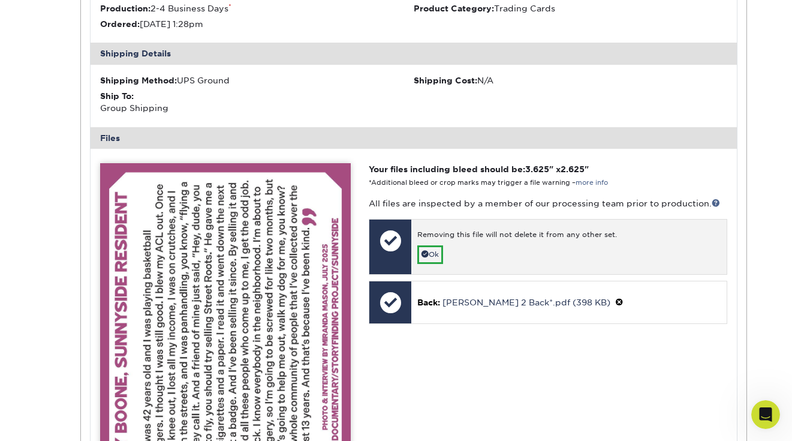
click at [505, 258] on div "Removing this file will not delete it from any other set. Ok" at bounding box center [568, 246] width 315 height 55
click at [443, 259] on link "Ok" at bounding box center [430, 254] width 26 height 19
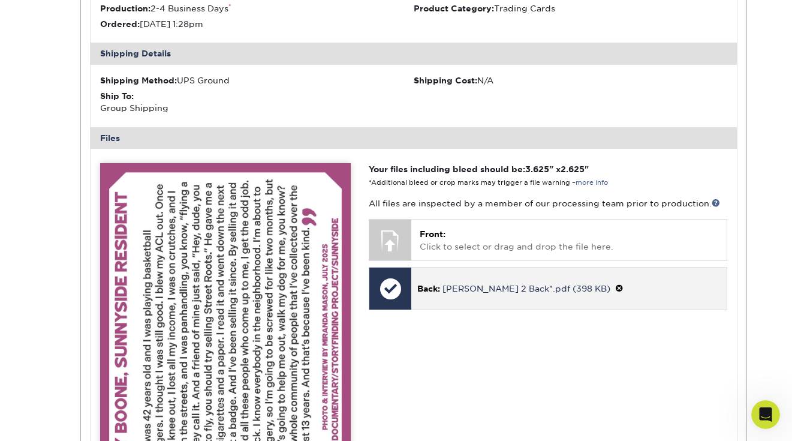
click at [567, 282] on p "Back: Tony 2 Back*.pdf (398 KB)" at bounding box center [568, 288] width 303 height 13
click at [615, 288] on span at bounding box center [619, 289] width 8 height 10
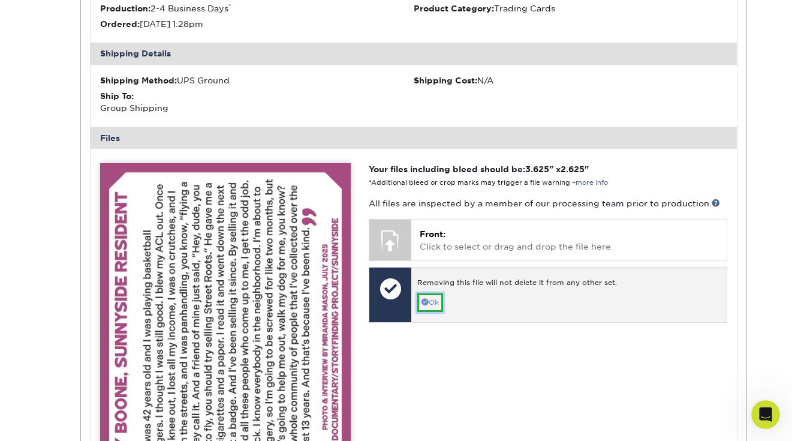
click at [436, 299] on link "Ok" at bounding box center [430, 302] width 26 height 19
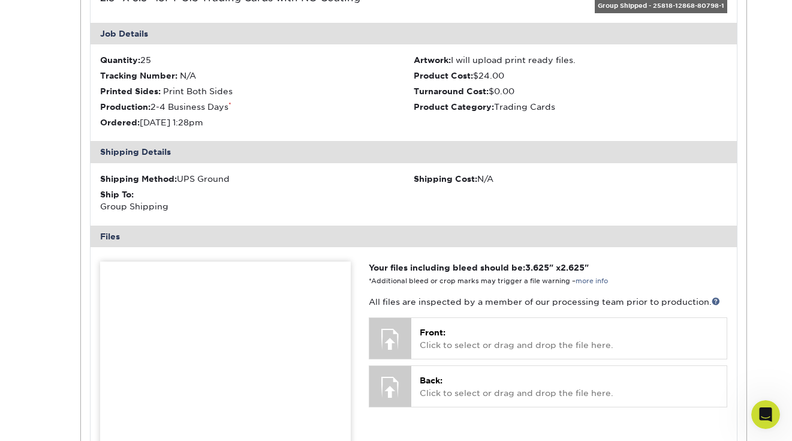
scroll to position [728, 0]
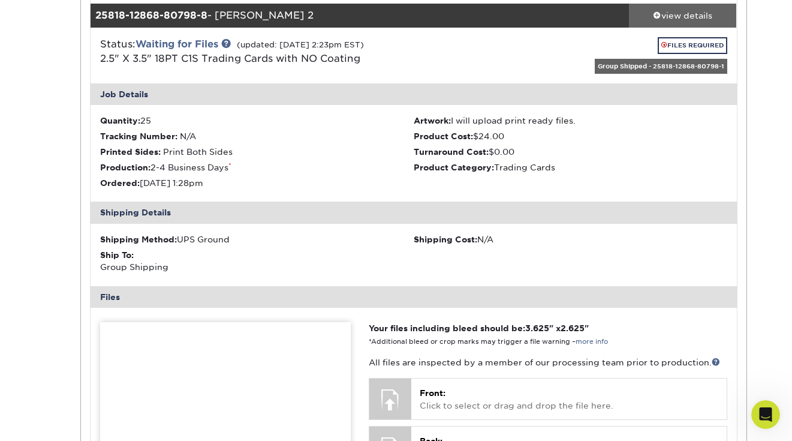
click at [694, 13] on div "view details" at bounding box center [683, 16] width 108 height 12
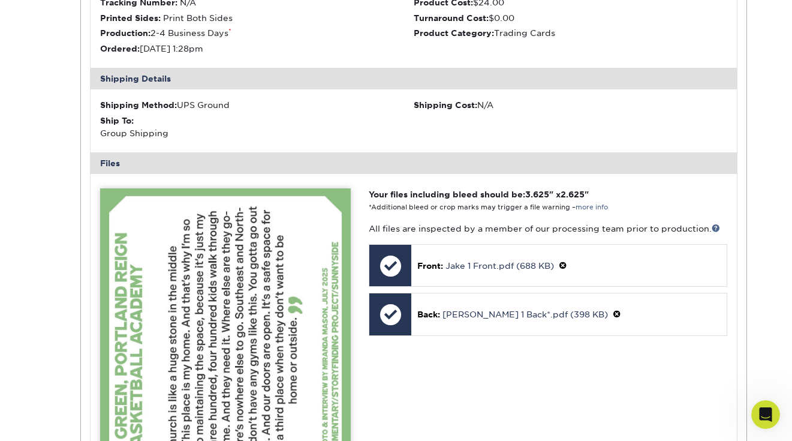
scroll to position [973, 0]
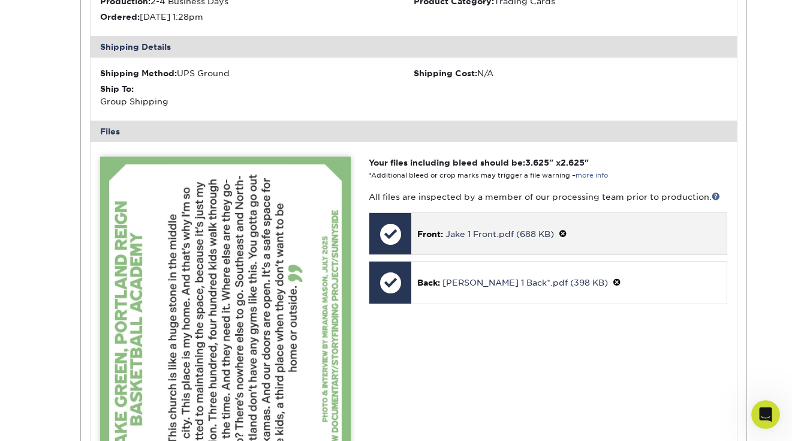
click at [567, 228] on p "Front: Jake 1 Front.pdf (688 KB)" at bounding box center [568, 233] width 303 height 13
click at [560, 235] on p "Front: Jake 1 Front.pdf (688 KB)" at bounding box center [568, 233] width 303 height 13
click at [565, 232] on span at bounding box center [563, 234] width 8 height 10
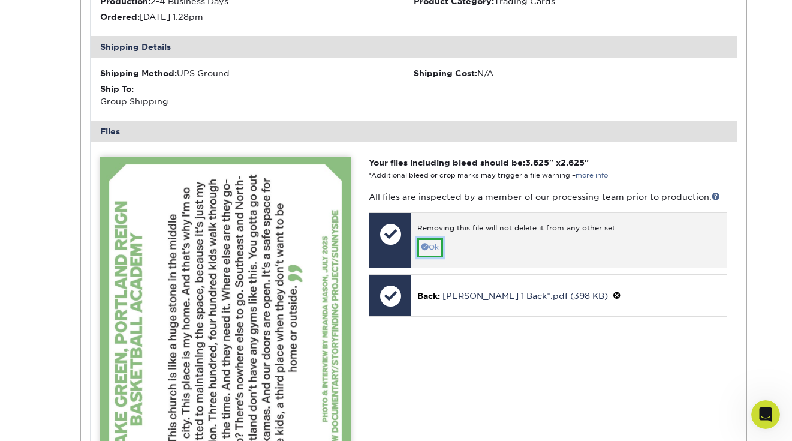
click at [436, 238] on link "Ok" at bounding box center [430, 247] width 26 height 19
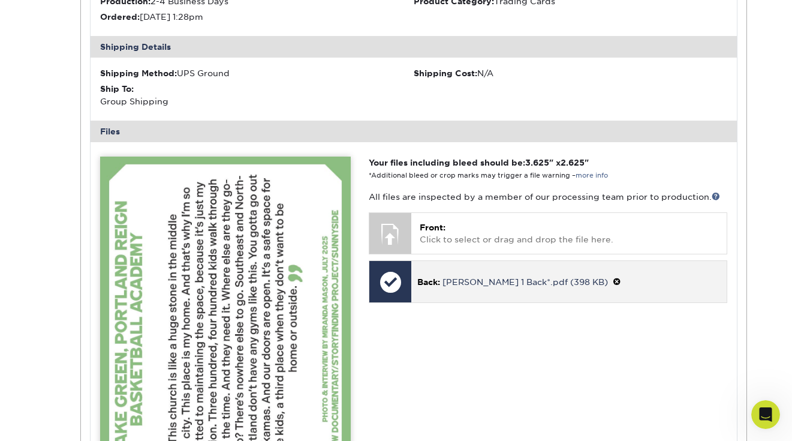
click at [613, 281] on span at bounding box center [617, 282] width 8 height 10
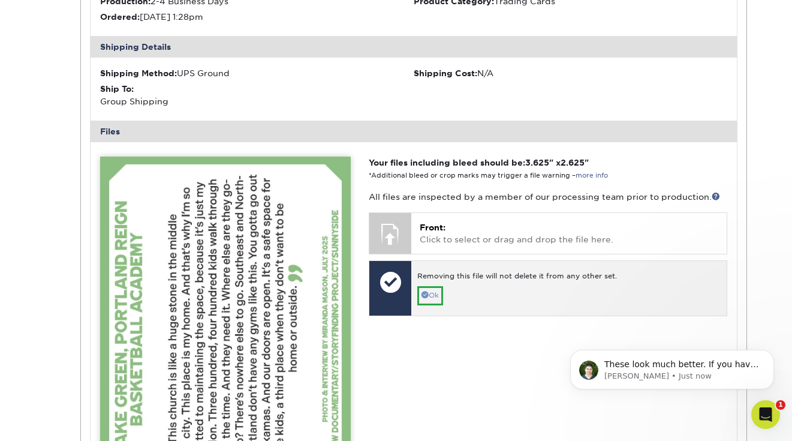
scroll to position [0, 0]
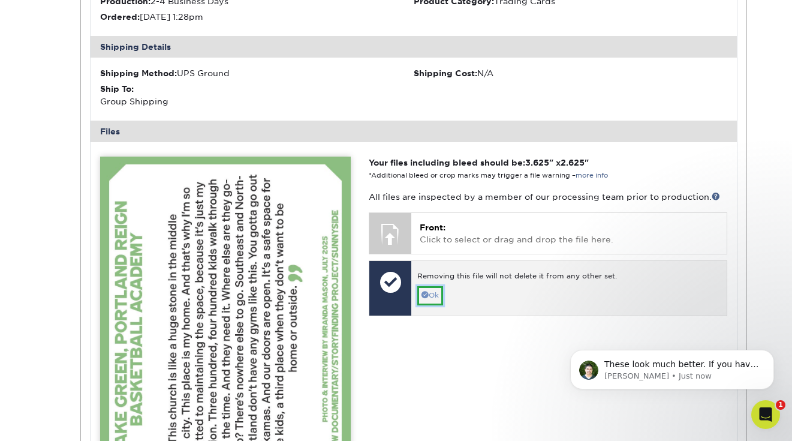
click at [436, 297] on link "Ok" at bounding box center [430, 295] width 26 height 19
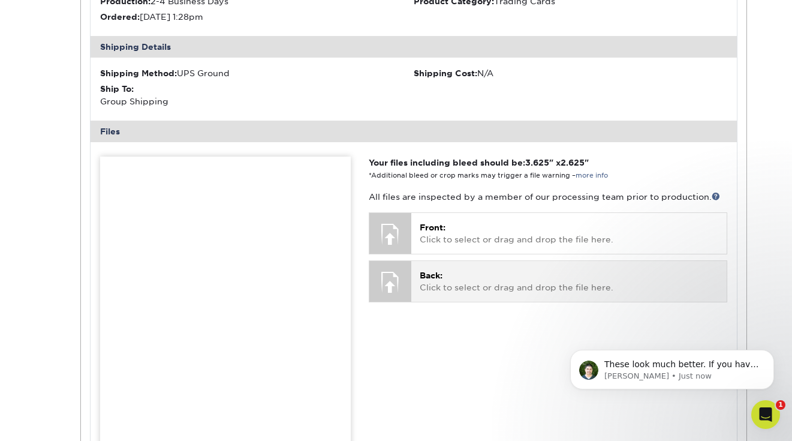
scroll to position [2034, 0]
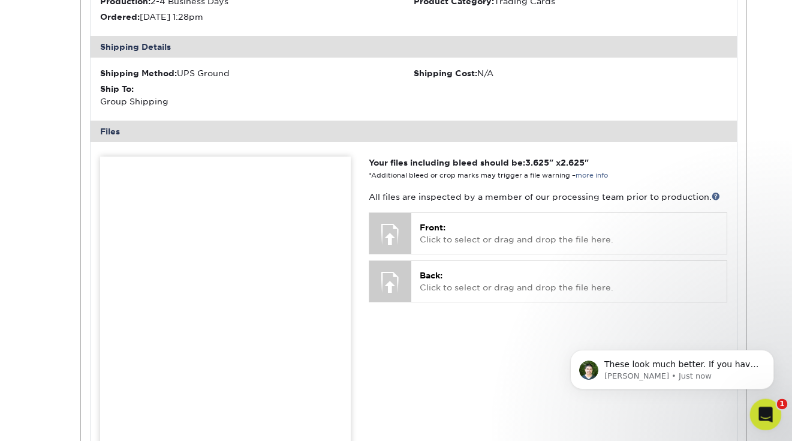
click at [768, 408] on icon "Open Intercom Messenger" at bounding box center [764, 413] width 20 height 20
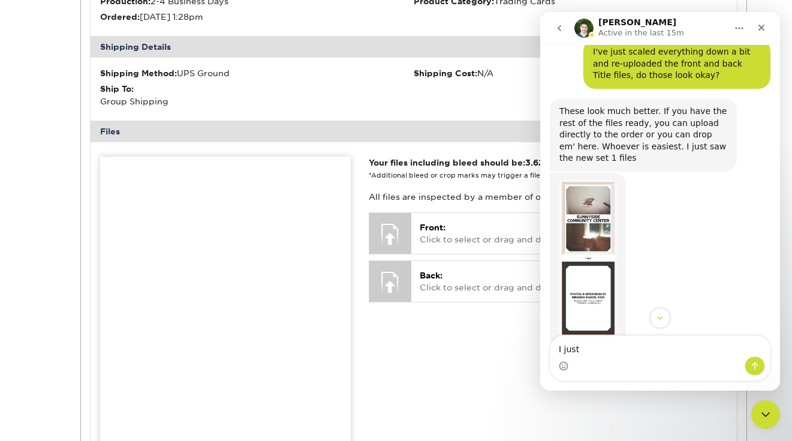
scroll to position [2210, 0]
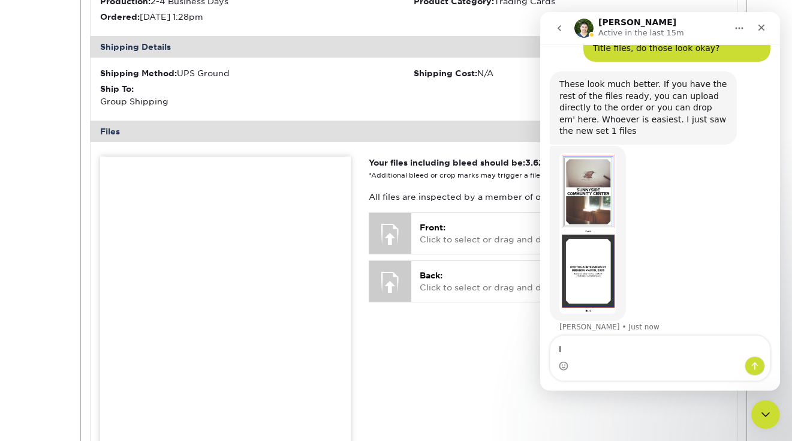
type textarea "I"
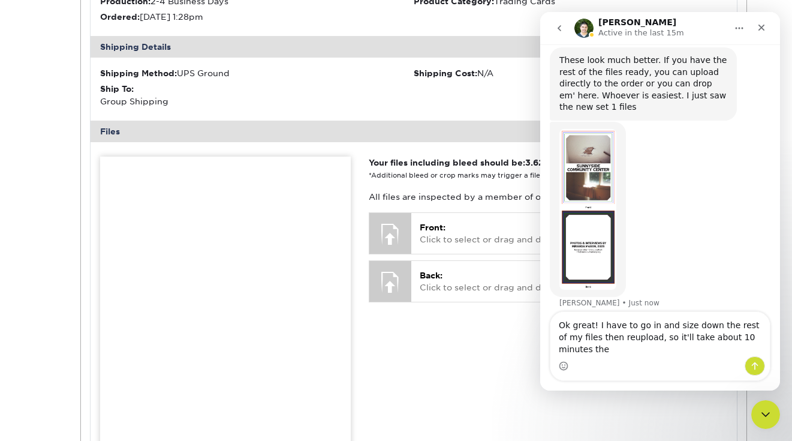
scroll to position [2222, 0]
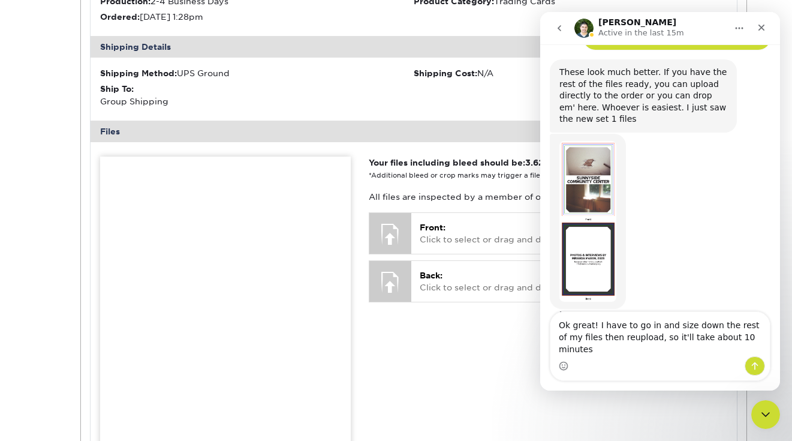
type textarea "Ok great! I have to go in and size down the rest of my files then reupload, so …"
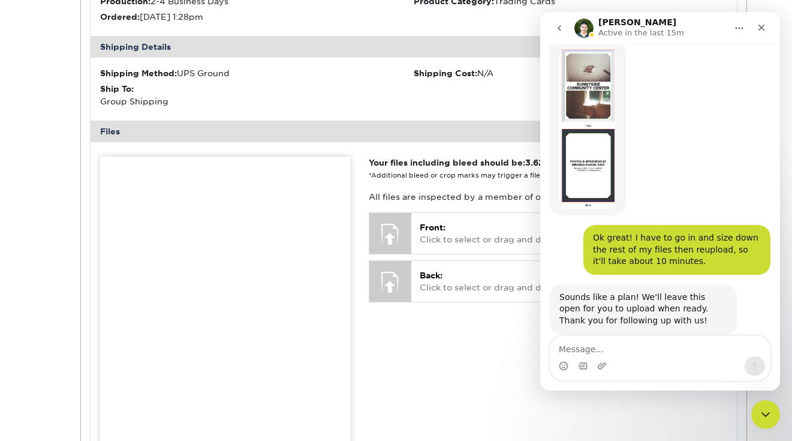
scroll to position [2329, 0]
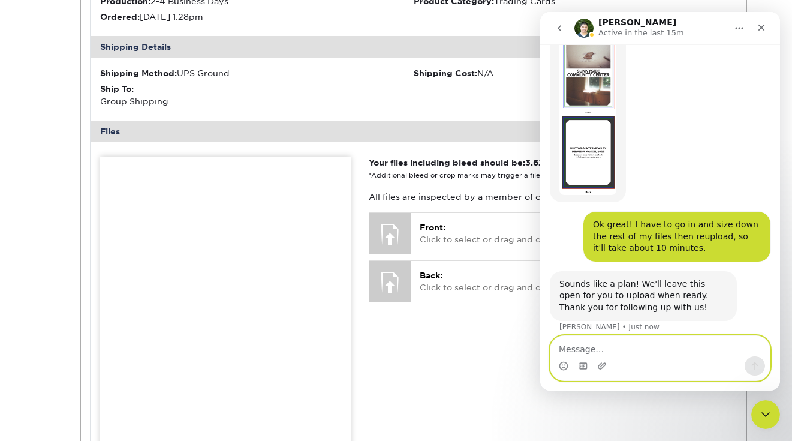
click at [594, 347] on textarea "Message…" at bounding box center [659, 346] width 219 height 20
click at [693, 351] on textarea "Thanks for all your help!" at bounding box center [659, 346] width 219 height 20
type textarea "Thanks for all your help!"
click at [755, 366] on icon "Send a message…" at bounding box center [755, 366] width 7 height 8
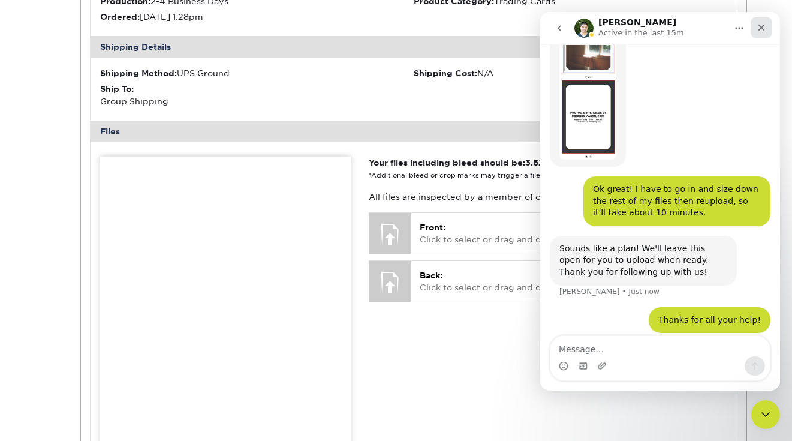
click at [762, 24] on icon "Close" at bounding box center [762, 28] width 10 height 10
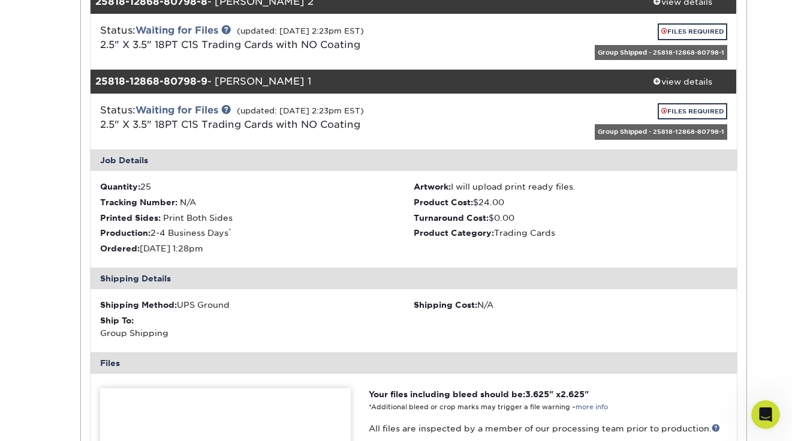
scroll to position [740, 0]
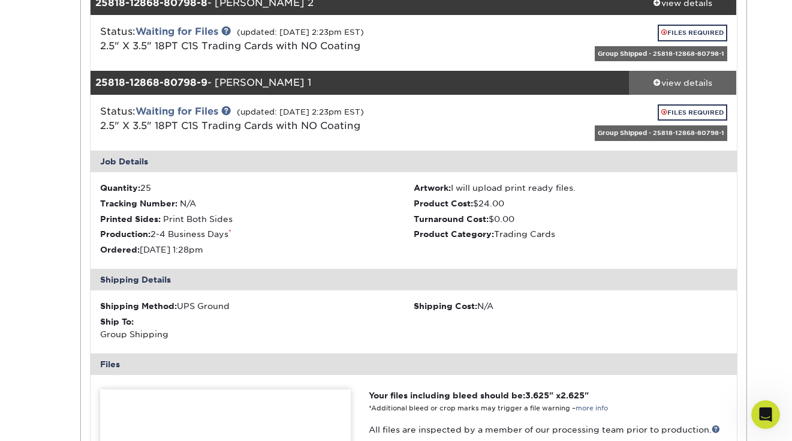
click at [682, 77] on div "view details" at bounding box center [683, 83] width 108 height 12
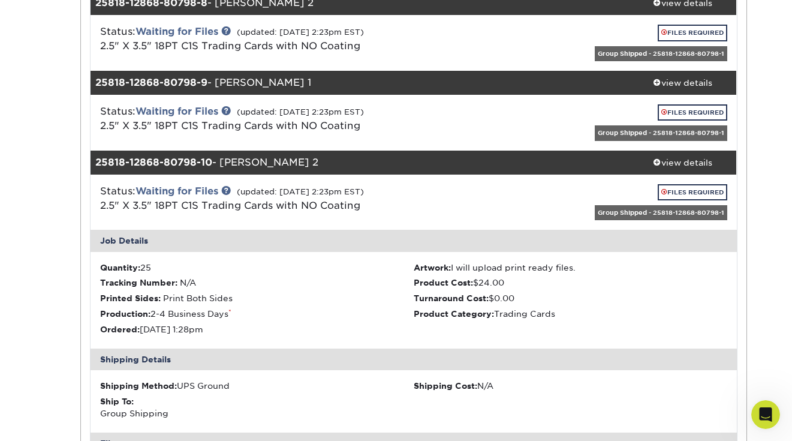
scroll to position [972, 0]
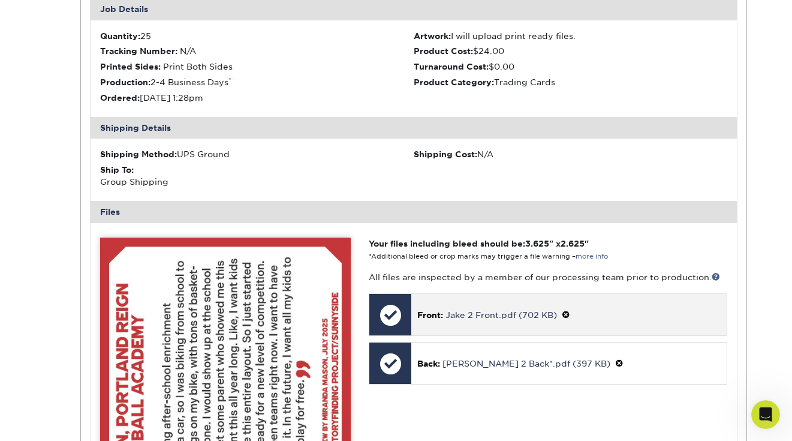
click at [567, 317] on span at bounding box center [566, 315] width 8 height 10
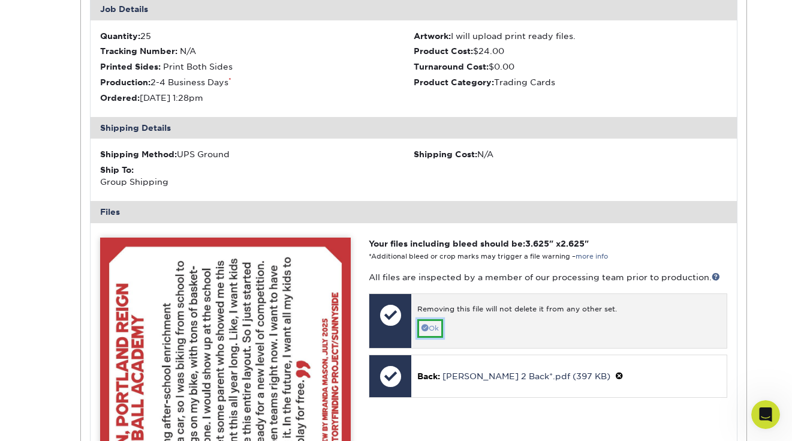
click at [430, 327] on link "Ok" at bounding box center [430, 328] width 26 height 19
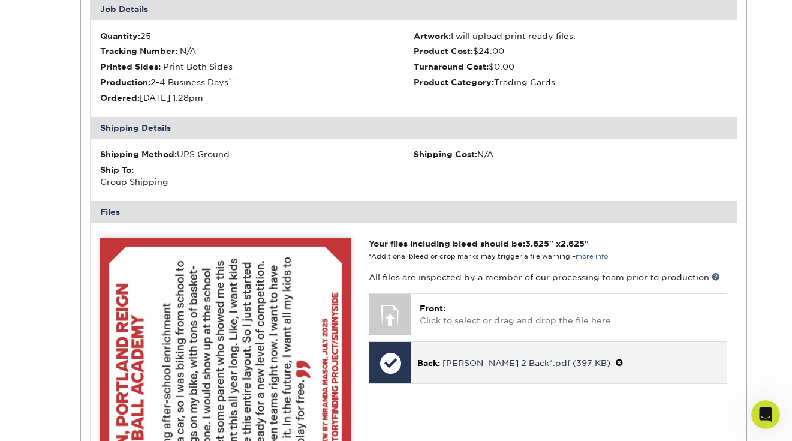
click at [615, 360] on span at bounding box center [619, 363] width 8 height 10
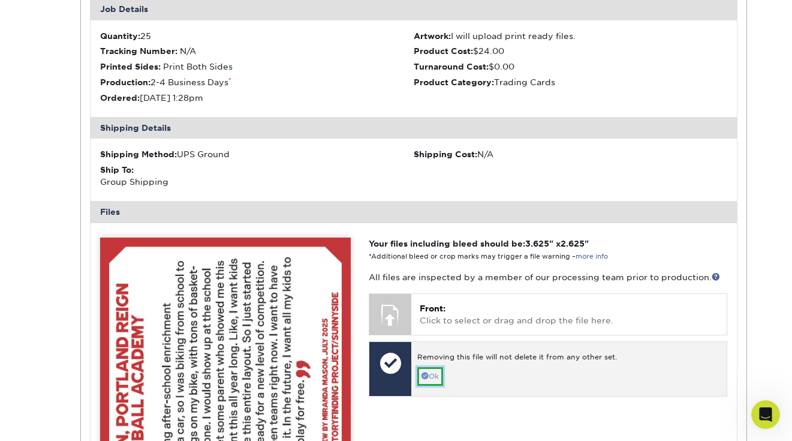
click at [435, 374] on link "Ok" at bounding box center [430, 376] width 26 height 19
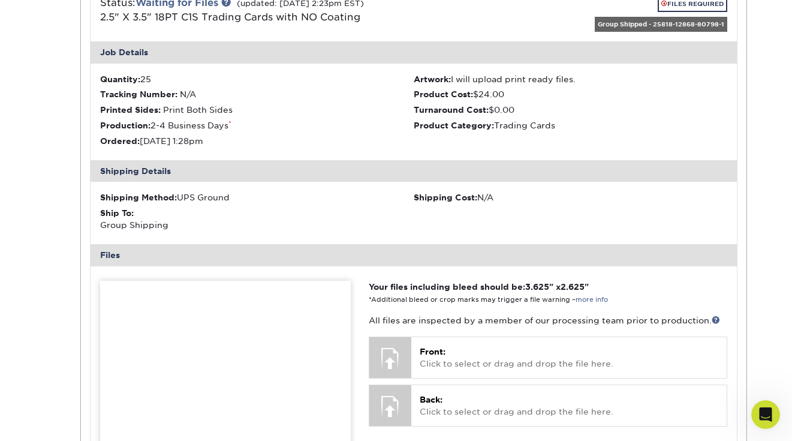
scroll to position [807, 0]
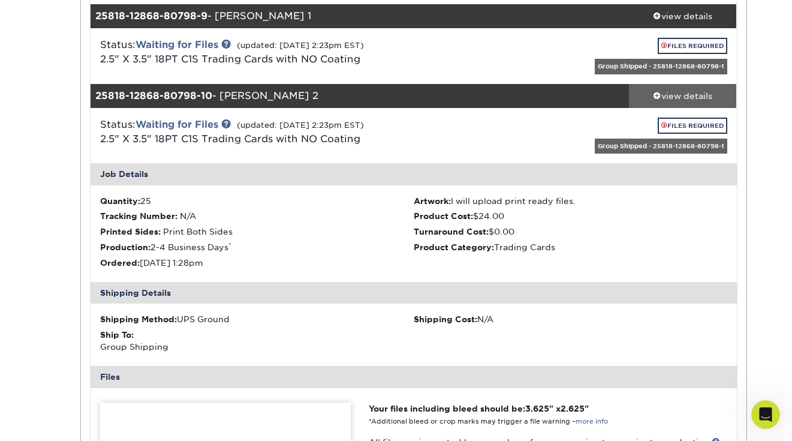
click at [681, 93] on div "view details" at bounding box center [683, 95] width 108 height 12
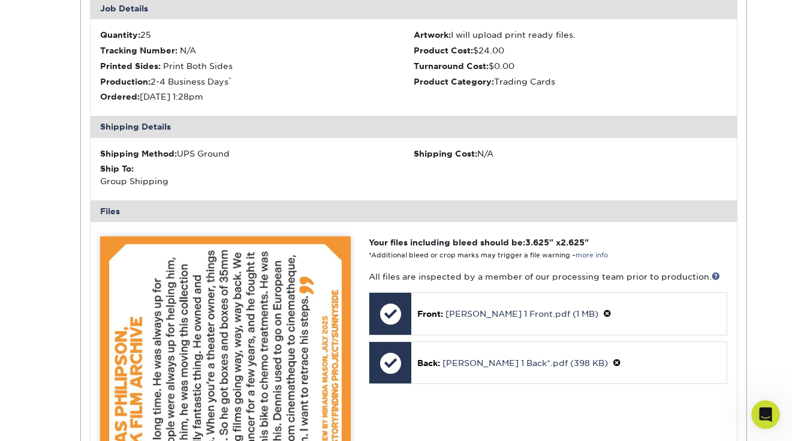
scroll to position [1160, 0]
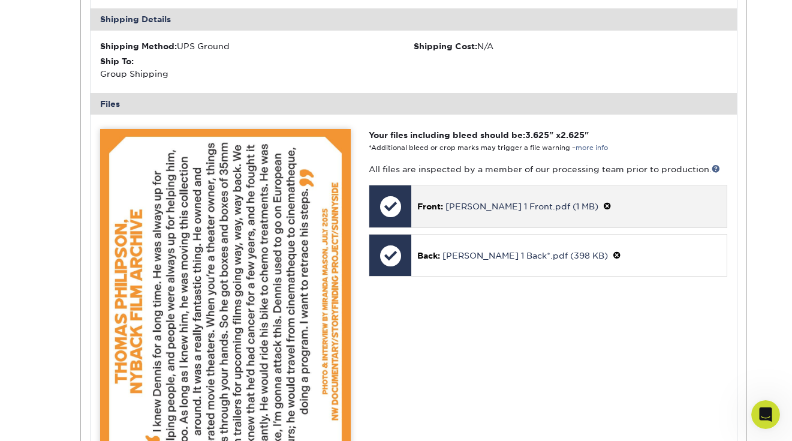
click at [603, 205] on span at bounding box center [607, 206] width 8 height 10
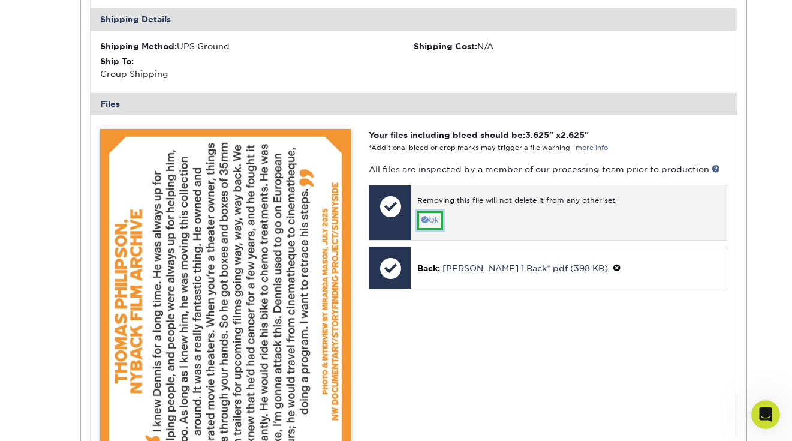
click at [439, 218] on link "Ok" at bounding box center [430, 220] width 26 height 19
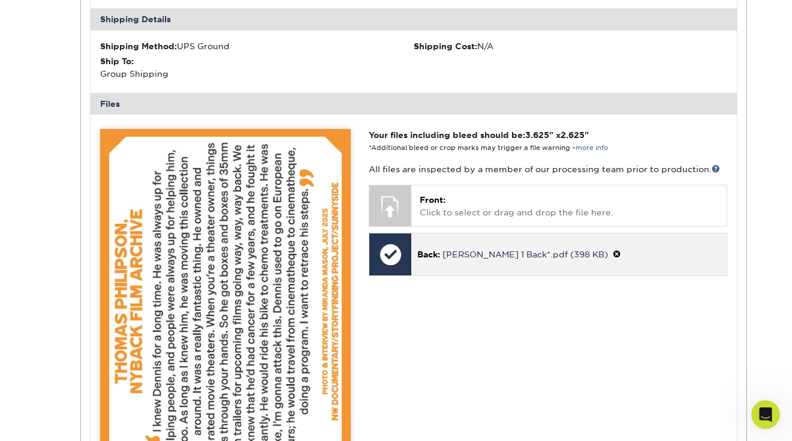
click at [613, 249] on span at bounding box center [617, 254] width 8 height 10
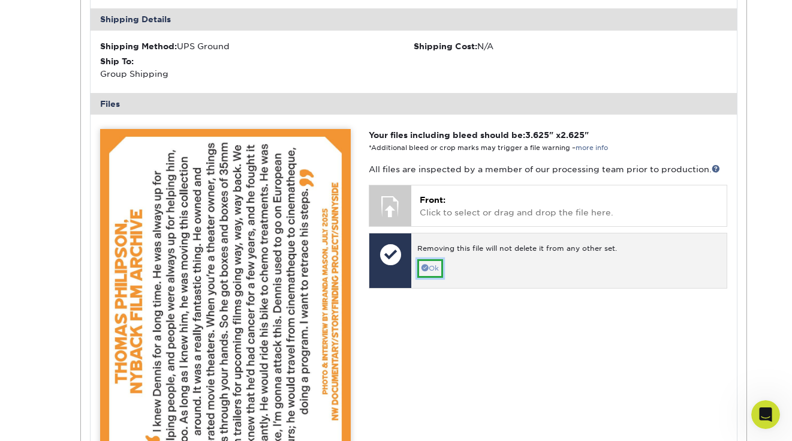
click at [435, 263] on link "Ok" at bounding box center [430, 268] width 26 height 19
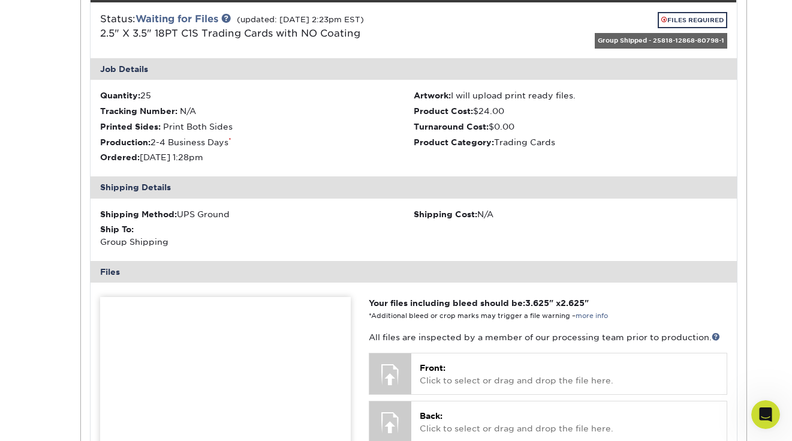
scroll to position [957, 0]
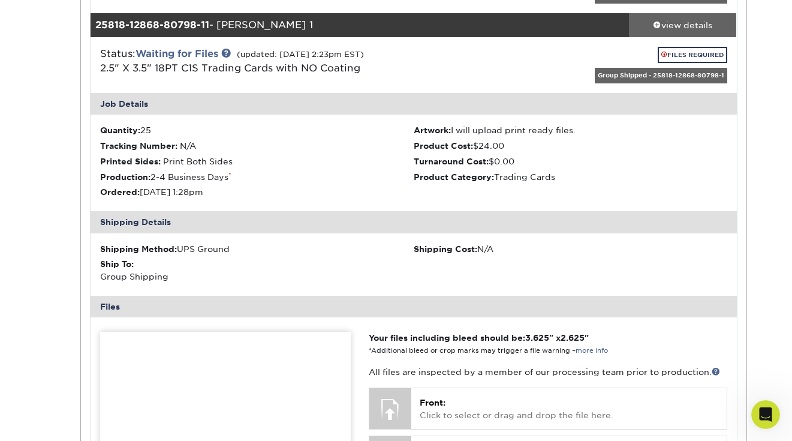
click at [675, 27] on div "view details" at bounding box center [683, 25] width 108 height 12
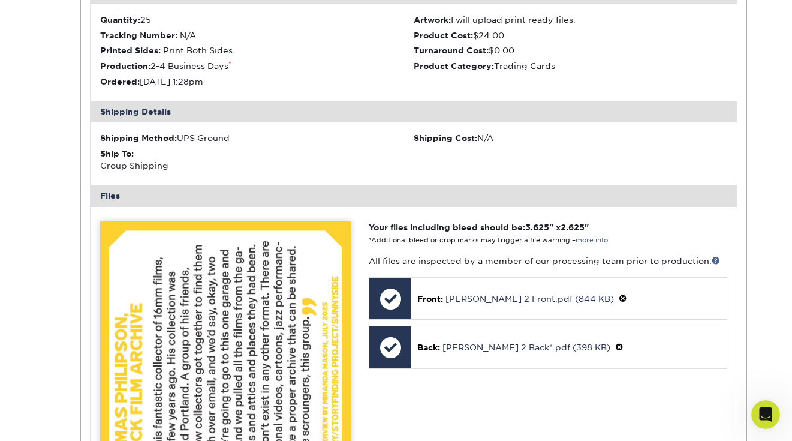
scroll to position [1172, 0]
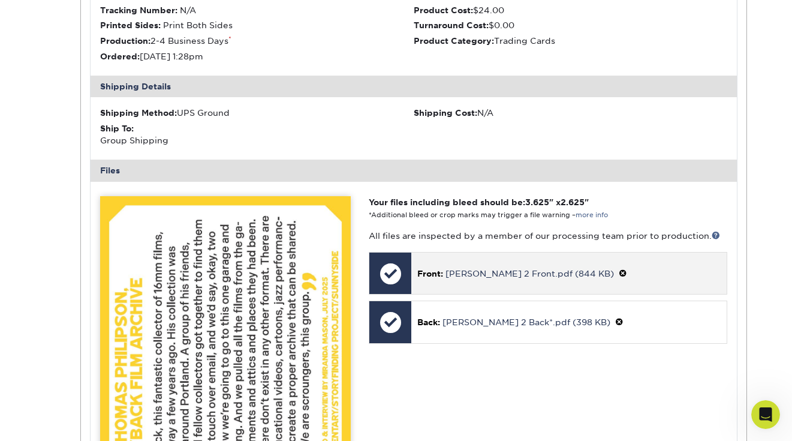
click at [619, 269] on span at bounding box center [623, 274] width 8 height 10
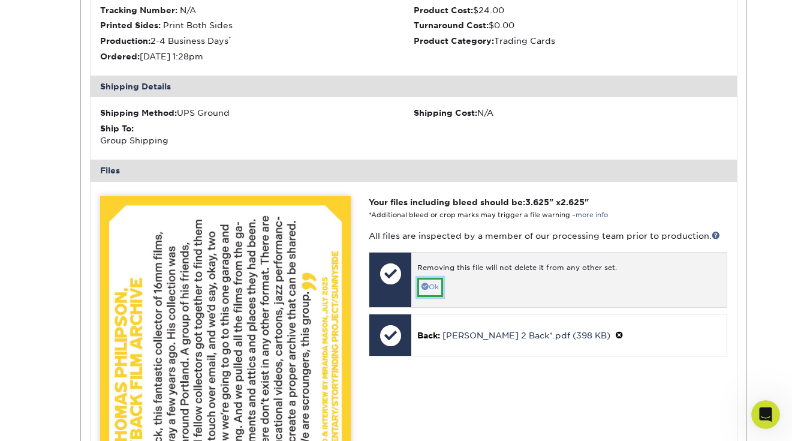
click at [439, 288] on link "Ok" at bounding box center [430, 287] width 26 height 19
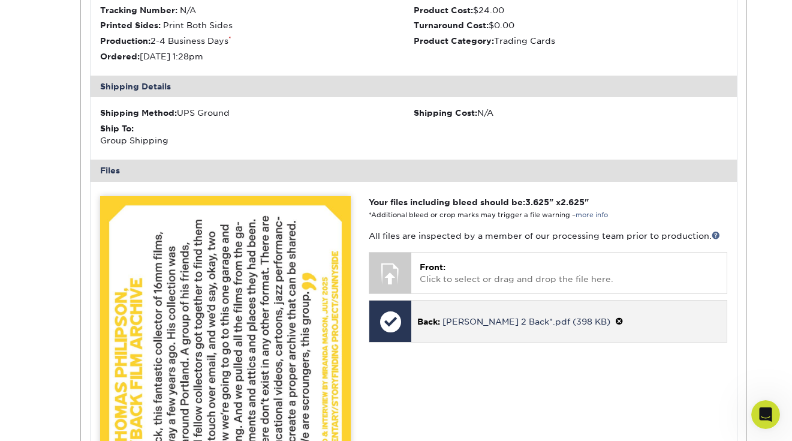
click at [615, 322] on span at bounding box center [619, 322] width 8 height 10
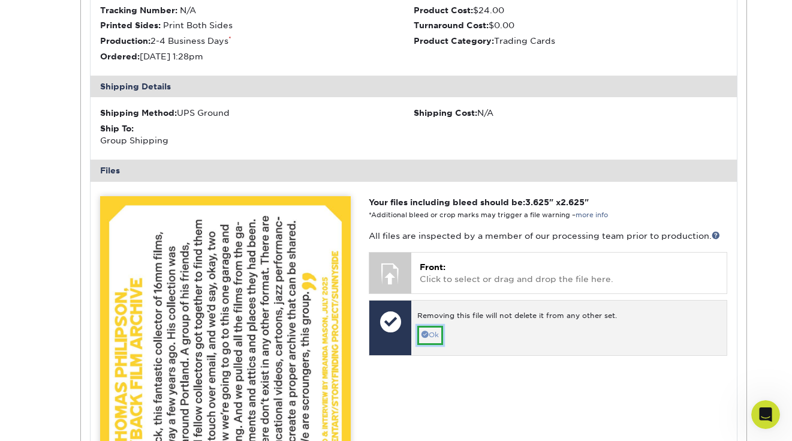
click at [439, 329] on link "Ok" at bounding box center [430, 335] width 26 height 19
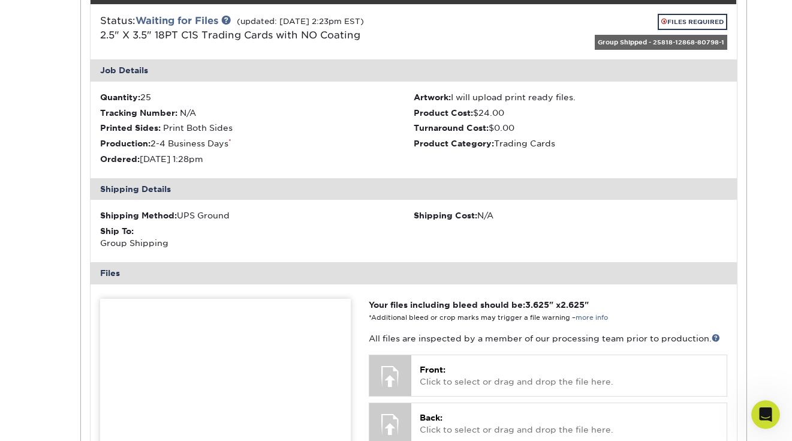
scroll to position [1019, 0]
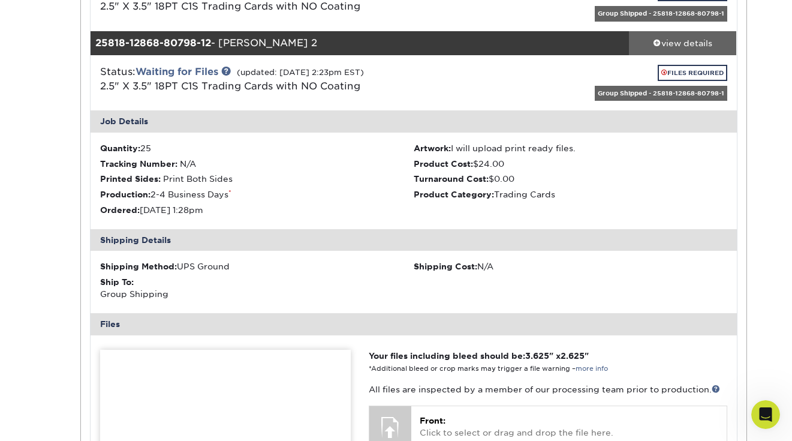
click at [666, 55] on link "view details" at bounding box center [683, 43] width 108 height 24
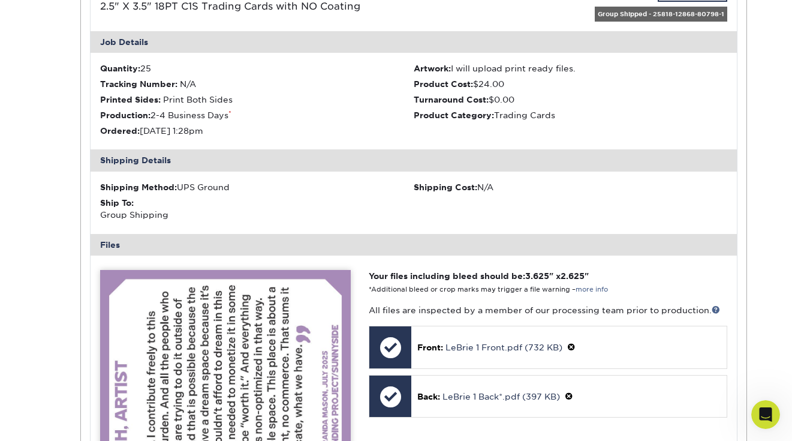
scroll to position [1312, 0]
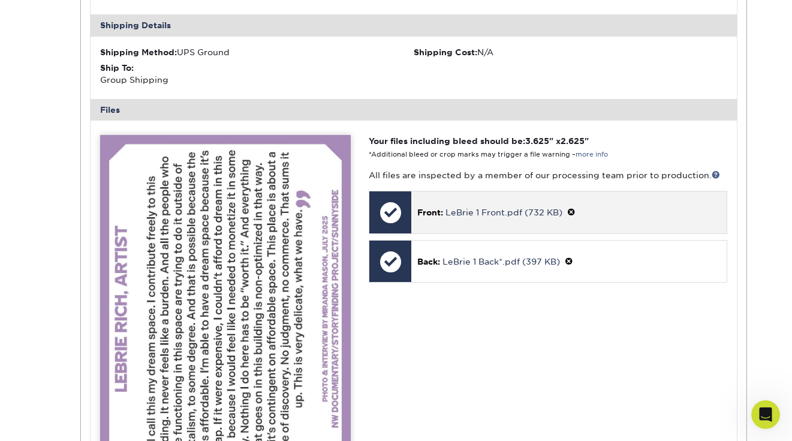
click at [572, 215] on span at bounding box center [571, 212] width 8 height 10
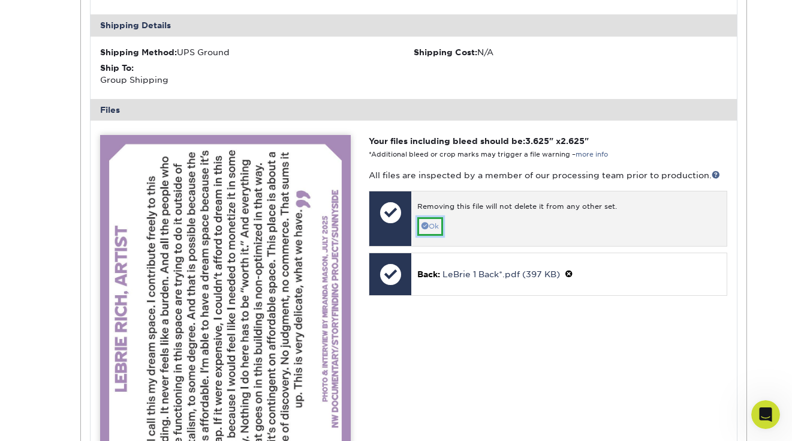
click at [424, 233] on link "Ok" at bounding box center [430, 226] width 26 height 19
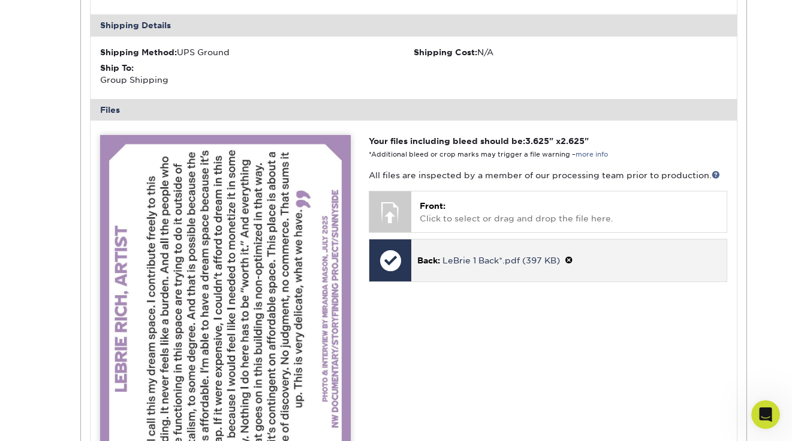
click at [565, 258] on p "Back: LeBrie 1 Back*.pdf (397 KB)" at bounding box center [568, 260] width 303 height 13
click at [576, 259] on p "Back: LeBrie 1 Back*.pdf (397 KB)" at bounding box center [568, 260] width 303 height 13
click at [568, 256] on span at bounding box center [569, 260] width 8 height 10
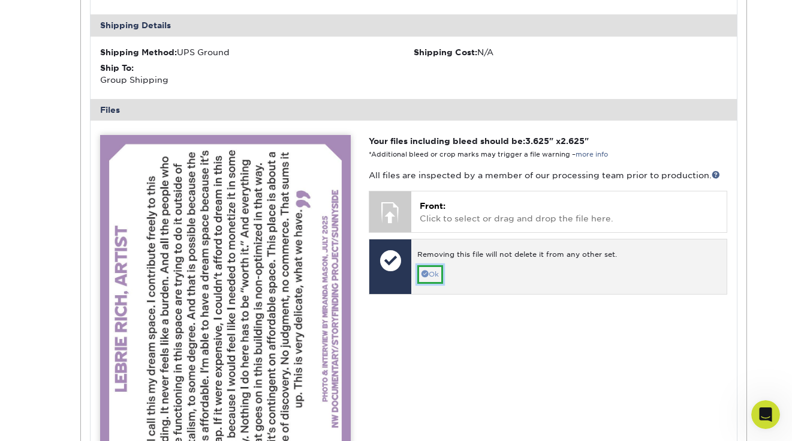
click at [424, 266] on link "Ok" at bounding box center [430, 274] width 26 height 19
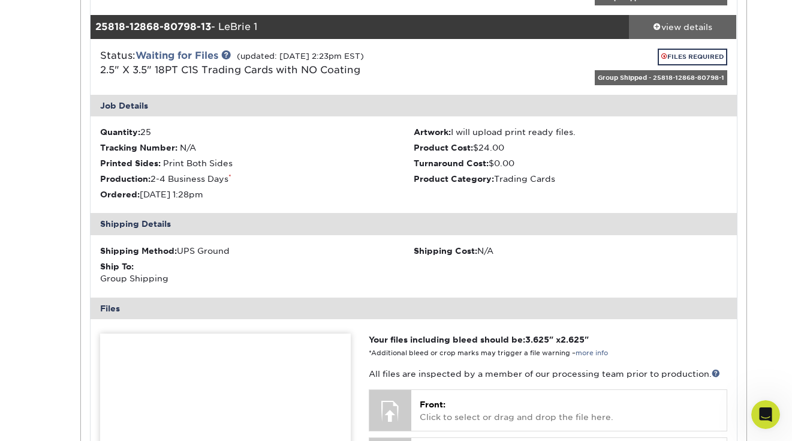
click at [660, 31] on div "view details" at bounding box center [683, 27] width 108 height 12
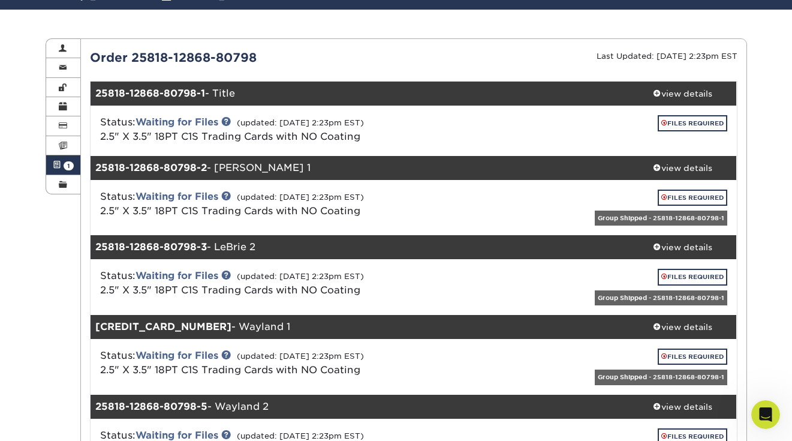
scroll to position [107, 0]
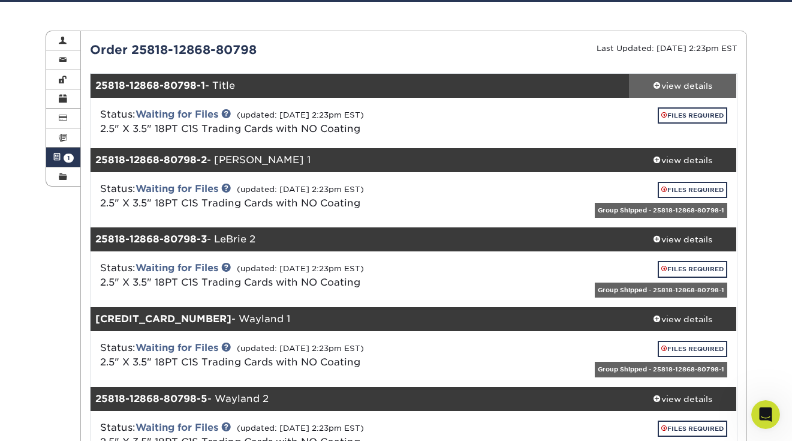
click at [659, 86] on span at bounding box center [657, 85] width 8 height 8
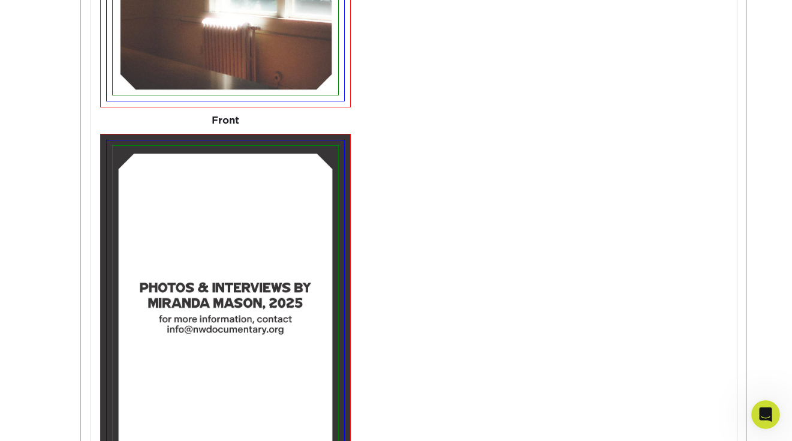
scroll to position [956, 0]
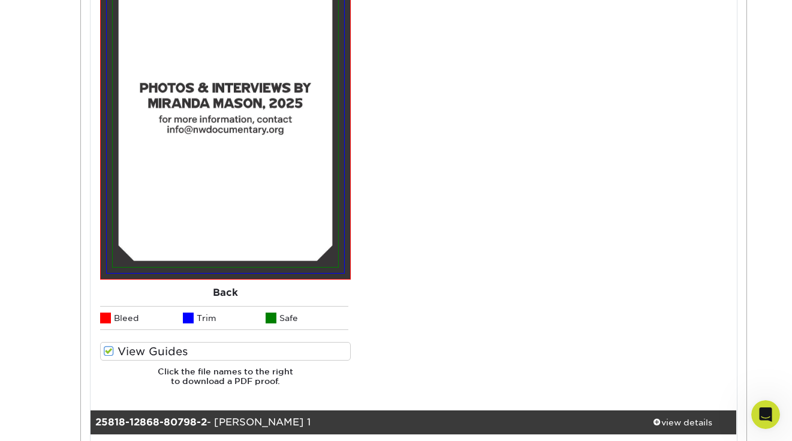
click at [110, 351] on span at bounding box center [109, 350] width 10 height 11
click at [0, 0] on input "View Guides" at bounding box center [0, 0] width 0 height 0
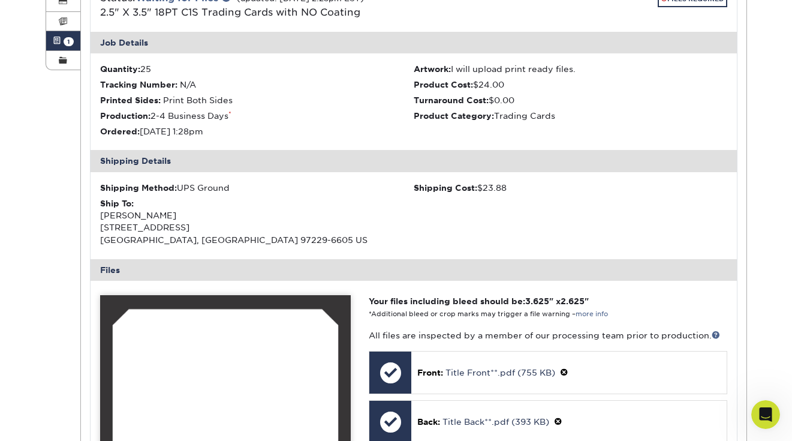
scroll to position [23, 0]
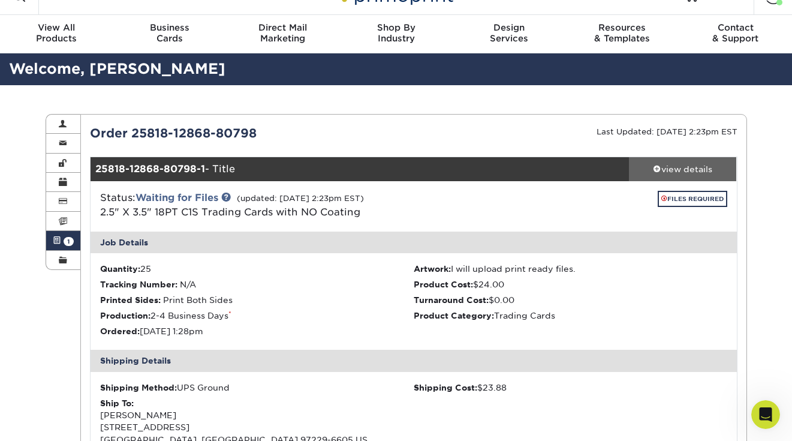
click at [652, 176] on link "view details" at bounding box center [683, 169] width 108 height 24
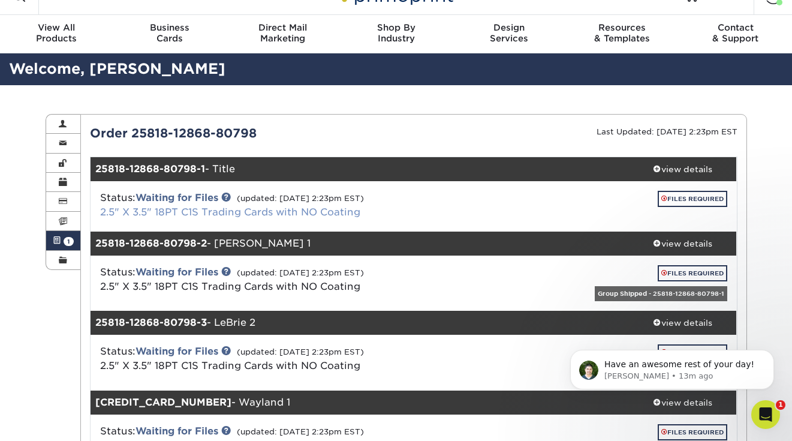
scroll to position [2439, 0]
click at [757, 408] on div "Open Intercom Messenger" at bounding box center [764, 413] width 40 height 40
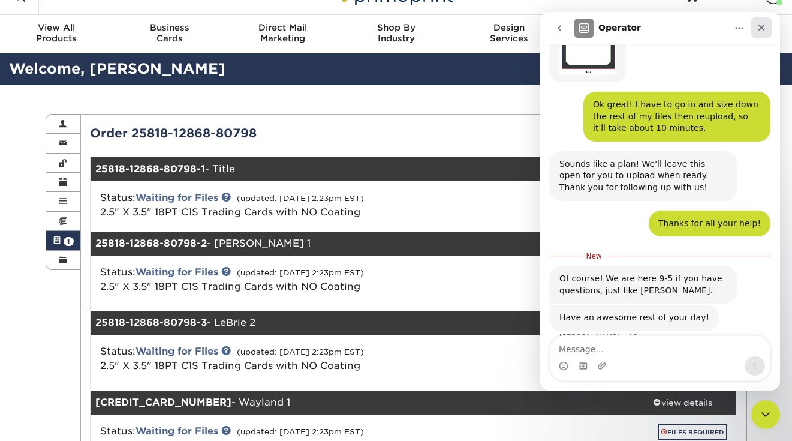
scroll to position [2459, 0]
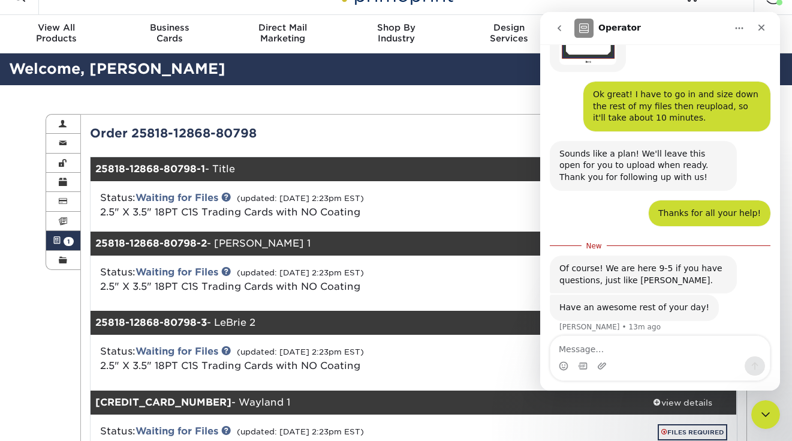
type textarea "A"
type textarea "Haha great, you too!"
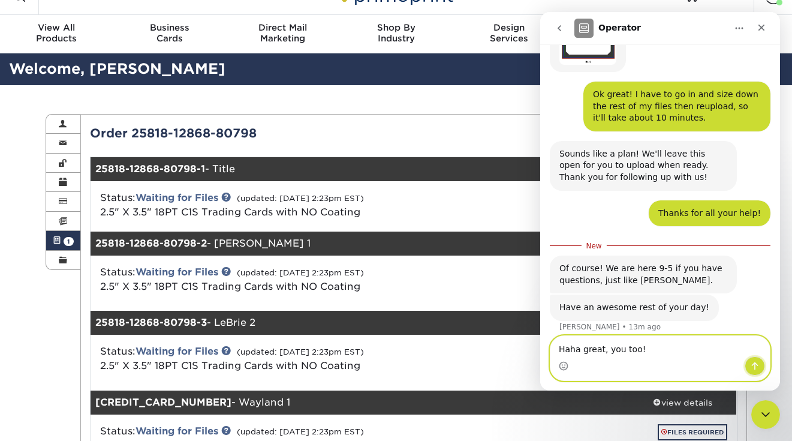
click at [753, 363] on icon "Send a message…" at bounding box center [755, 366] width 7 height 8
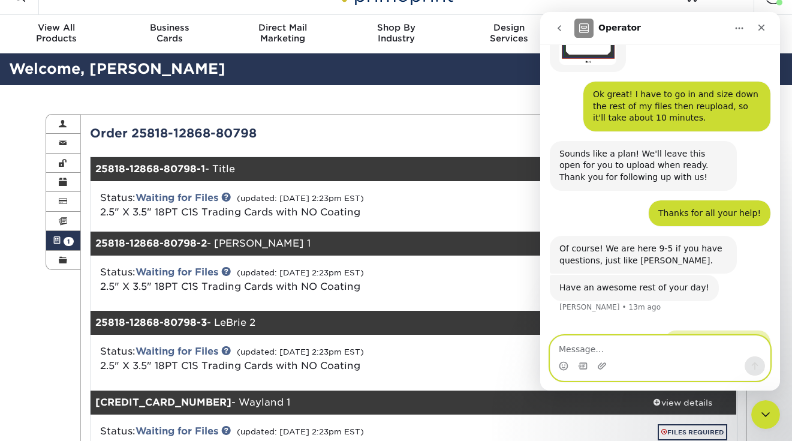
scroll to position [2475, 0]
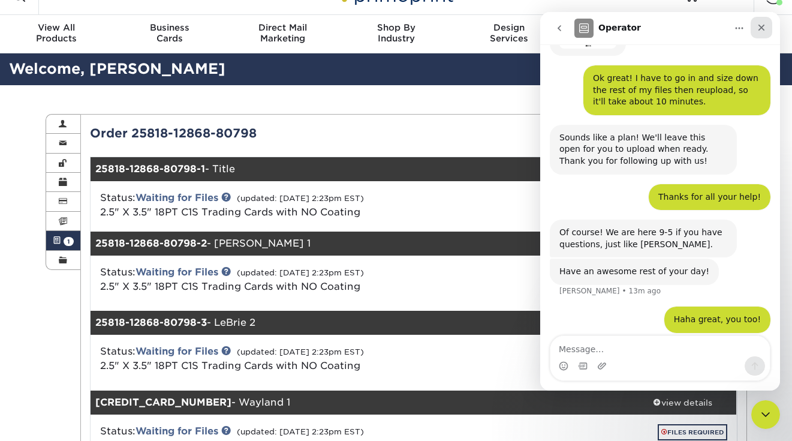
click at [757, 26] on icon "Close" at bounding box center [762, 28] width 10 height 10
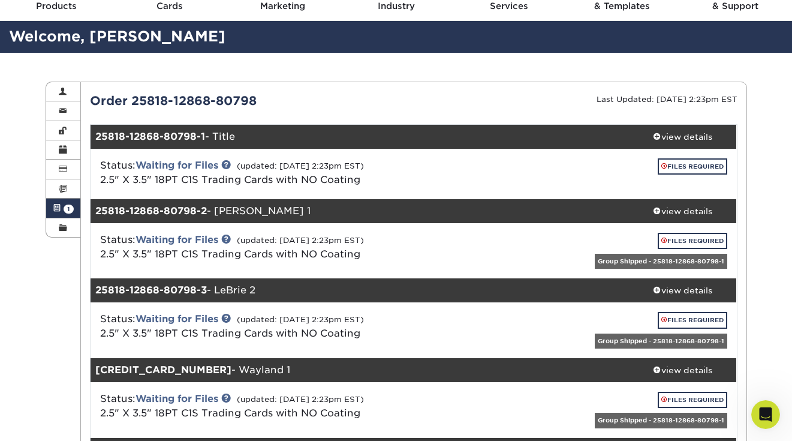
scroll to position [64, 0]
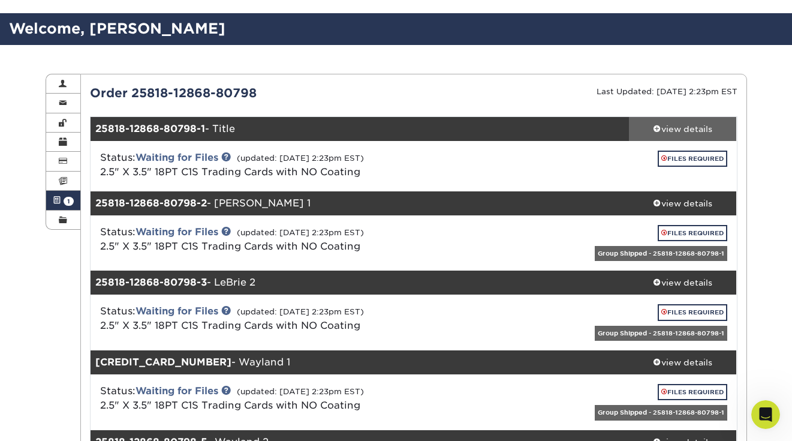
click at [655, 124] on span at bounding box center [657, 128] width 8 height 8
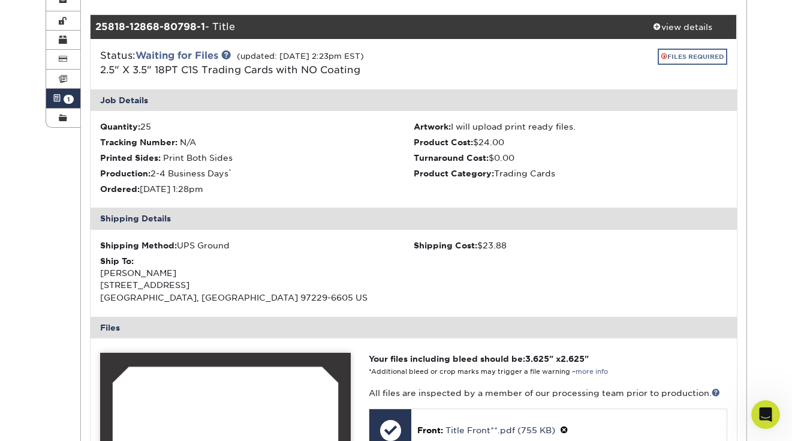
scroll to position [140, 0]
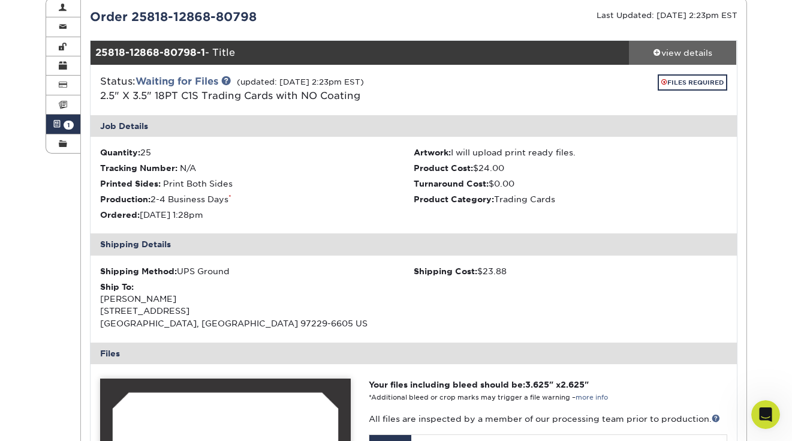
click at [661, 47] on div "view details" at bounding box center [683, 53] width 108 height 12
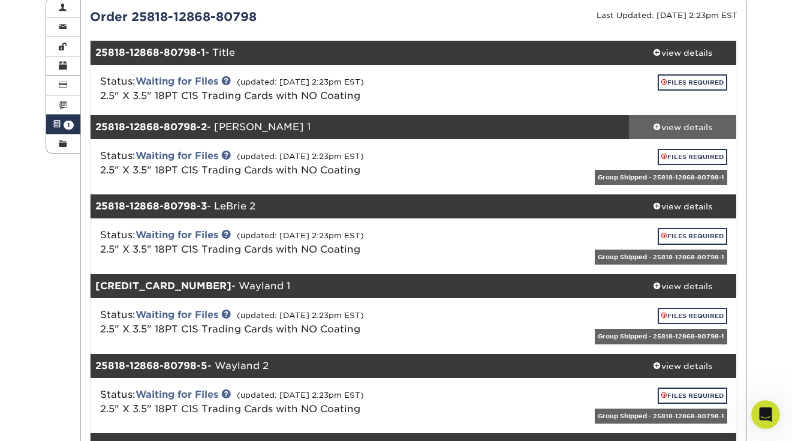
click at [658, 127] on span at bounding box center [657, 126] width 8 height 8
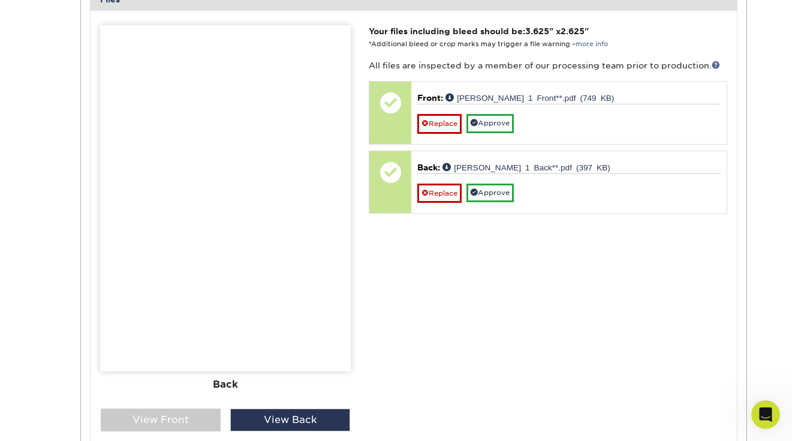
scroll to position [549, 0]
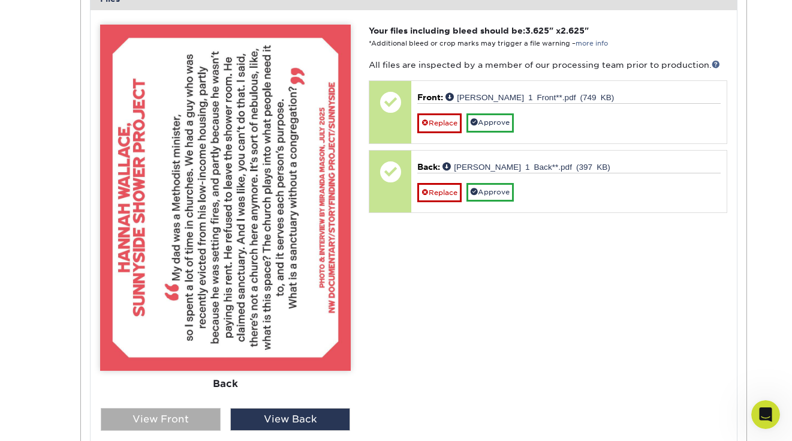
click at [149, 413] on div "View Front" at bounding box center [161, 419] width 120 height 23
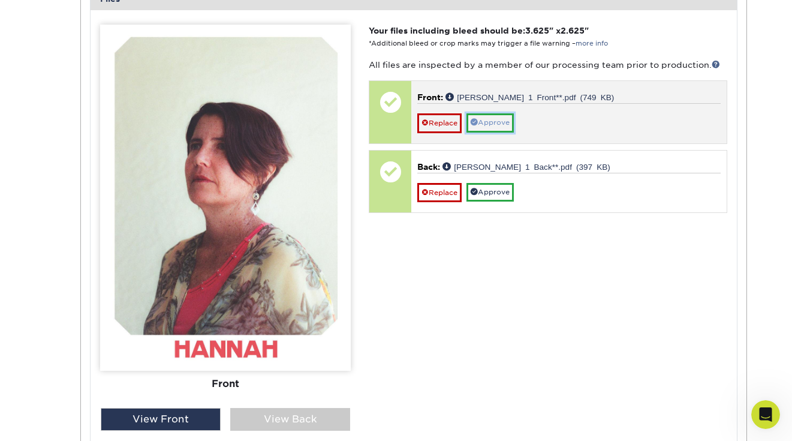
click at [500, 122] on link "Approve" at bounding box center [489, 122] width 47 height 19
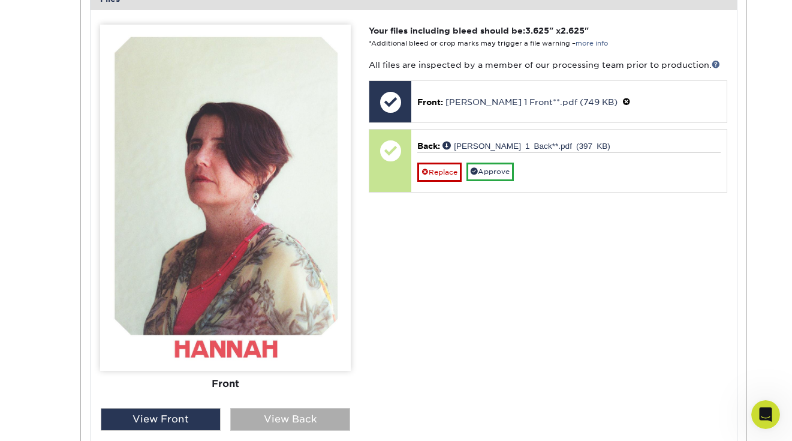
click at [335, 418] on div "View Back" at bounding box center [290, 419] width 120 height 23
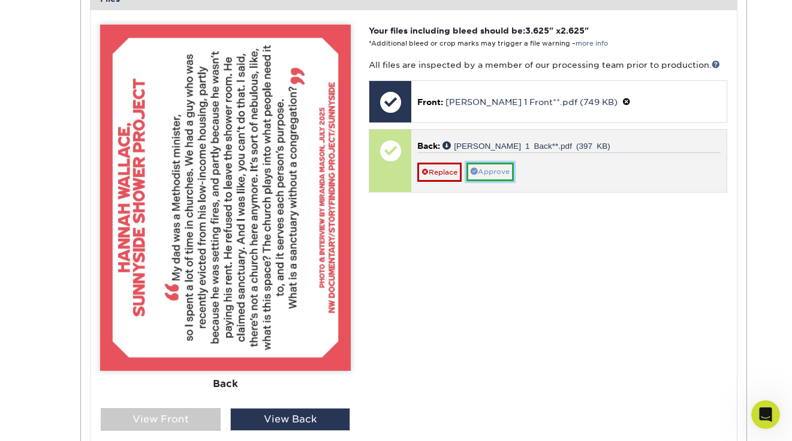
click at [488, 170] on link "Approve" at bounding box center [489, 171] width 47 height 19
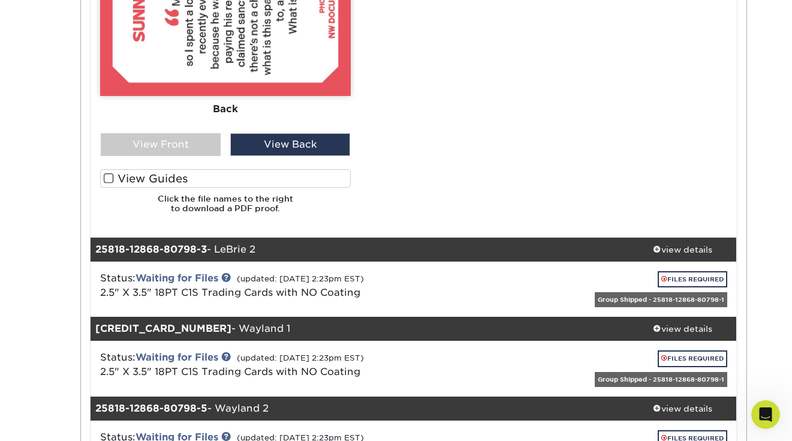
scroll to position [833, 0]
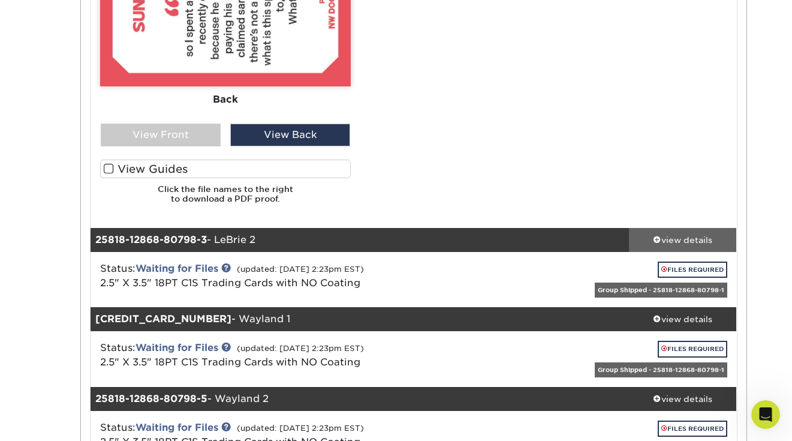
click at [659, 235] on span at bounding box center [657, 239] width 8 height 8
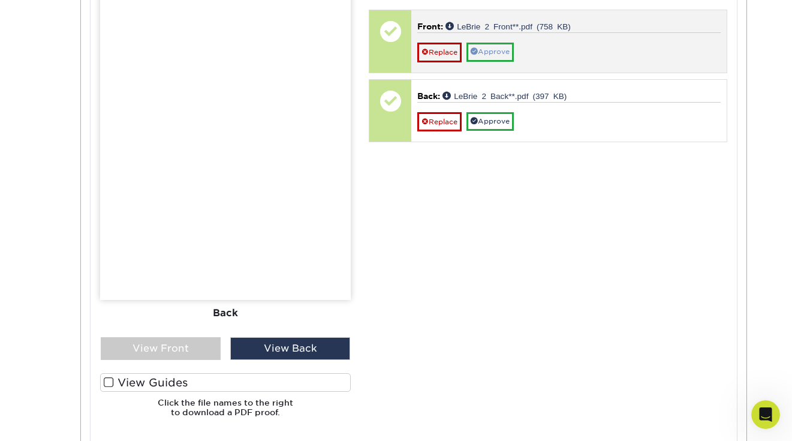
scroll to position [1427, 0]
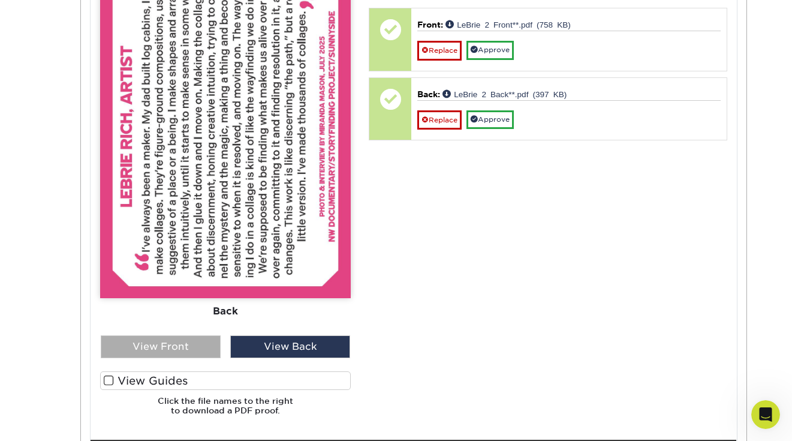
click at [189, 339] on div "View Front" at bounding box center [161, 346] width 120 height 23
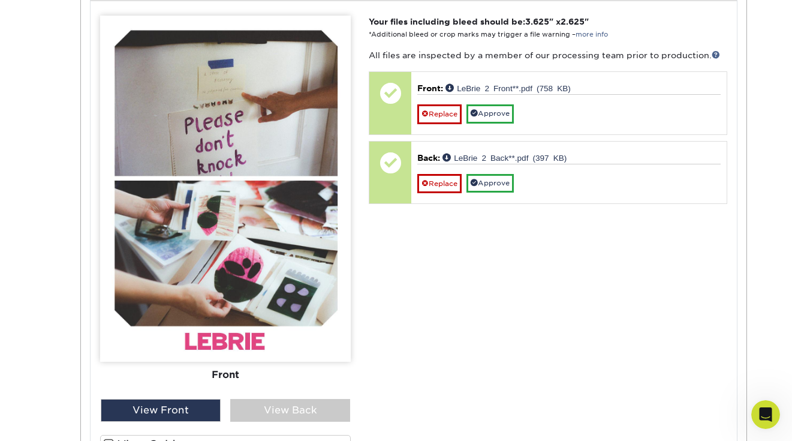
scroll to position [1362, 0]
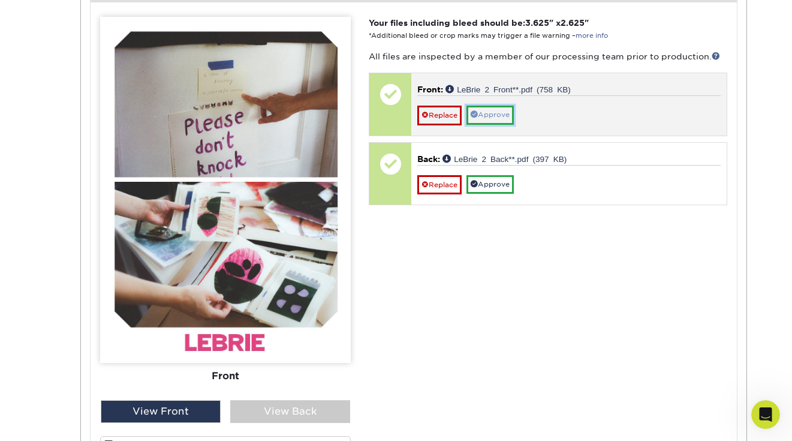
click at [507, 119] on link "Approve" at bounding box center [489, 115] width 47 height 19
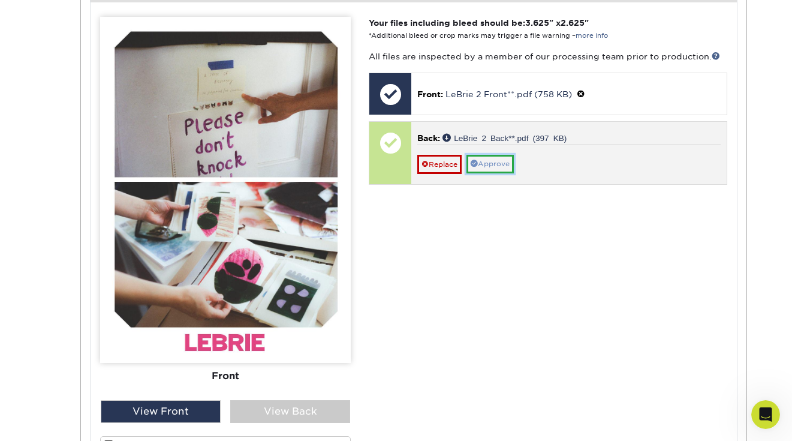
click at [499, 156] on link "Approve" at bounding box center [489, 164] width 47 height 19
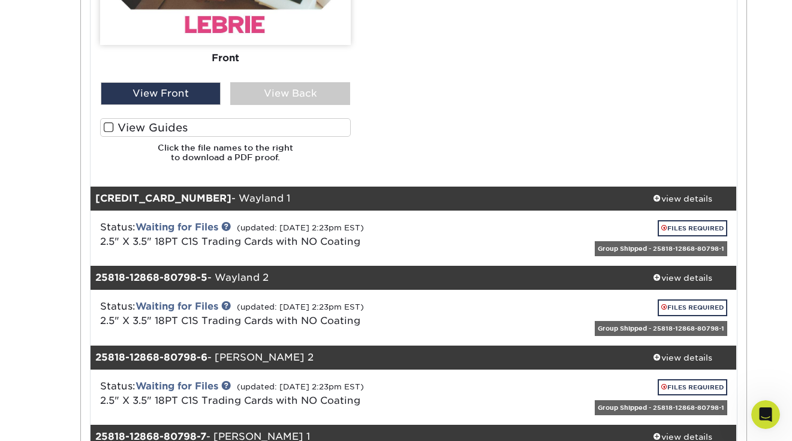
scroll to position [1711, 0]
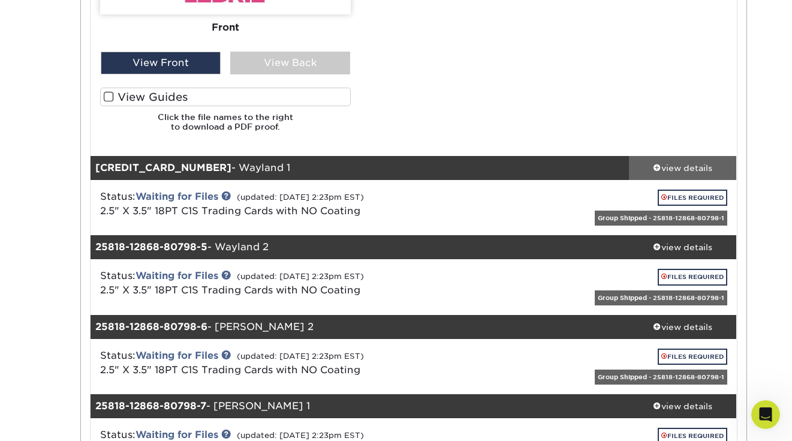
click at [682, 171] on div "view details" at bounding box center [683, 168] width 108 height 12
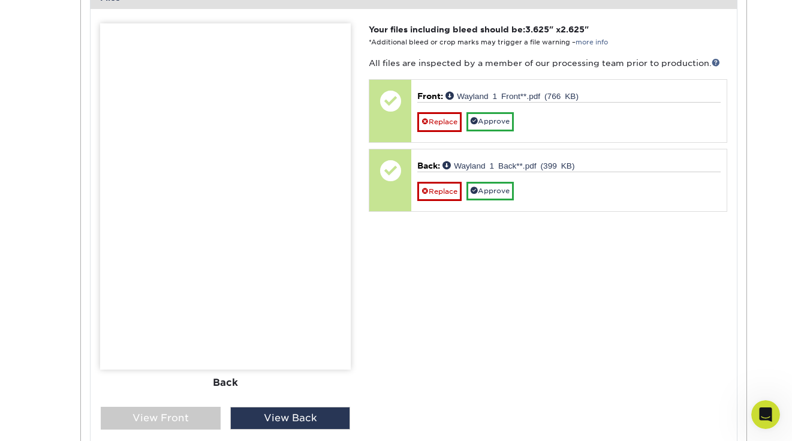
scroll to position [2163, 0]
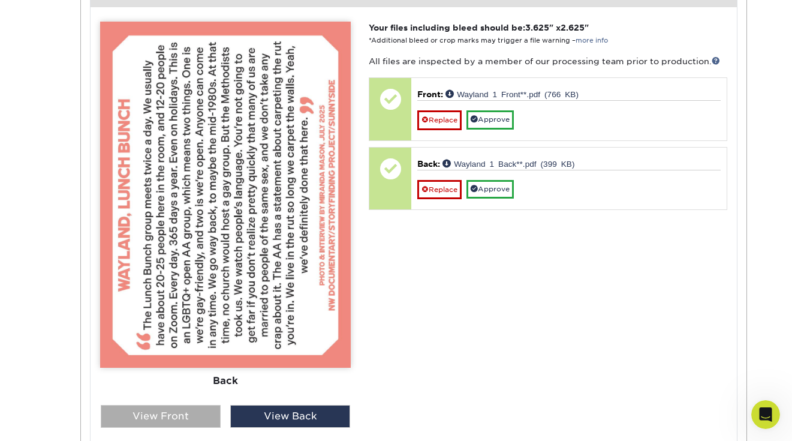
click at [186, 420] on div "View Front" at bounding box center [161, 416] width 120 height 23
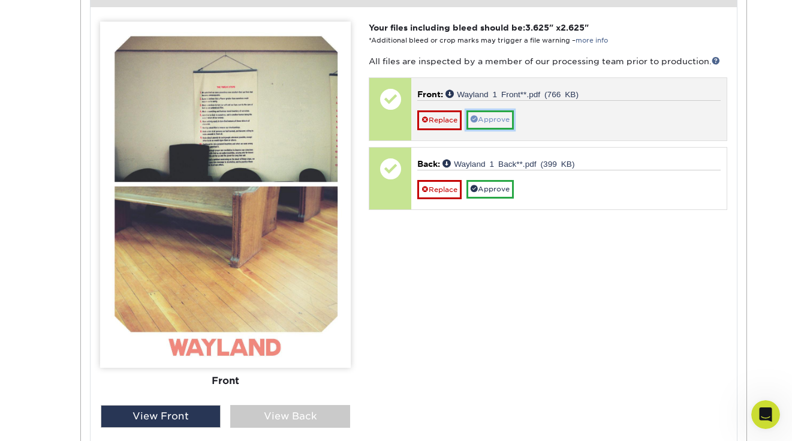
click at [496, 118] on link "Approve" at bounding box center [489, 119] width 47 height 19
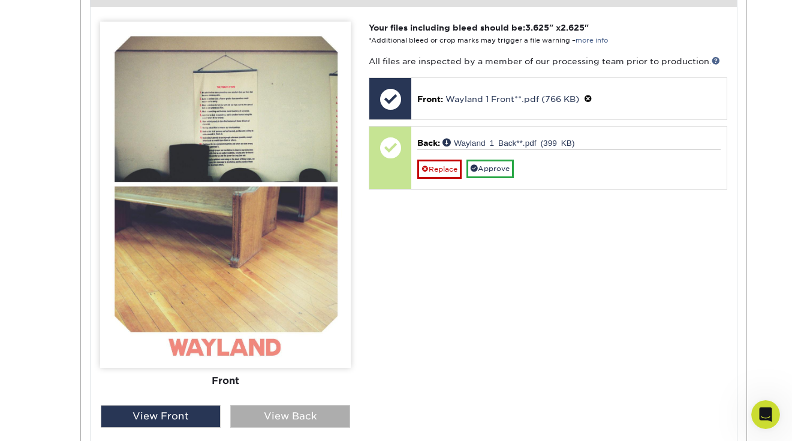
click at [291, 414] on div "View Back" at bounding box center [290, 416] width 120 height 23
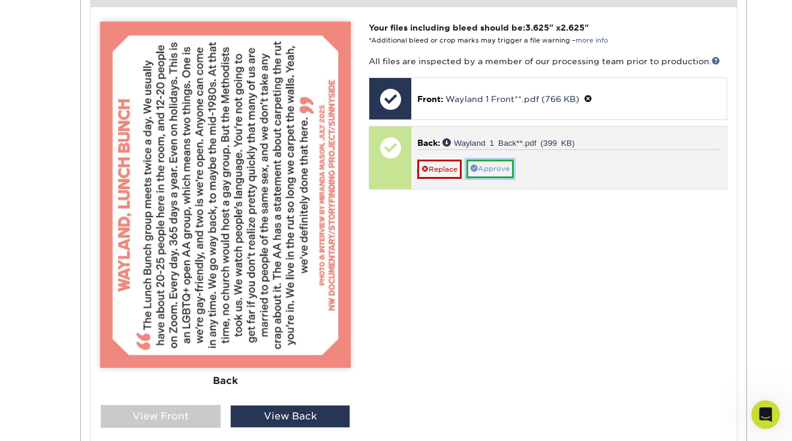
click at [502, 161] on link "Approve" at bounding box center [489, 168] width 47 height 19
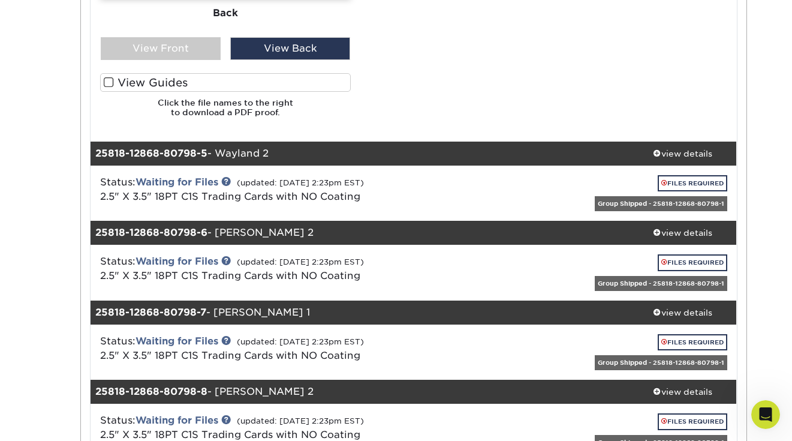
scroll to position [2533, 0]
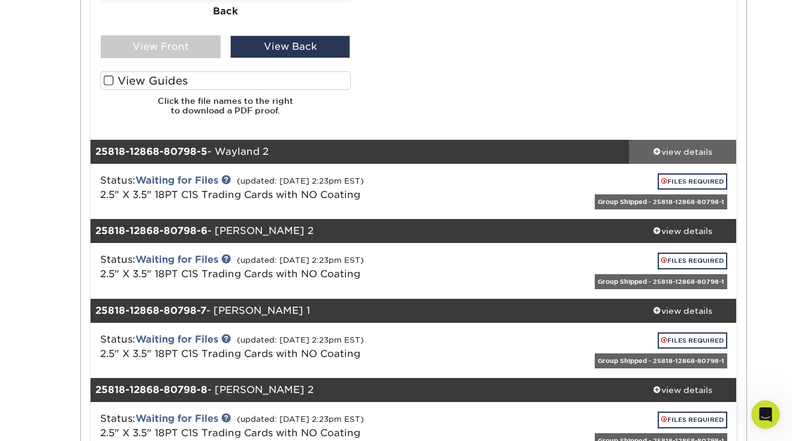
click at [698, 147] on div "view details" at bounding box center [683, 151] width 108 height 12
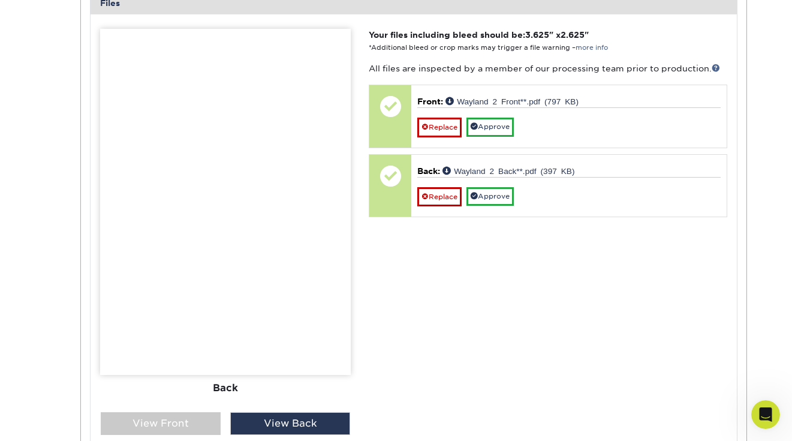
scroll to position [2968, 0]
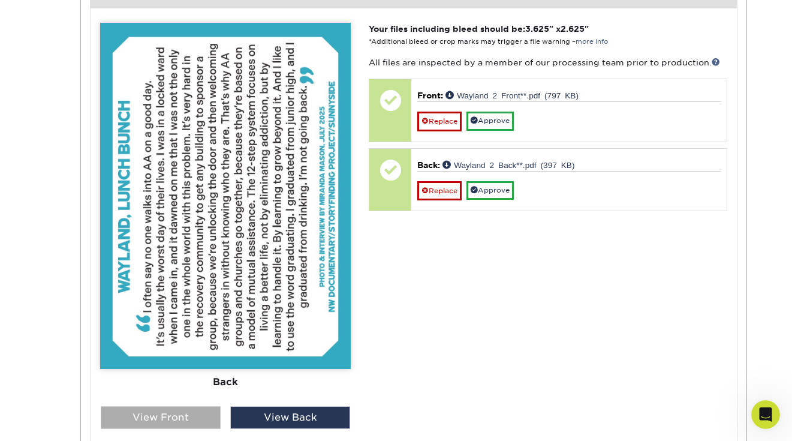
click at [197, 411] on div "View Front" at bounding box center [161, 417] width 120 height 23
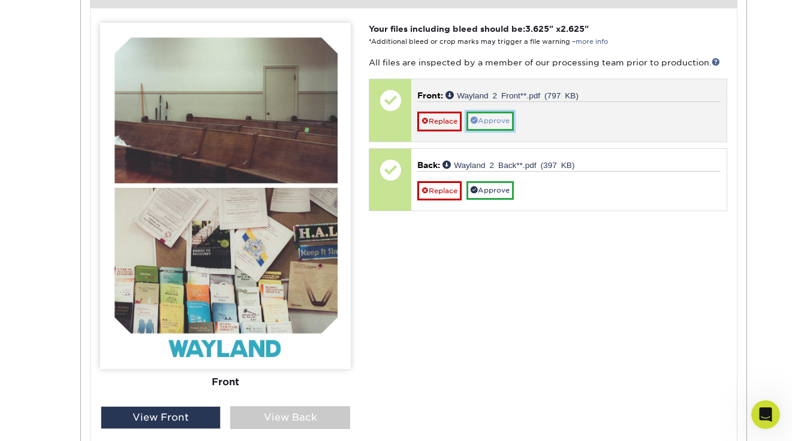
click at [495, 121] on link "Approve" at bounding box center [489, 121] width 47 height 19
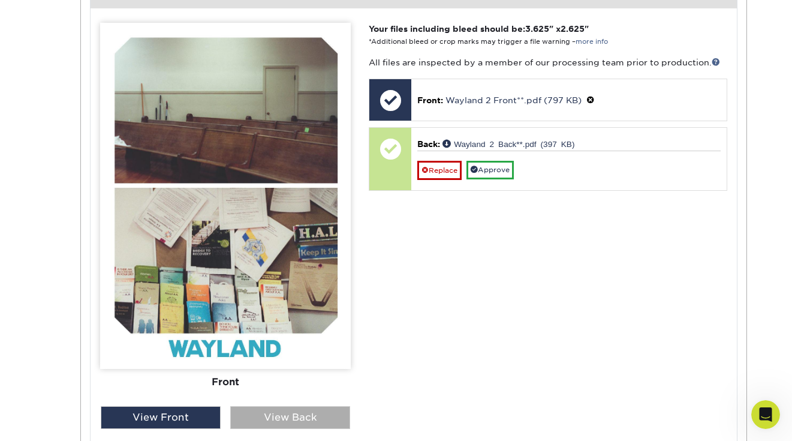
click at [299, 420] on div "View Back" at bounding box center [290, 417] width 120 height 23
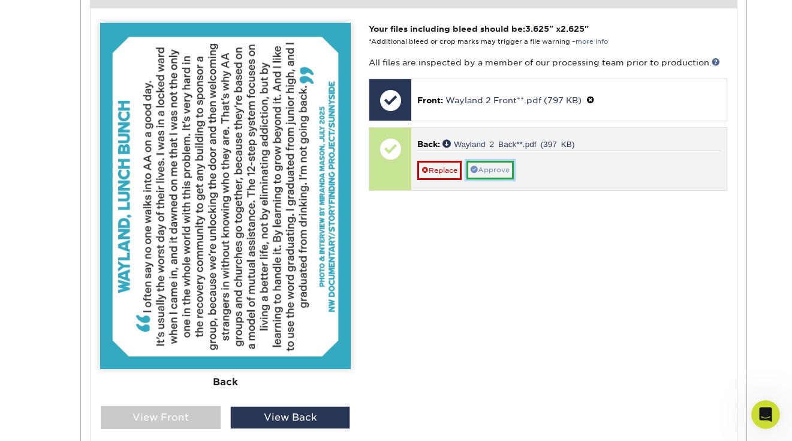
click at [487, 171] on link "Approve" at bounding box center [489, 170] width 47 height 19
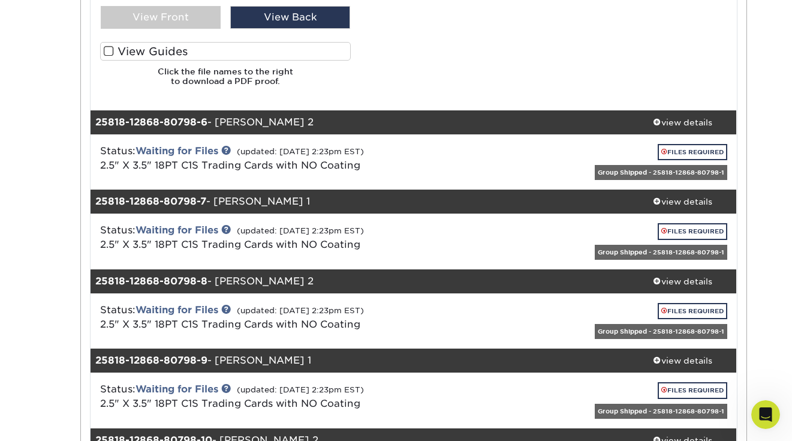
scroll to position [3377, 0]
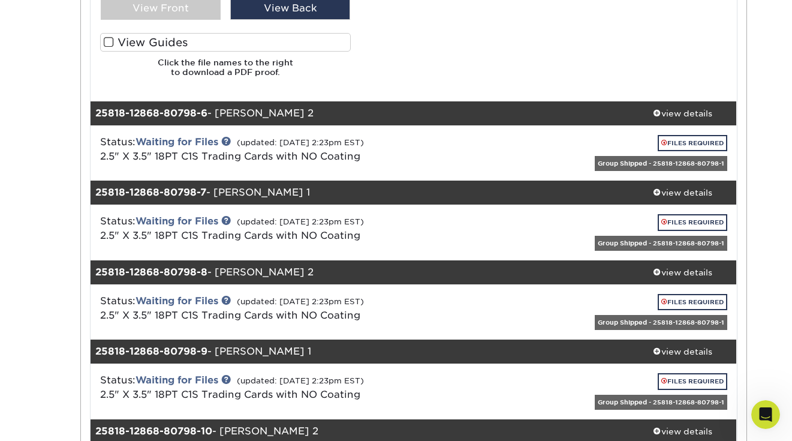
click at [659, 110] on span at bounding box center [657, 112] width 8 height 8
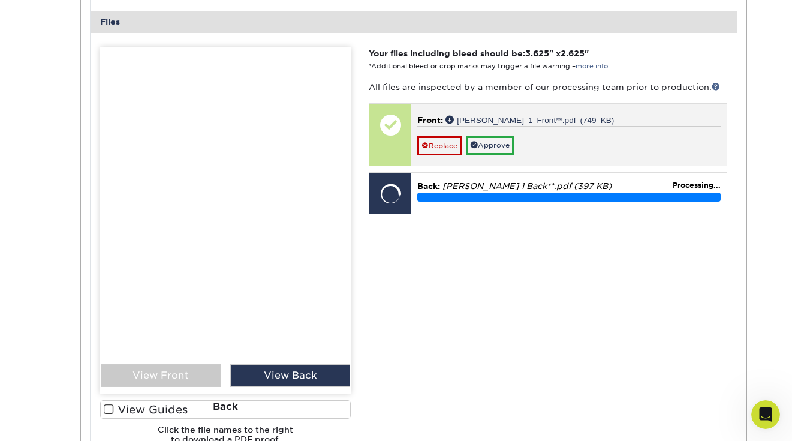
scroll to position [3763, 0]
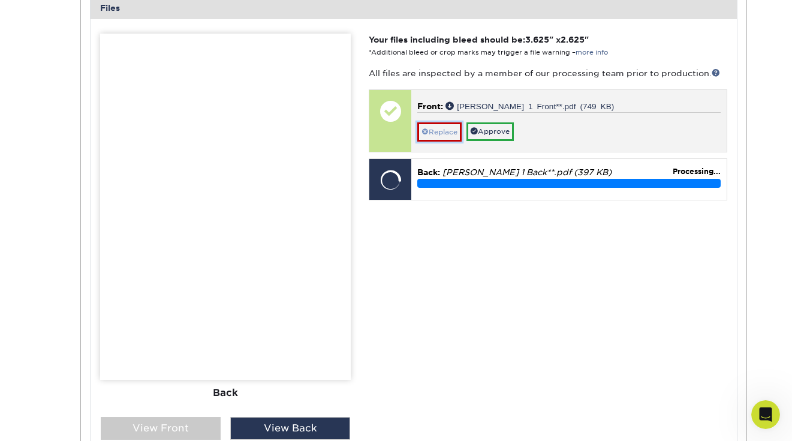
click at [455, 133] on link "Replace" at bounding box center [439, 131] width 44 height 19
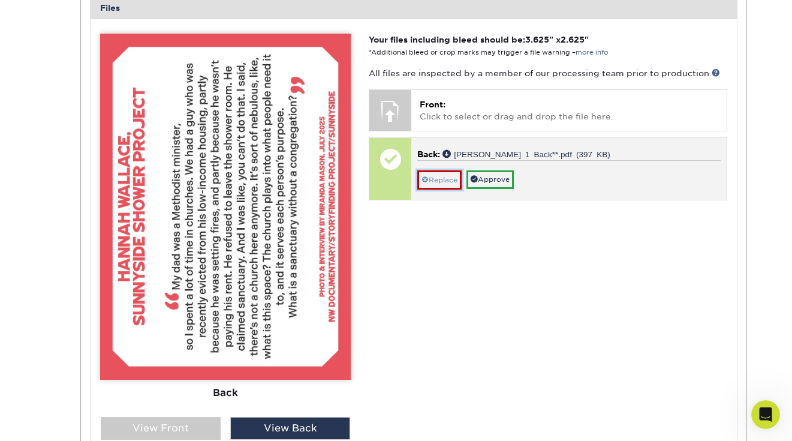
click at [448, 176] on link "Replace" at bounding box center [439, 179] width 44 height 19
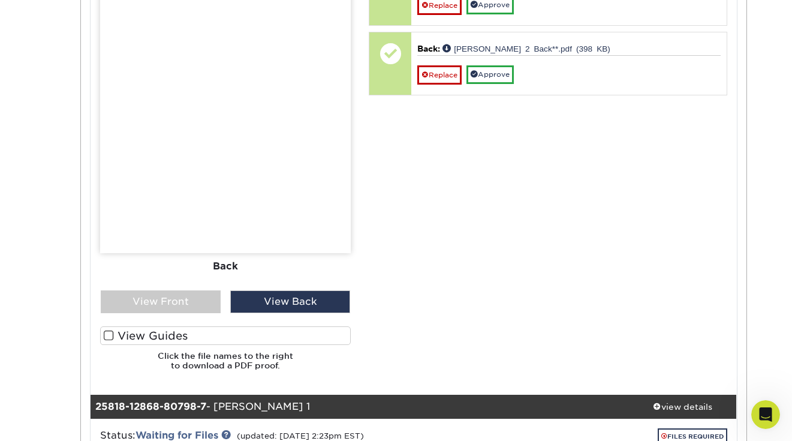
scroll to position [3898, 0]
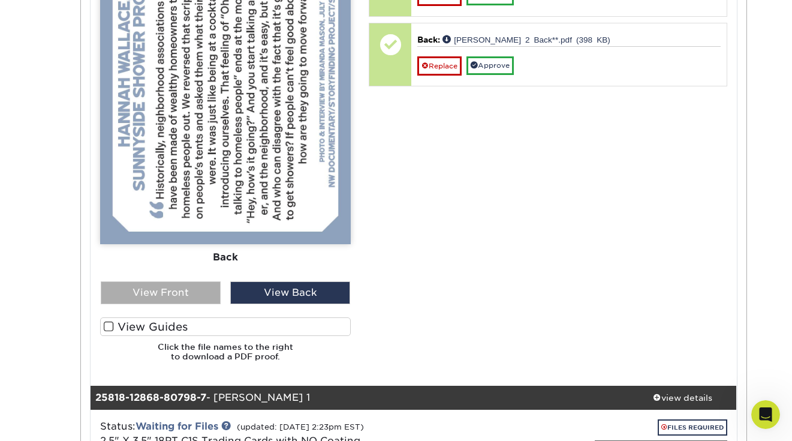
click at [143, 292] on div "View Front" at bounding box center [161, 292] width 120 height 23
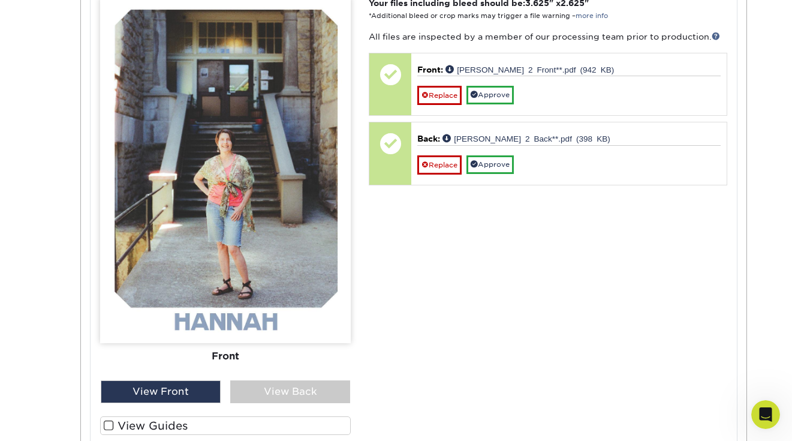
scroll to position [3798, 0]
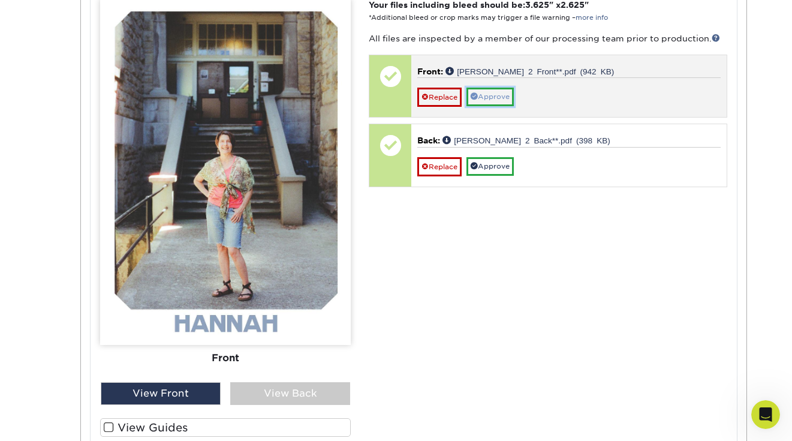
click at [487, 97] on link "Approve" at bounding box center [489, 97] width 47 height 19
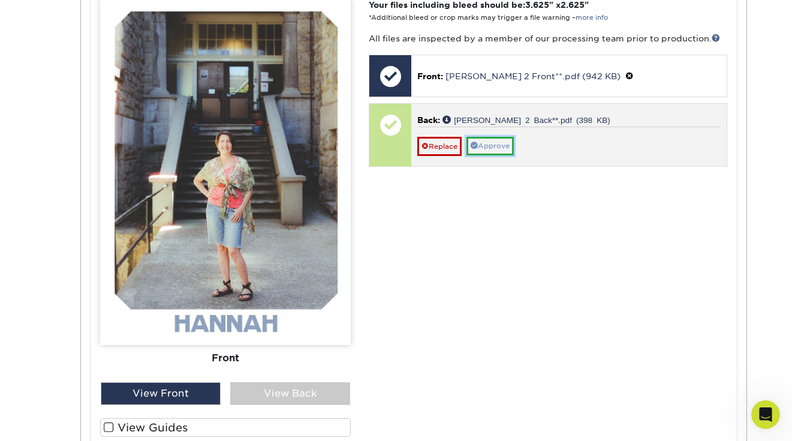
click at [486, 140] on link "Approve" at bounding box center [489, 146] width 47 height 19
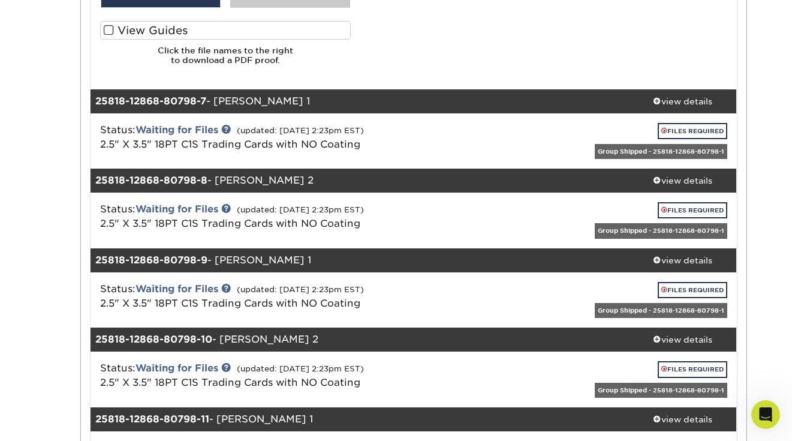
scroll to position [4196, 0]
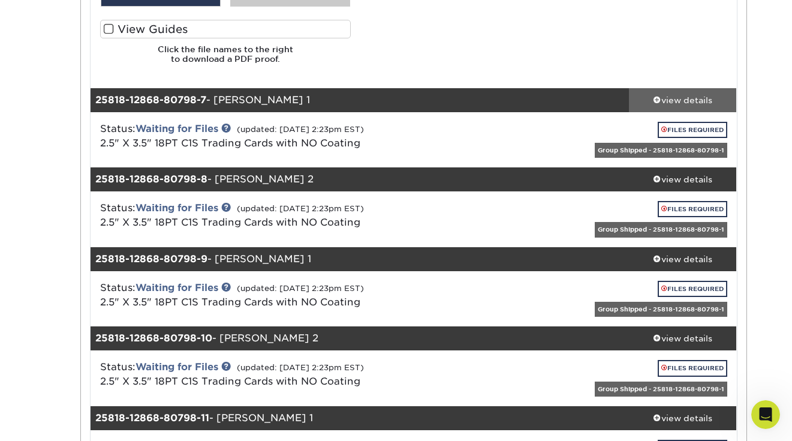
click at [666, 97] on div "view details" at bounding box center [683, 100] width 108 height 12
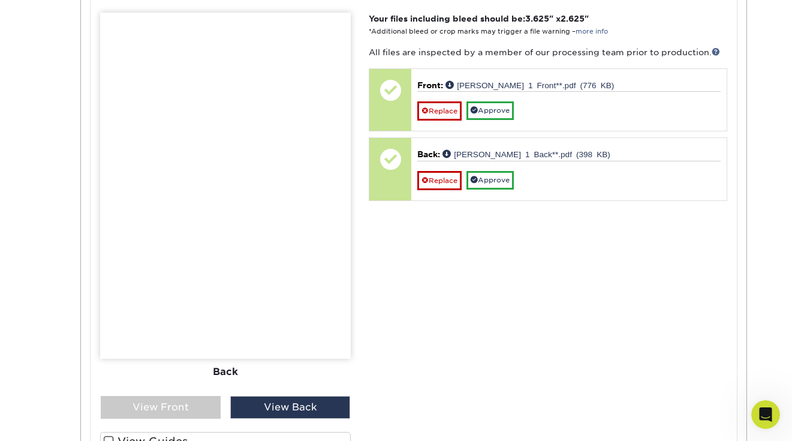
scroll to position [4590, 0]
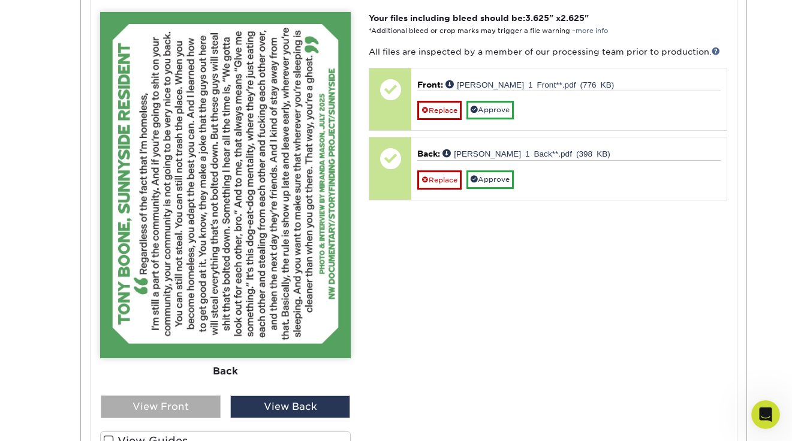
click at [153, 403] on div "View Front" at bounding box center [161, 406] width 120 height 23
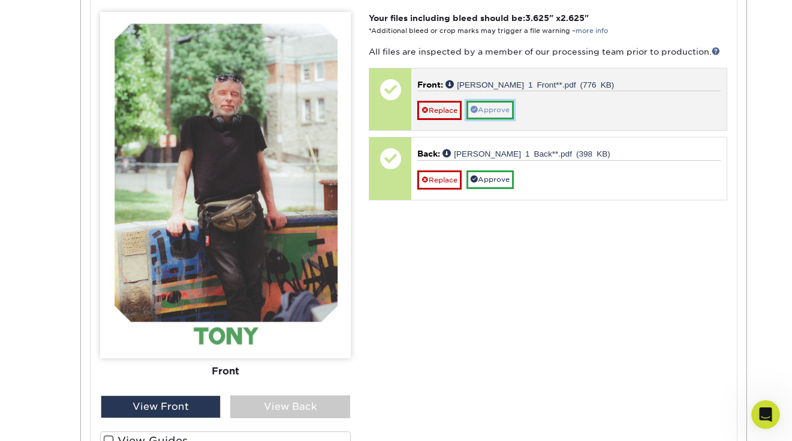
click at [513, 107] on link "Approve" at bounding box center [489, 110] width 47 height 19
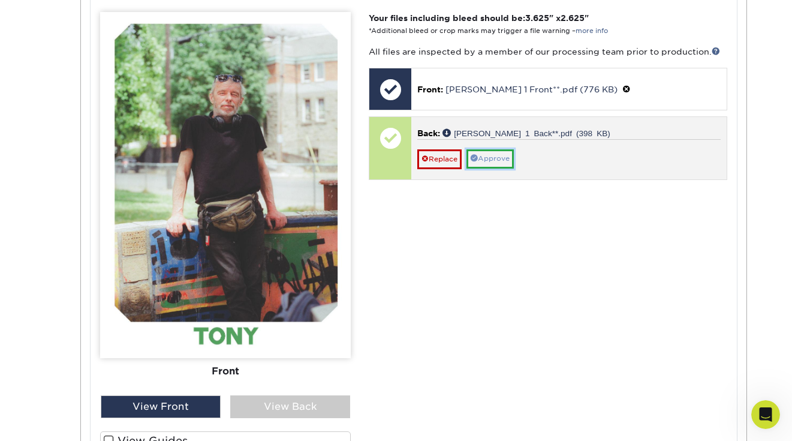
click at [485, 159] on link "Approve" at bounding box center [489, 158] width 47 height 19
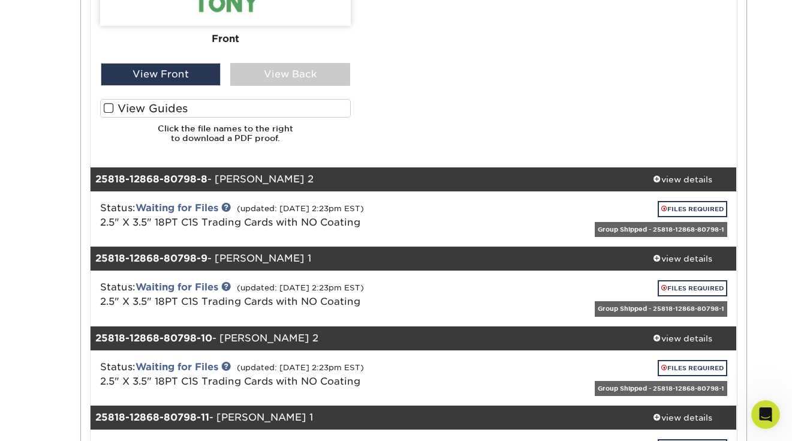
scroll to position [4954, 0]
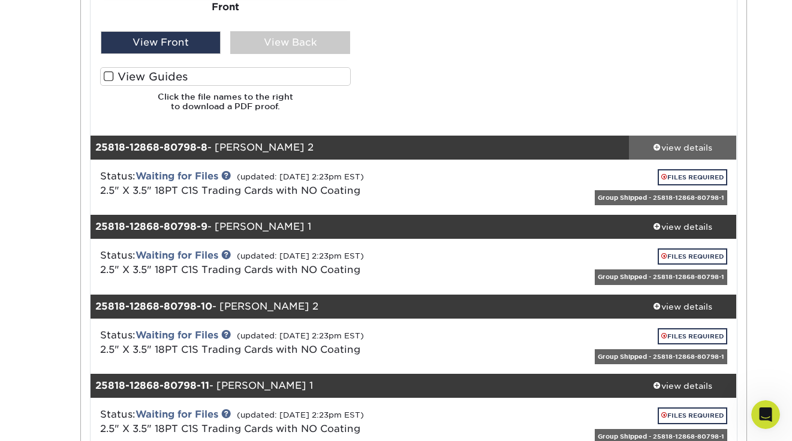
click at [678, 145] on div "view details" at bounding box center [683, 147] width 108 height 12
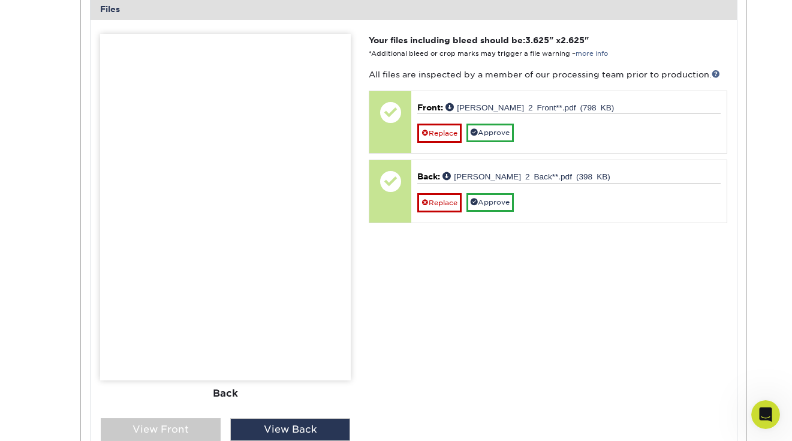
scroll to position [5420, 0]
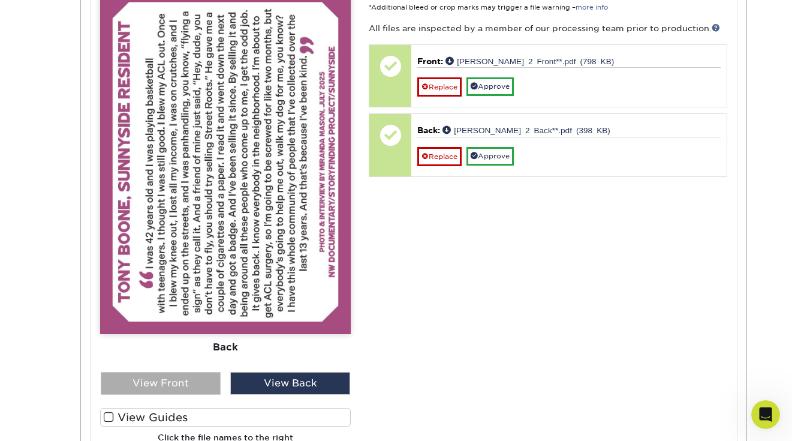
click at [186, 390] on div "View Front" at bounding box center [161, 383] width 120 height 23
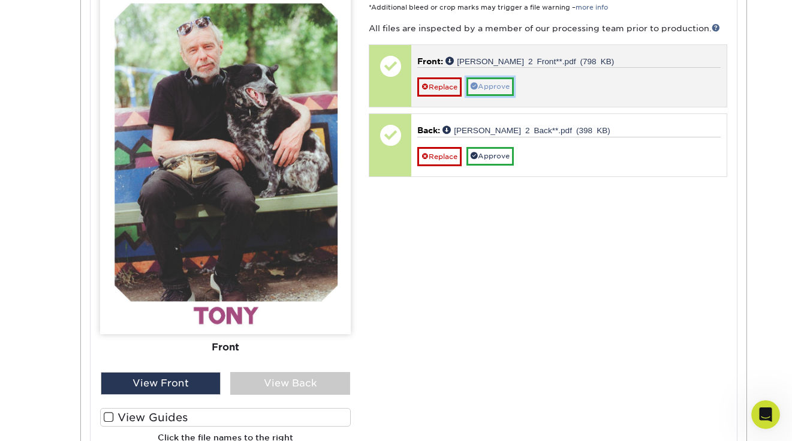
click at [489, 89] on link "Approve" at bounding box center [489, 86] width 47 height 19
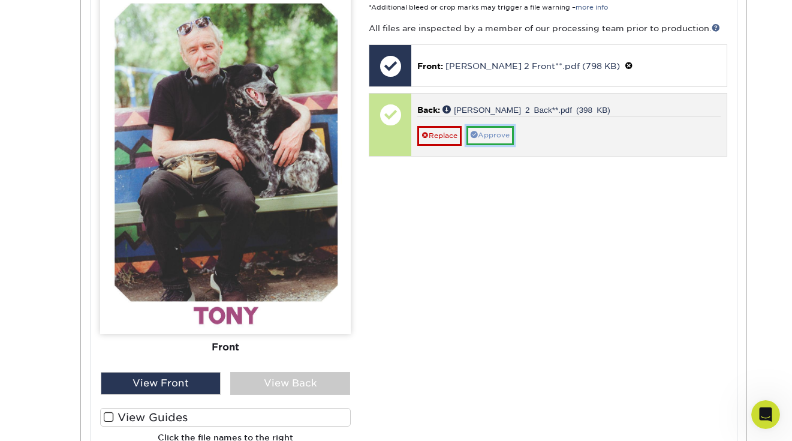
click at [489, 131] on link "Approve" at bounding box center [489, 135] width 47 height 19
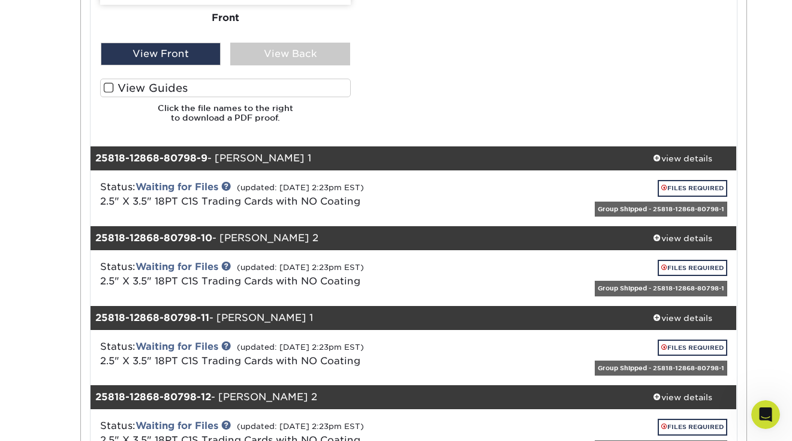
scroll to position [5770, 0]
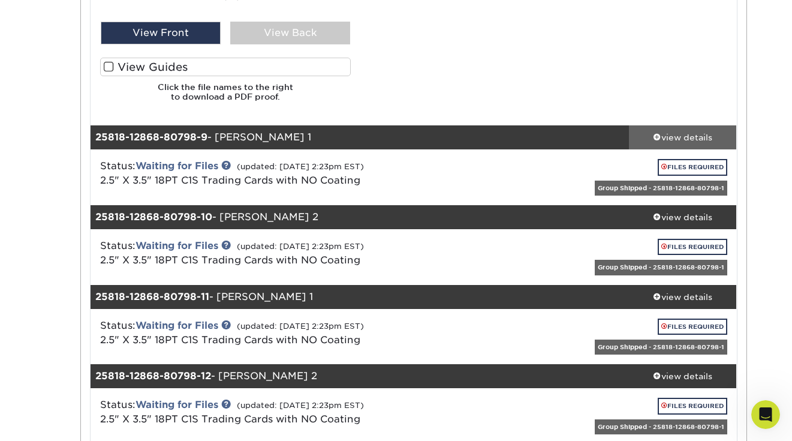
click at [654, 140] on span at bounding box center [657, 137] width 8 height 8
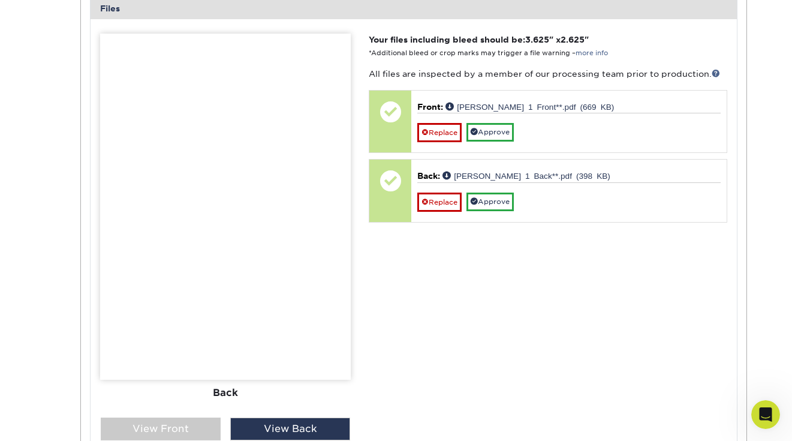
scroll to position [6203, 0]
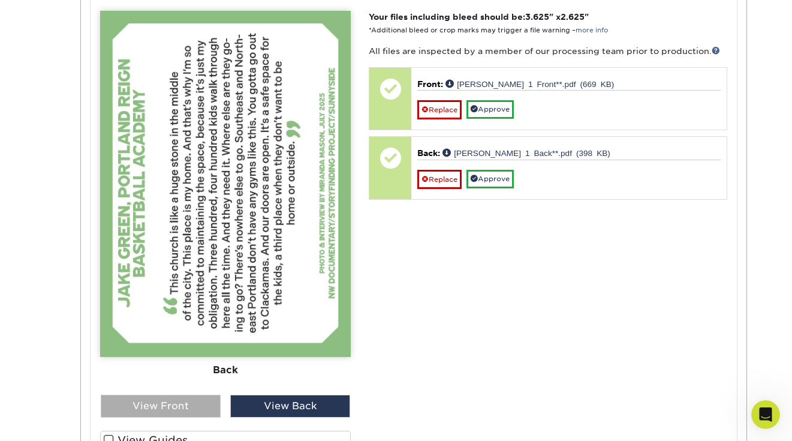
click at [166, 404] on div "View Front" at bounding box center [161, 406] width 120 height 23
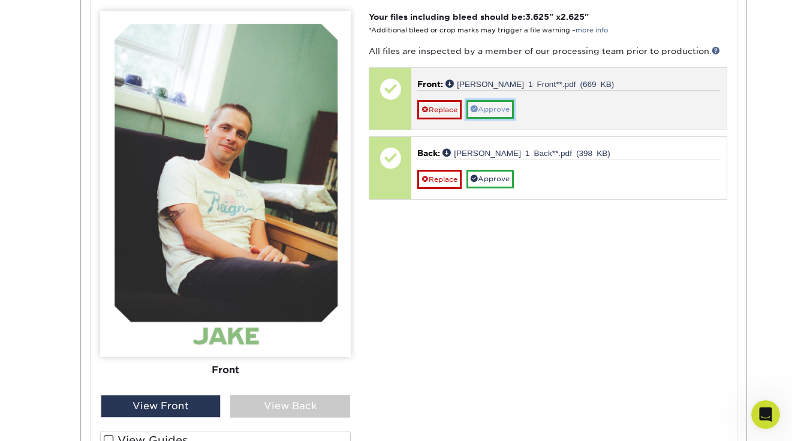
click at [496, 113] on link "Approve" at bounding box center [489, 109] width 47 height 19
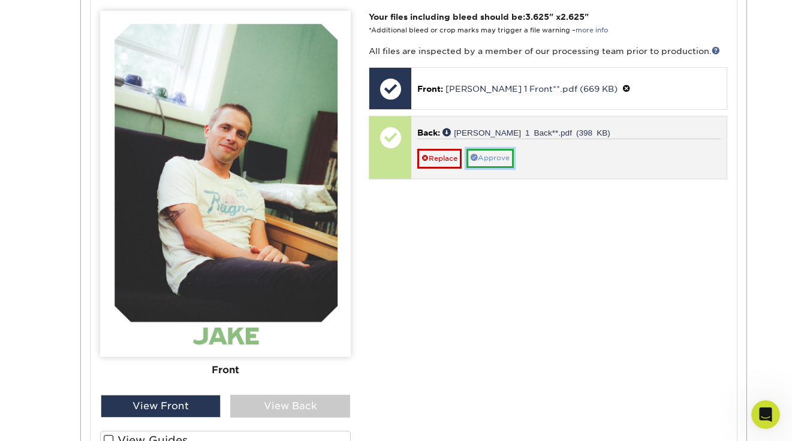
click at [499, 153] on link "Approve" at bounding box center [489, 158] width 47 height 19
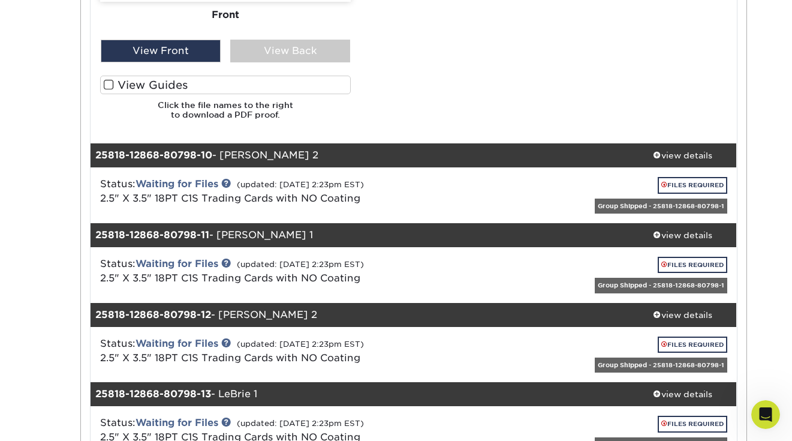
scroll to position [6611, 0]
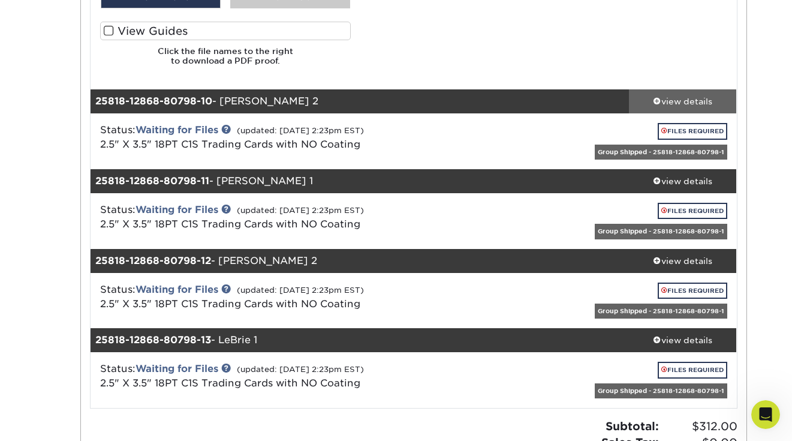
click at [688, 107] on div "view details" at bounding box center [683, 101] width 108 height 12
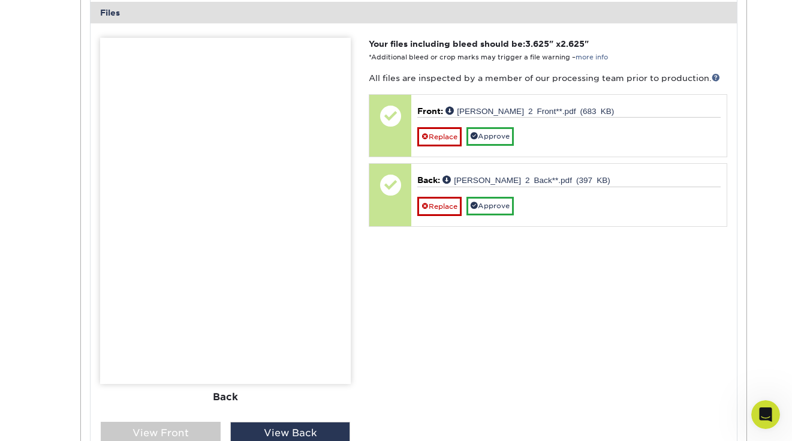
scroll to position [6992, 0]
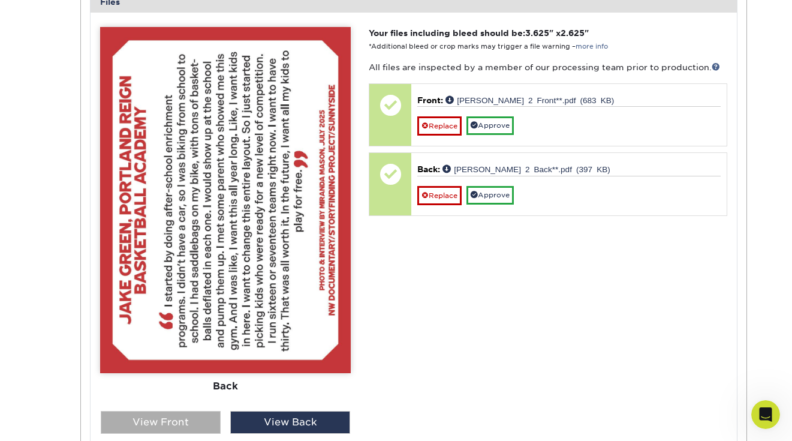
click at [197, 415] on div "View Front" at bounding box center [161, 422] width 120 height 23
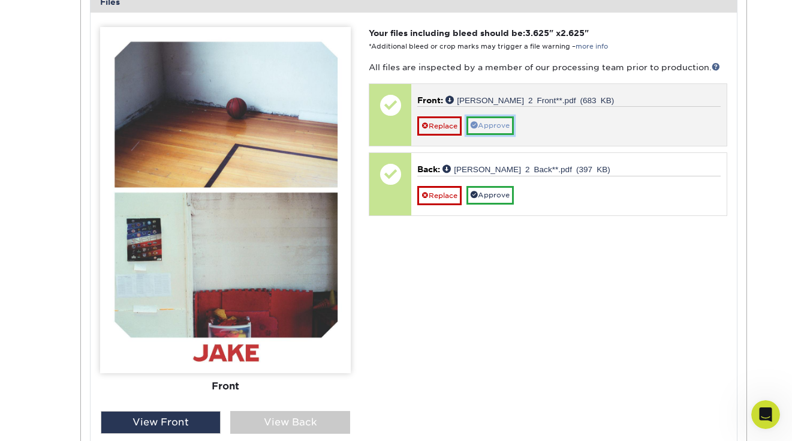
click at [497, 133] on link "Approve" at bounding box center [489, 125] width 47 height 19
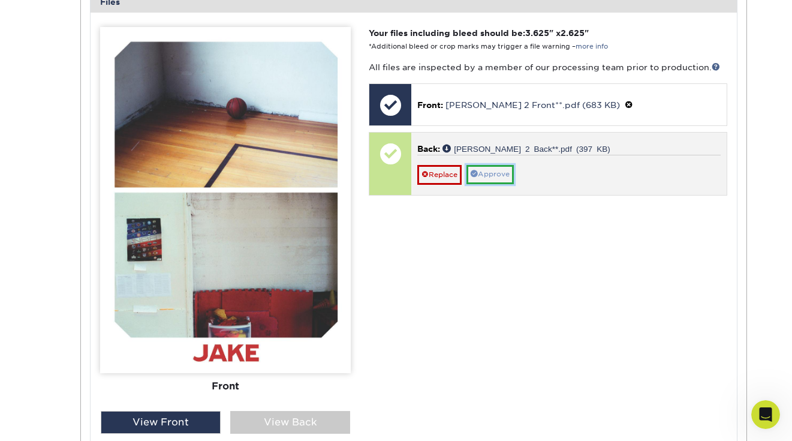
click at [492, 177] on link "Approve" at bounding box center [489, 174] width 47 height 19
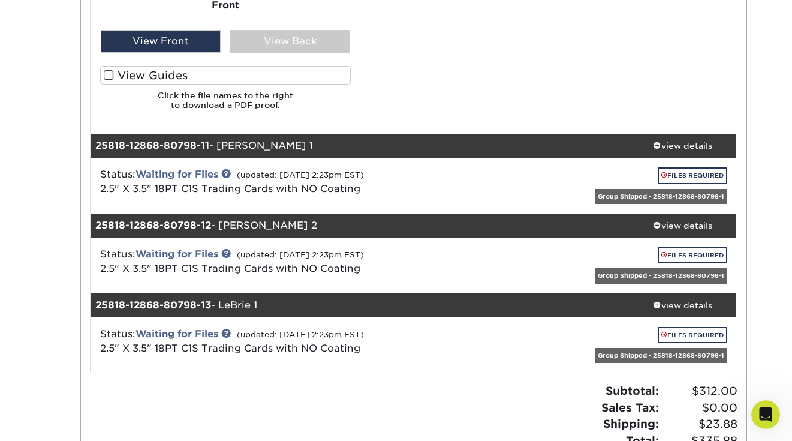
scroll to position [7389, 0]
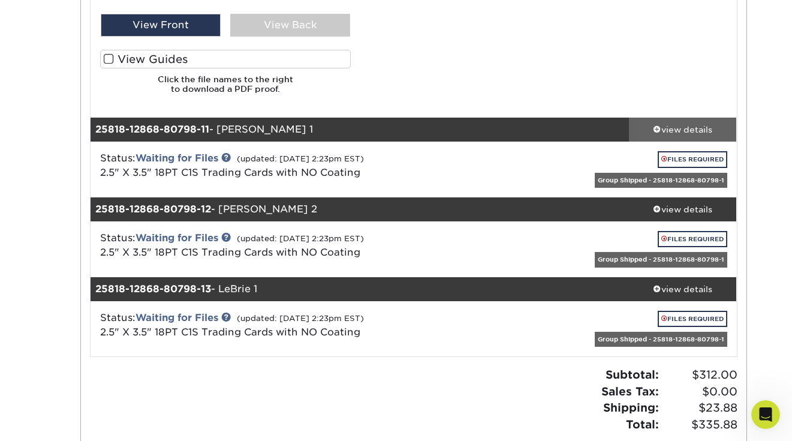
click at [653, 125] on span at bounding box center [657, 129] width 8 height 8
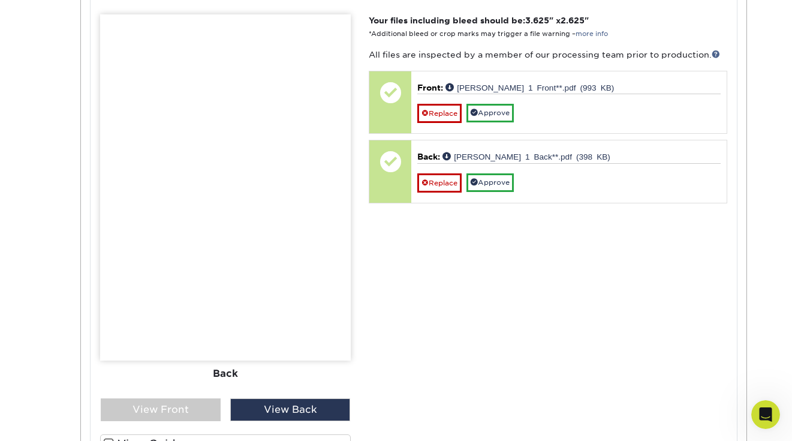
scroll to position [7813, 0]
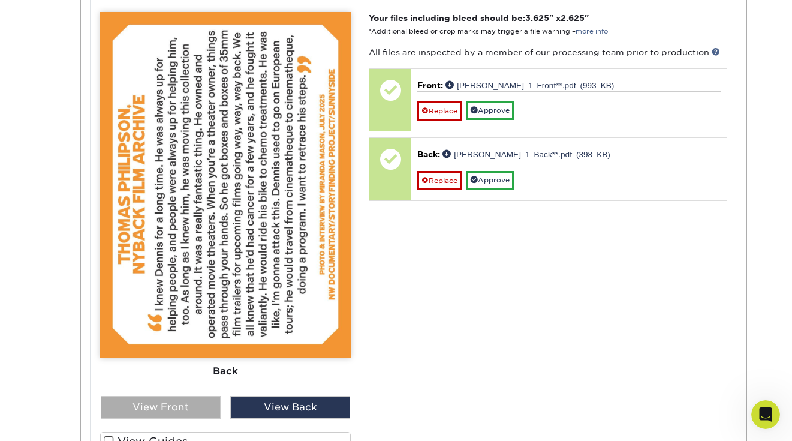
click at [146, 402] on div "View Front" at bounding box center [161, 407] width 120 height 23
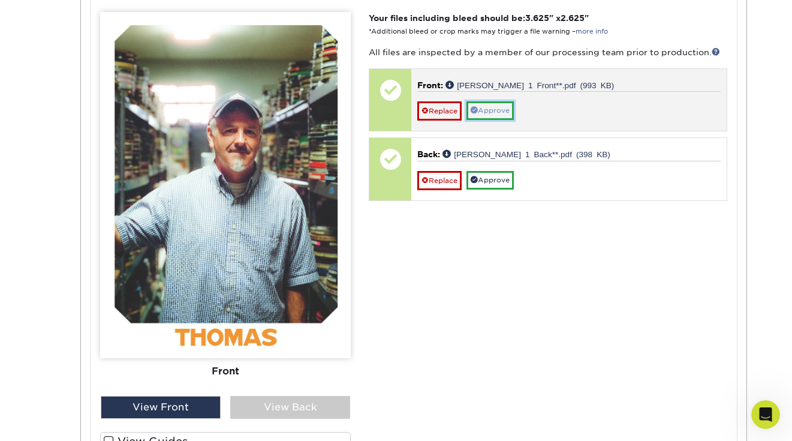
click at [501, 110] on link "Approve" at bounding box center [489, 110] width 47 height 19
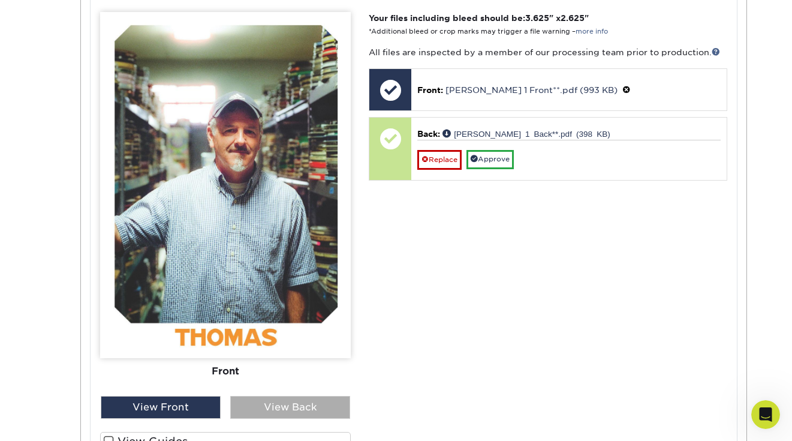
click at [322, 406] on div "View Back" at bounding box center [290, 407] width 120 height 23
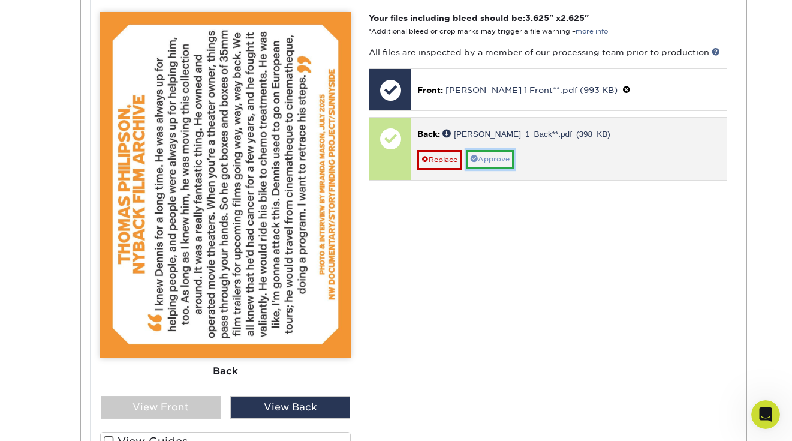
click at [495, 158] on link "Approve" at bounding box center [489, 159] width 47 height 19
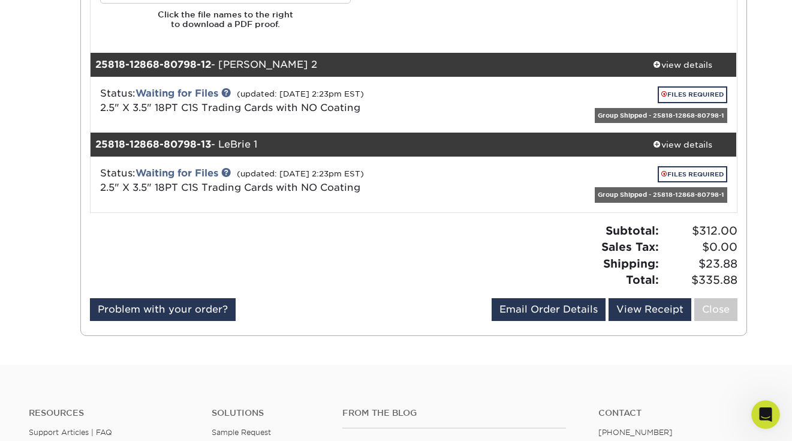
scroll to position [8250, 0]
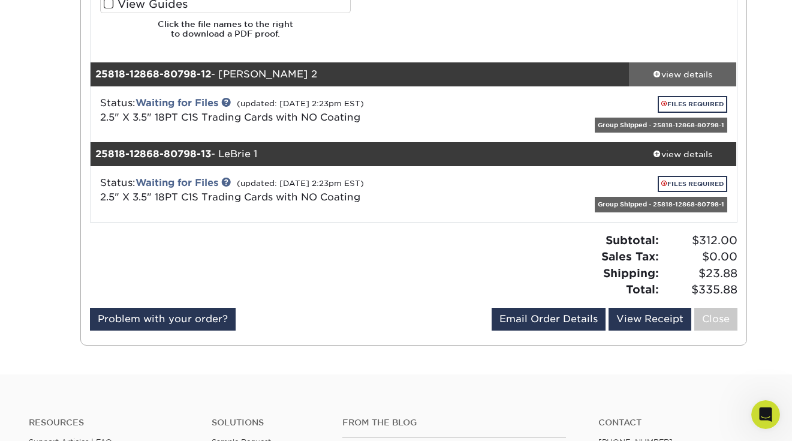
click at [678, 78] on div "view details" at bounding box center [683, 74] width 108 height 12
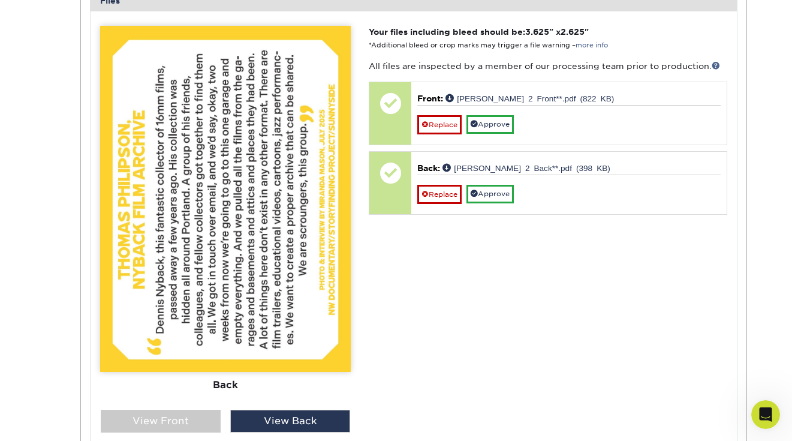
scroll to position [8618, 0]
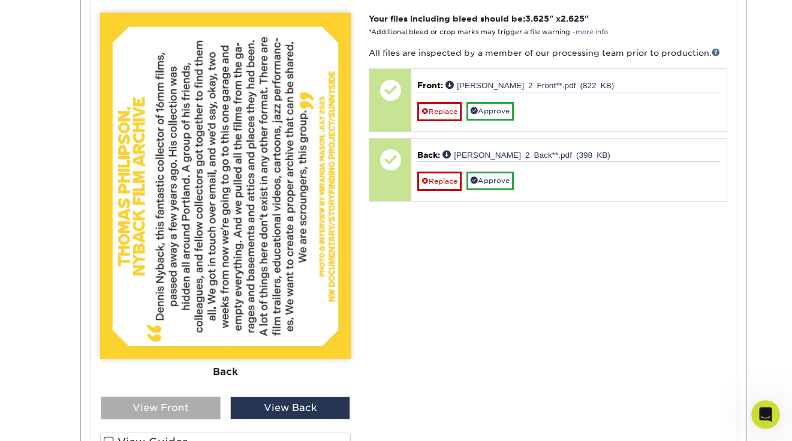
click at [162, 403] on div "View Front" at bounding box center [161, 407] width 120 height 23
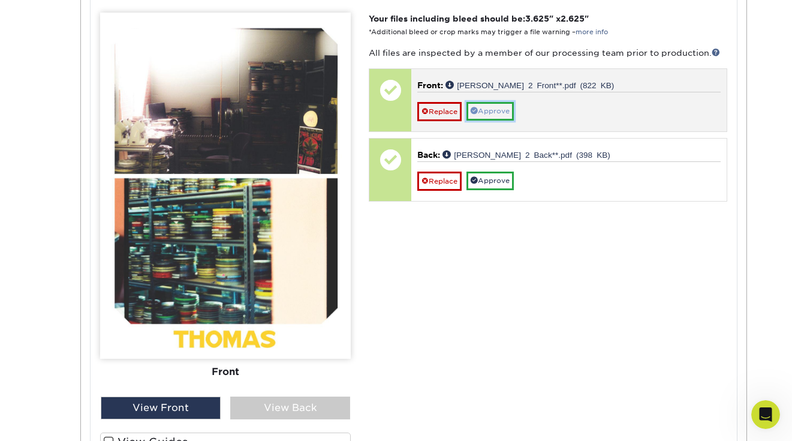
click at [493, 111] on link "Approve" at bounding box center [489, 111] width 47 height 19
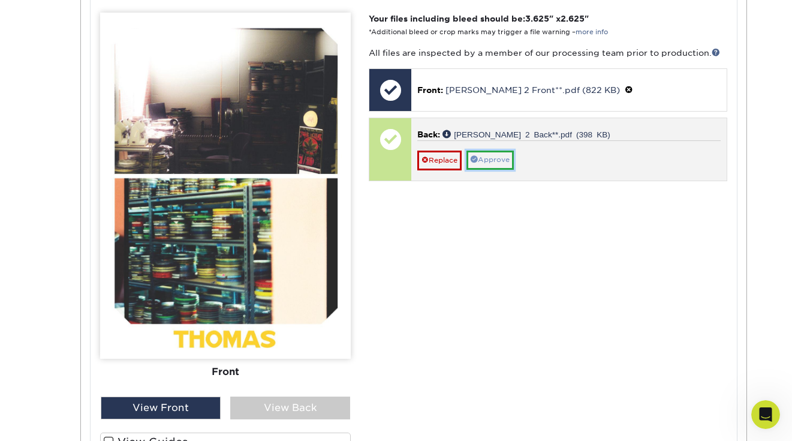
click at [493, 159] on link "Approve" at bounding box center [489, 159] width 47 height 19
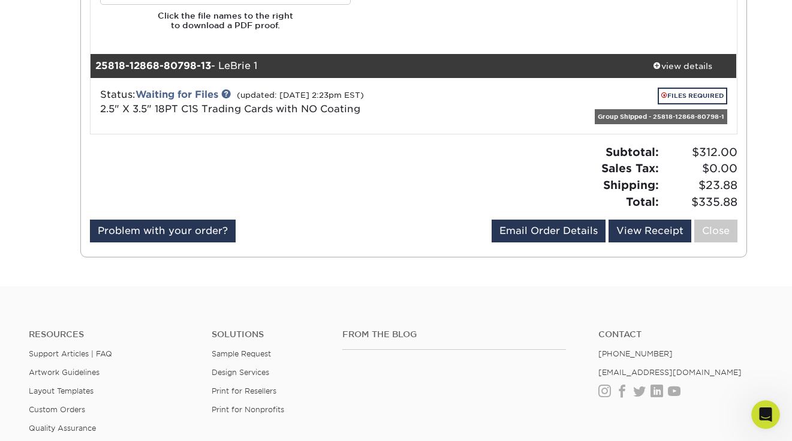
scroll to position [9054, 0]
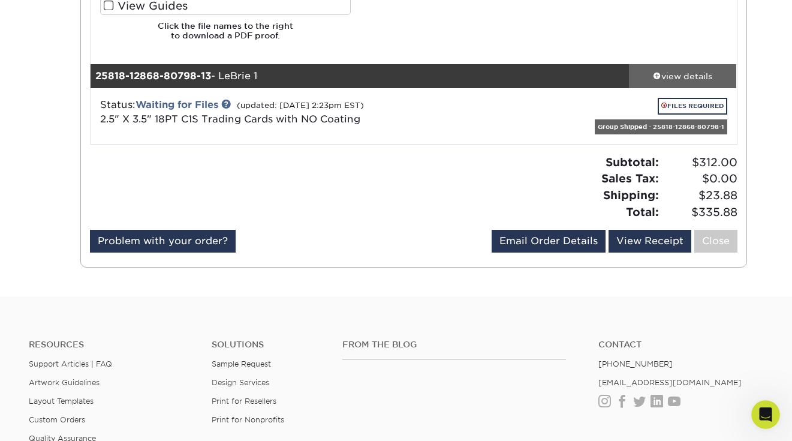
click at [679, 84] on link "view details" at bounding box center [683, 76] width 108 height 24
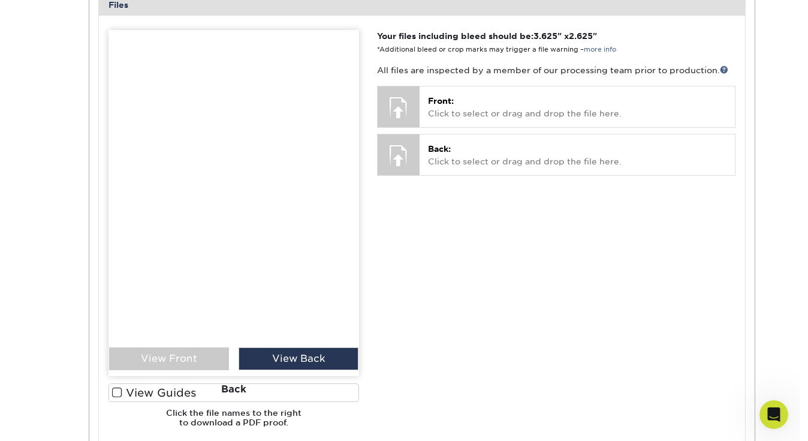
scroll to position [9402, 0]
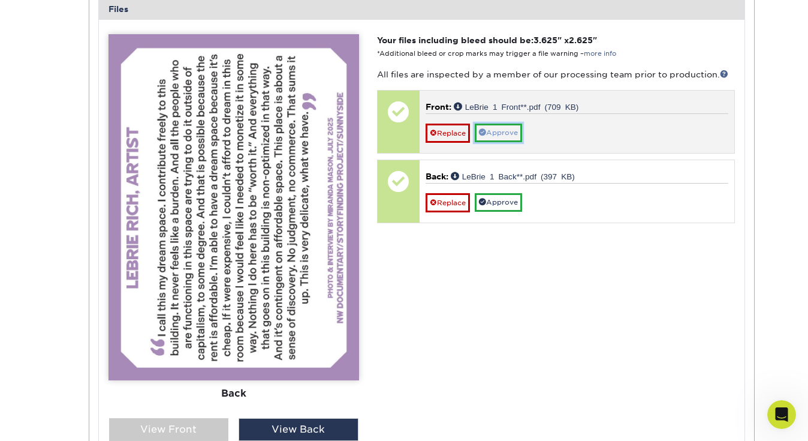
click at [503, 130] on link "Approve" at bounding box center [498, 133] width 47 height 19
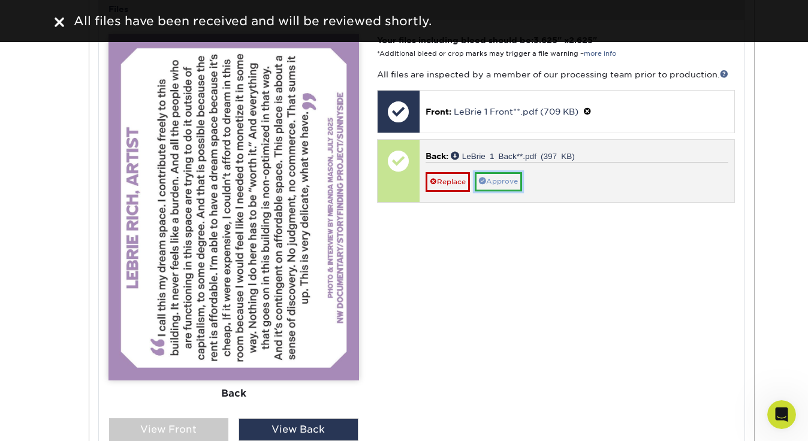
click at [499, 179] on link "Approve" at bounding box center [498, 181] width 47 height 19
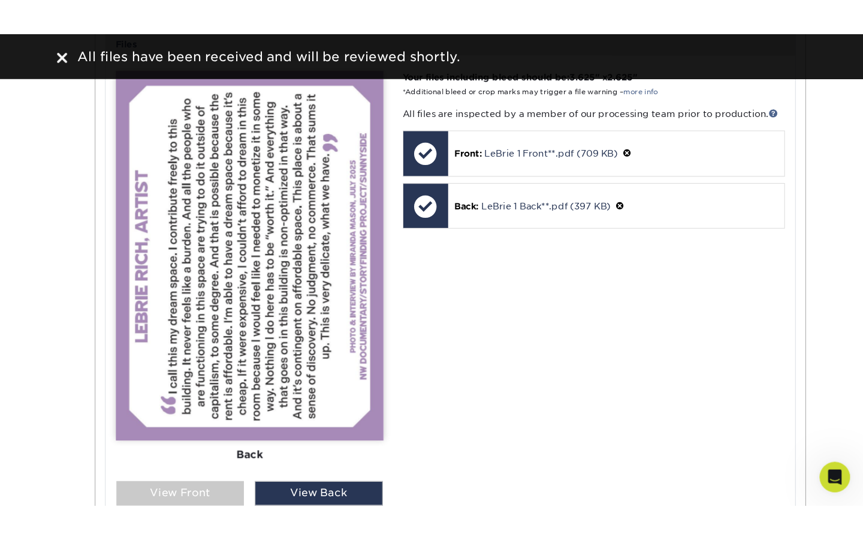
scroll to position [9450, 0]
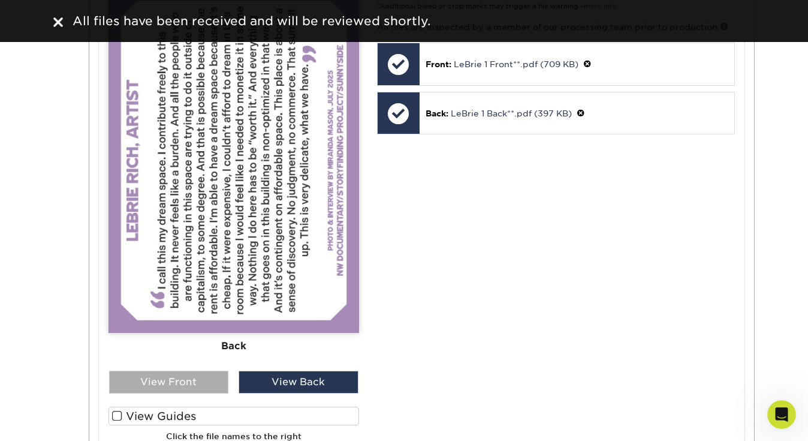
click at [185, 386] on div "View Front" at bounding box center [169, 382] width 120 height 23
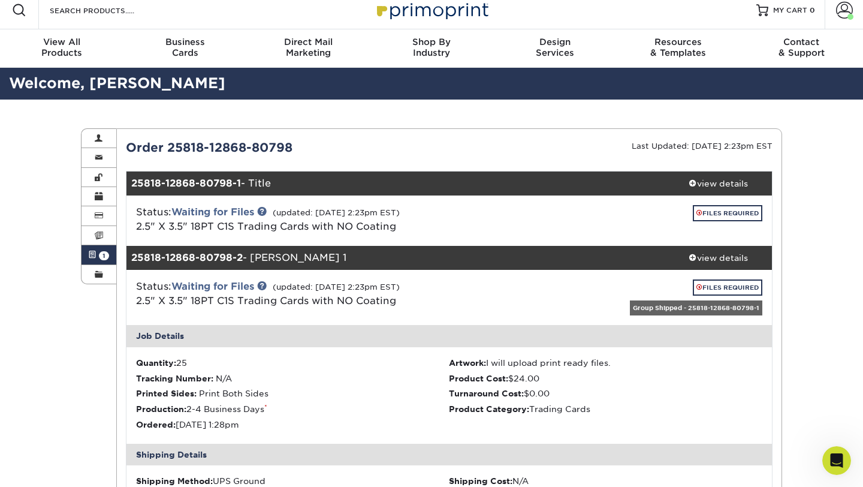
scroll to position [0, 0]
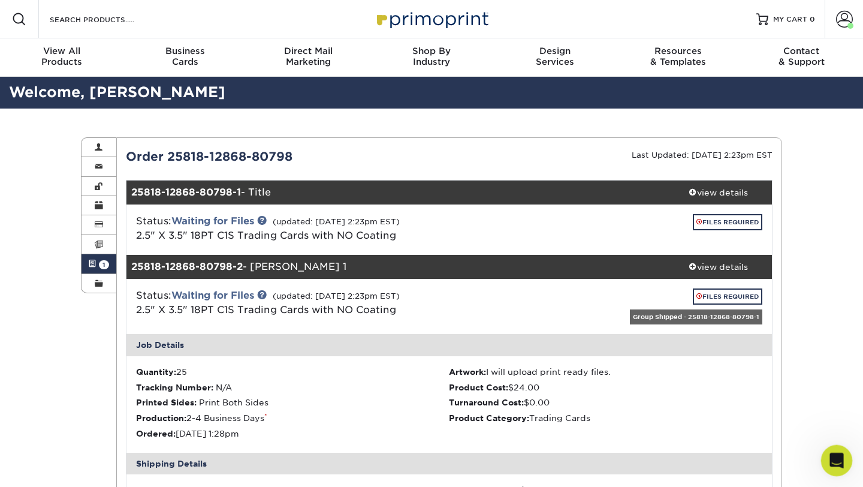
click at [835, 440] on icon "Open Intercom Messenger" at bounding box center [836, 459] width 20 height 20
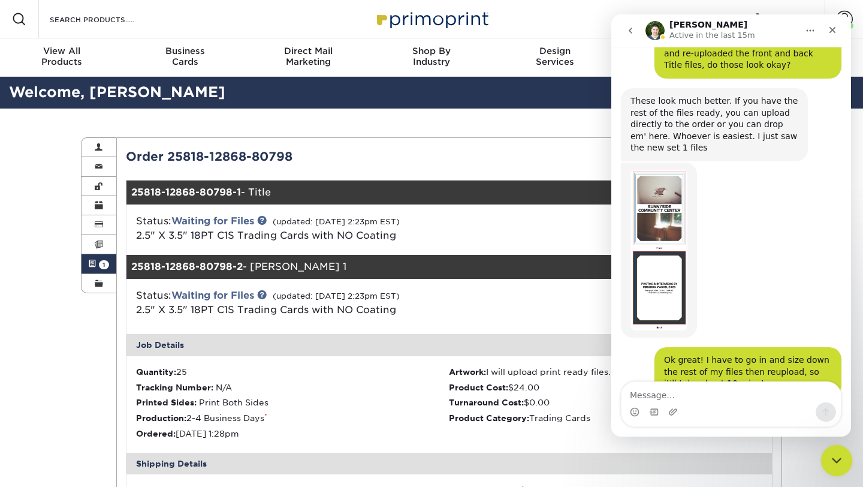
scroll to position [2431, 0]
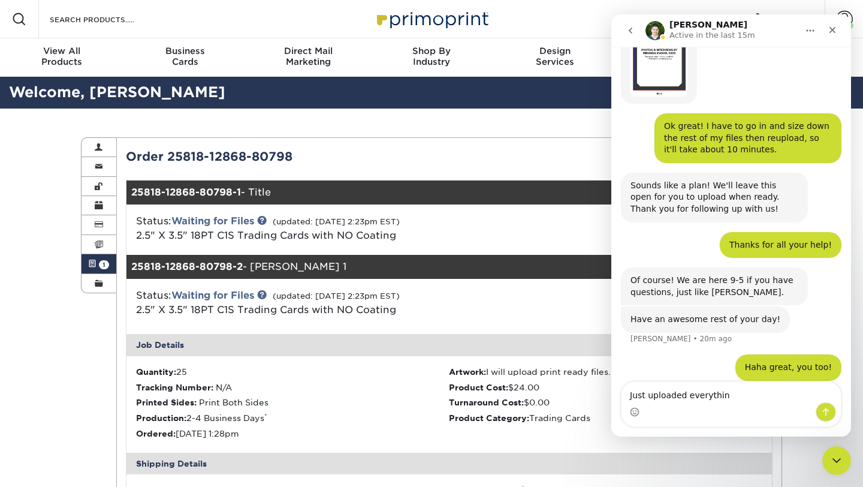
type textarea "Just uploaded everything"
drag, startPoint x: 735, startPoint y: 392, endPoint x: 599, endPoint y: 392, distance: 136.1
click html "Matthew Active in the last 15m Welcome to Primoprint. ACTION REQUIRED: Primopri…"
click at [832, 37] on div "Close" at bounding box center [833, 30] width 22 height 22
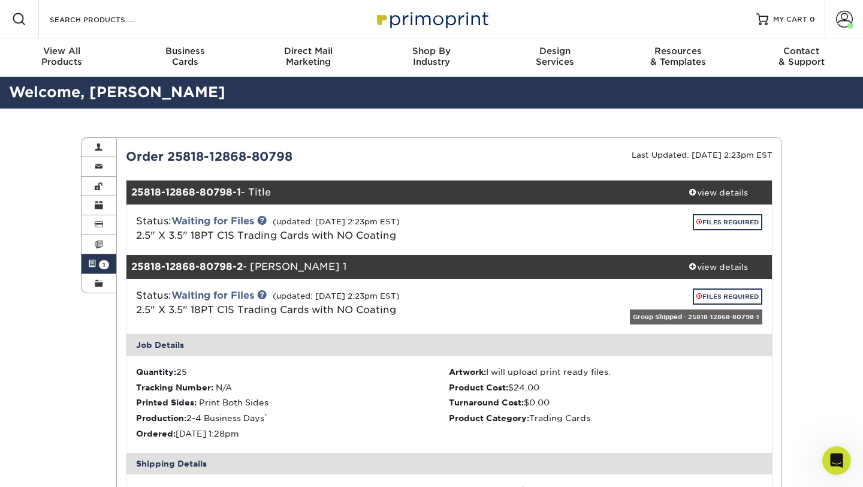
scroll to position [2462, 0]
